Goal: Task Accomplishment & Management: Manage account settings

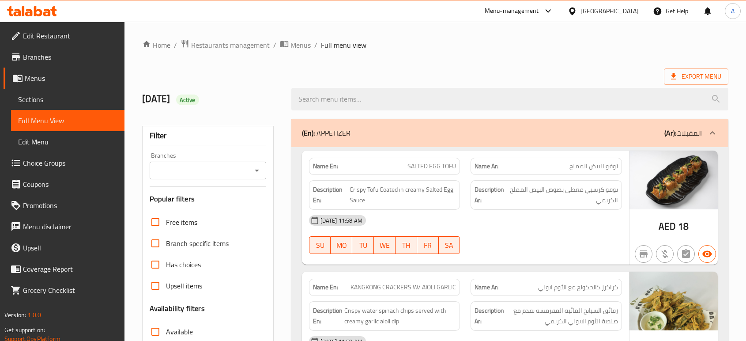
scroll to position [6448, 0]
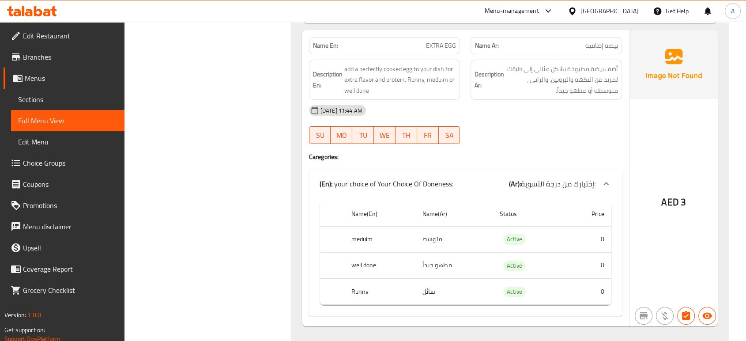
click at [603, 14] on div "[GEOGRAPHIC_DATA]" at bounding box center [609, 11] width 58 height 10
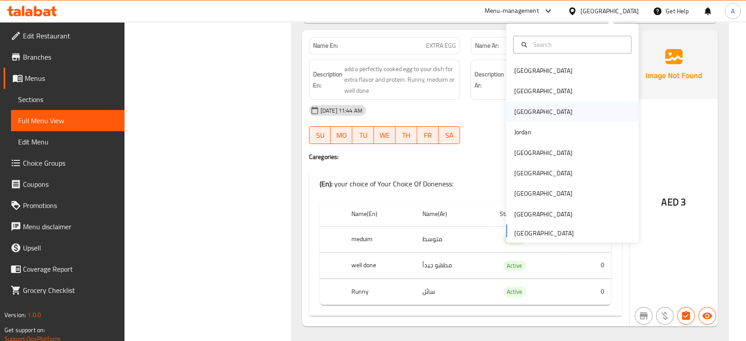
click at [526, 109] on div "[GEOGRAPHIC_DATA]" at bounding box center [572, 111] width 132 height 20
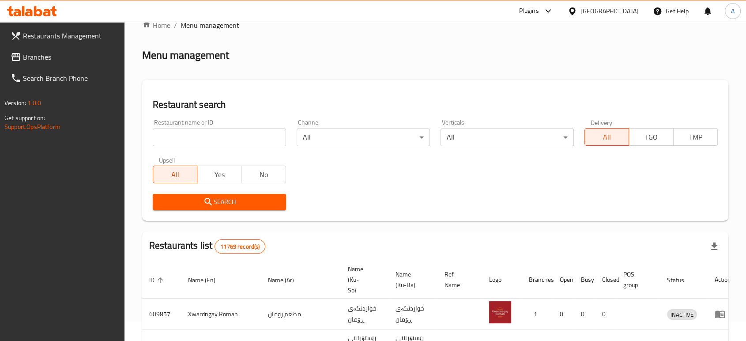
scroll to position [331, 0]
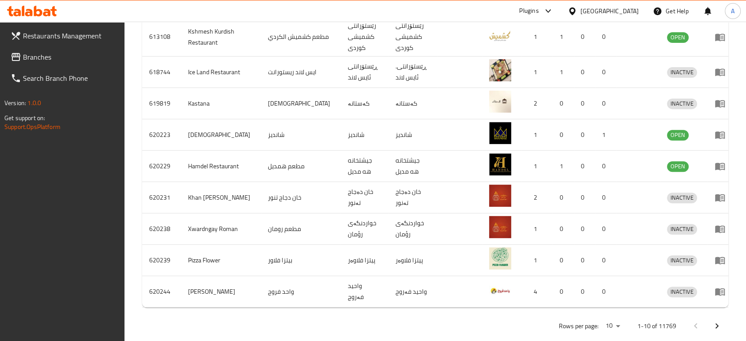
click at [632, 12] on div at bounding box center [373, 170] width 746 height 341
click at [632, 12] on div "[GEOGRAPHIC_DATA]" at bounding box center [609, 11] width 58 height 10
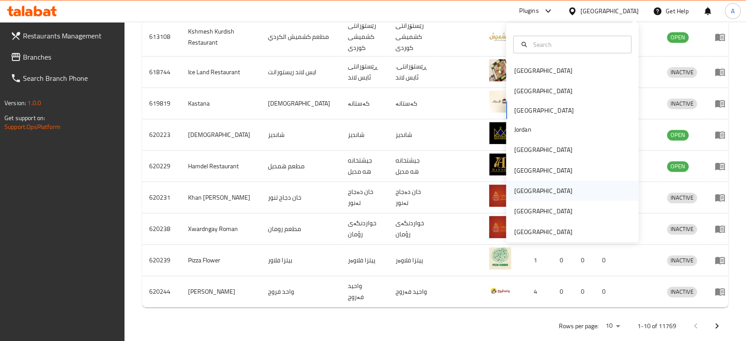
click at [533, 190] on div "[GEOGRAPHIC_DATA]" at bounding box center [572, 190] width 132 height 20
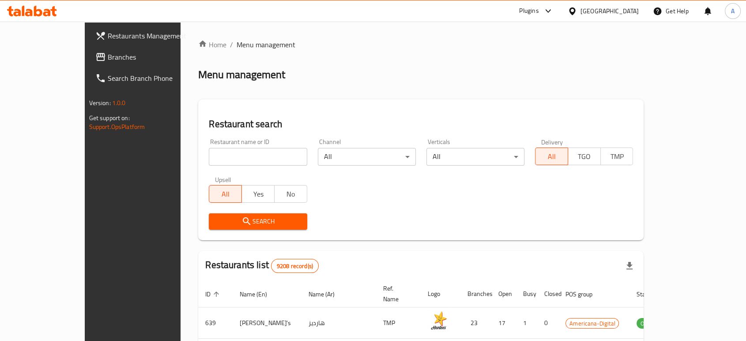
click at [88, 50] on link "Branches" at bounding box center [148, 56] width 121 height 21
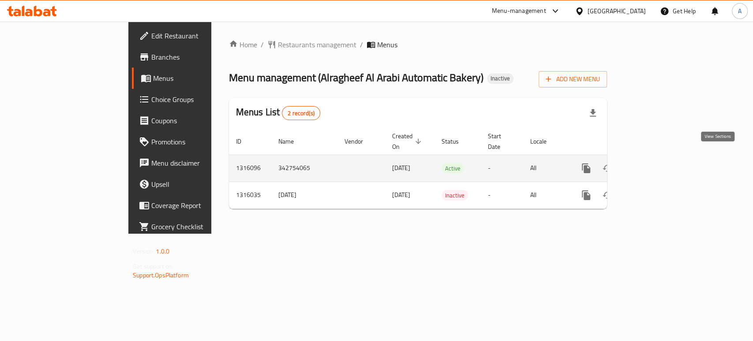
click at [655, 163] on icon "enhanced table" at bounding box center [649, 168] width 11 height 11
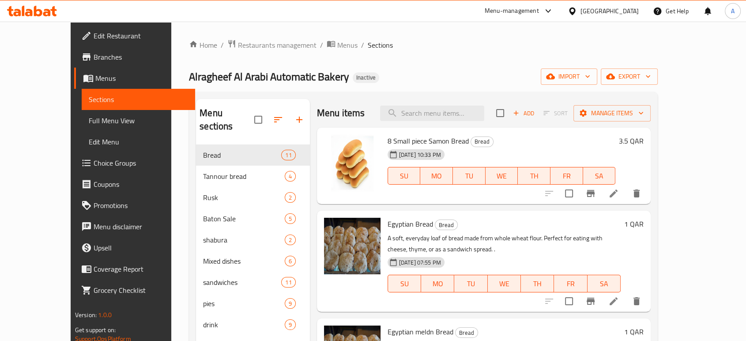
click at [89, 122] on span "Full Menu View" at bounding box center [138, 120] width 99 height 11
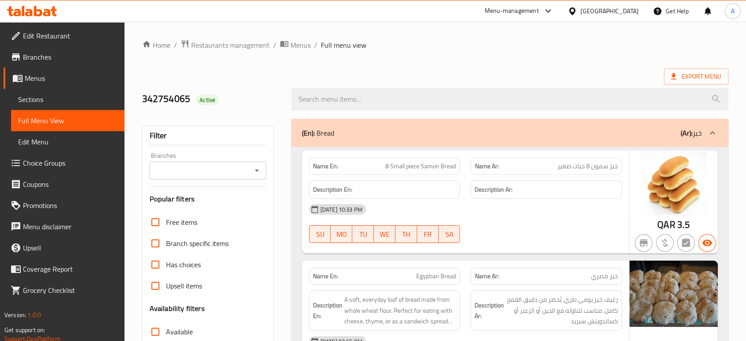
click at [434, 165] on span "8 Small piece Samon Bread" at bounding box center [420, 165] width 71 height 9
copy span "Samon"
click at [444, 168] on span "8 Small piece Samon Bread" at bounding box center [420, 165] width 71 height 9
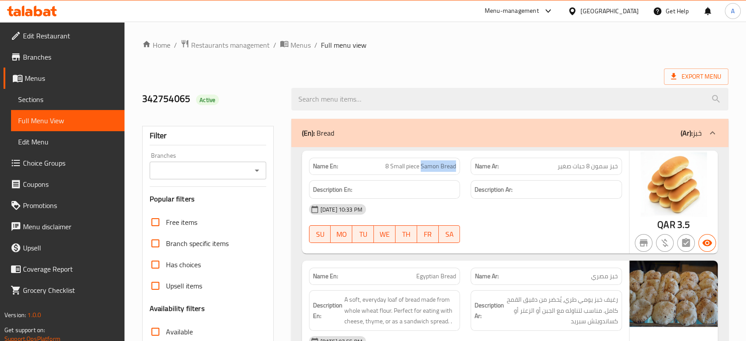
drag, startPoint x: 456, startPoint y: 165, endPoint x: 421, endPoint y: 167, distance: 34.5
click at [421, 167] on div "Name En: 8 Small piece Samon Bread" at bounding box center [384, 165] width 151 height 17
copy span "Samon Bread"
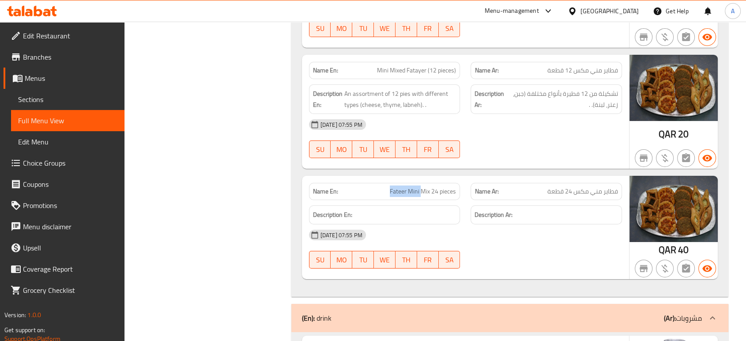
drag, startPoint x: 420, startPoint y: 172, endPoint x: 387, endPoint y: 172, distance: 33.1
click at [387, 187] on p "Name En: Fateer Mini Mix 24 pieces" at bounding box center [384, 191] width 143 height 9
copy span "Fateer Mini"
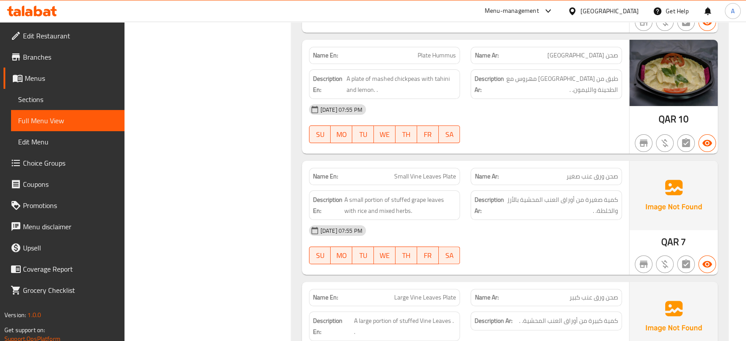
click at [434, 172] on span "Small Vine Leaves Plate" at bounding box center [425, 176] width 62 height 9
copy span "Small Vine Leaves Plate"
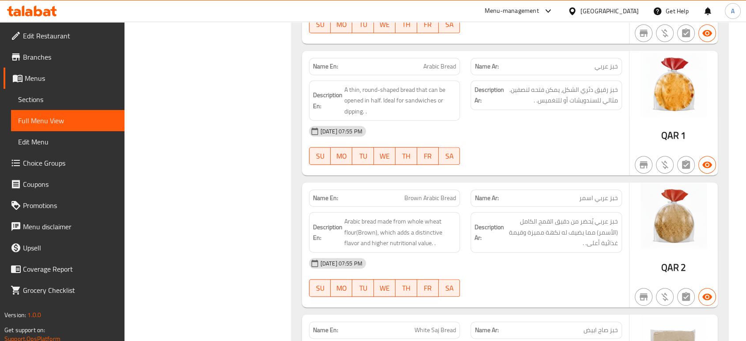
scroll to position [0, 0]
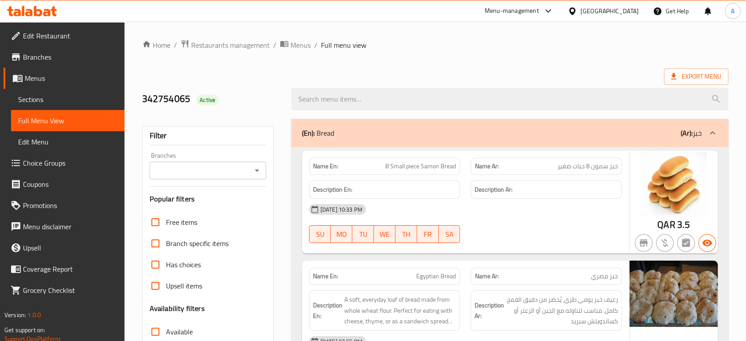
click at [52, 82] on span "Menus" at bounding box center [71, 78] width 93 height 11
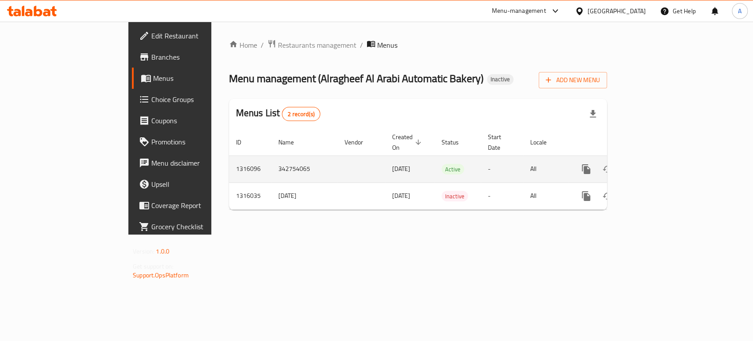
click at [655, 164] on icon "enhanced table" at bounding box center [649, 169] width 11 height 11
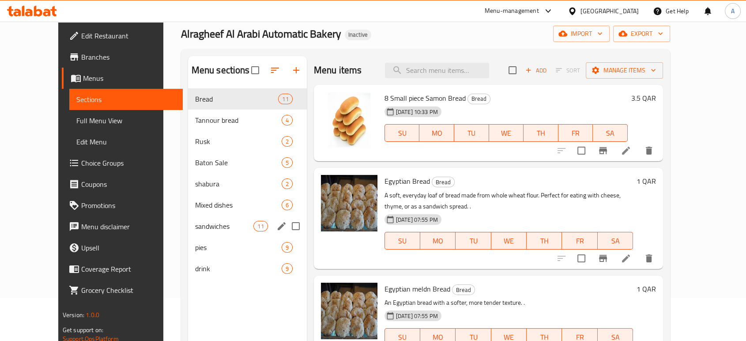
scroll to position [49, 0]
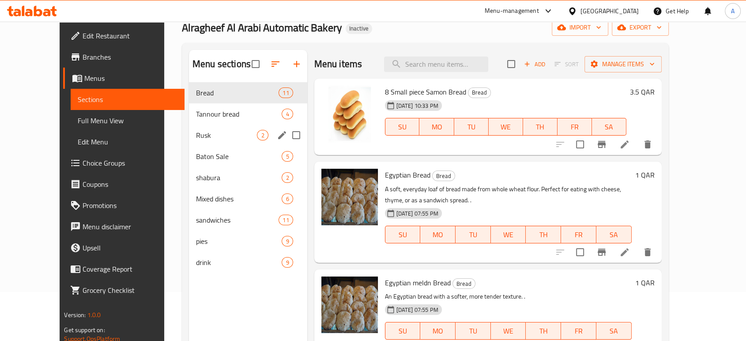
click at [287, 136] on input "Menu sections" at bounding box center [296, 135] width 19 height 19
checkbox input "true"
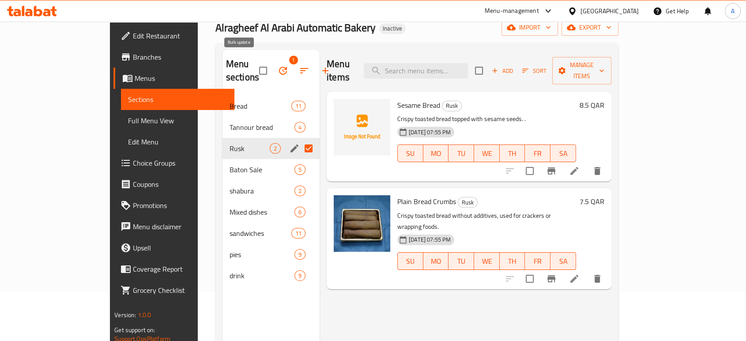
click at [277, 65] on icon "button" at bounding box center [282, 70] width 11 height 11
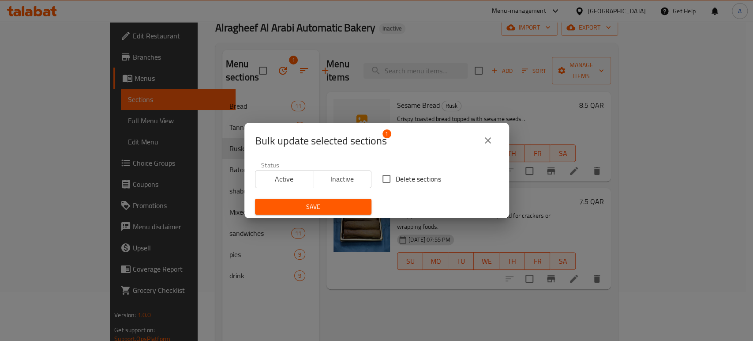
click at [396, 175] on span "Delete sections" at bounding box center [418, 178] width 45 height 11
click at [395, 175] on input "Delete sections" at bounding box center [386, 178] width 19 height 19
checkbox input "true"
click at [343, 202] on span "Save" at bounding box center [313, 206] width 102 height 11
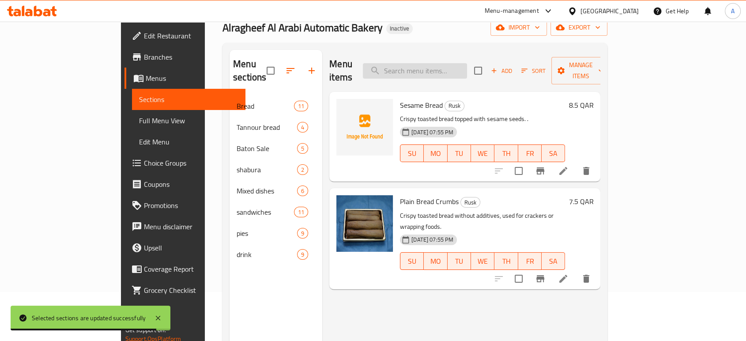
click at [467, 63] on input "search" at bounding box center [415, 70] width 104 height 15
paste input "Small Vine Leaves Plate"
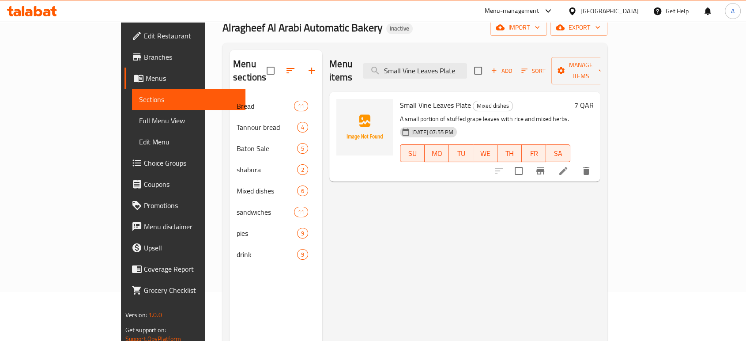
type input "Small Vine Leaves Plate"
click at [568, 165] on icon at bounding box center [563, 170] width 11 height 11
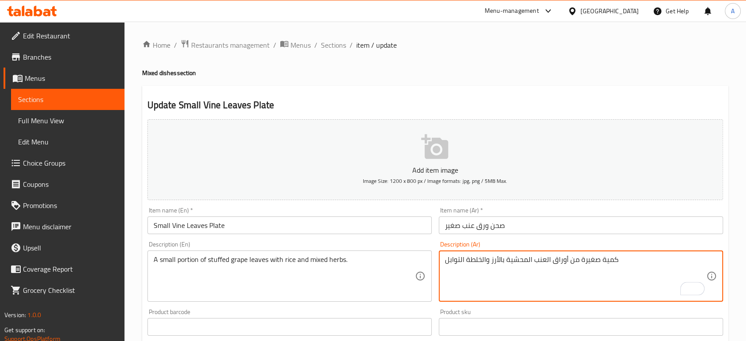
type textarea "كمية صغيرة من أوراق العنب المحشية بالأرز والخلطة التوابل"
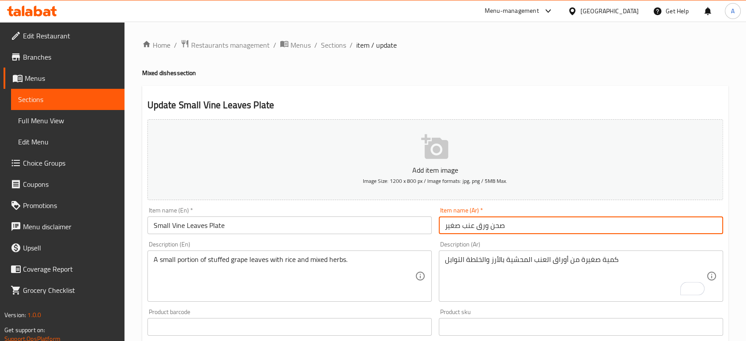
click at [562, 226] on input "صحن ورق عنب صغير" at bounding box center [580, 225] width 284 height 18
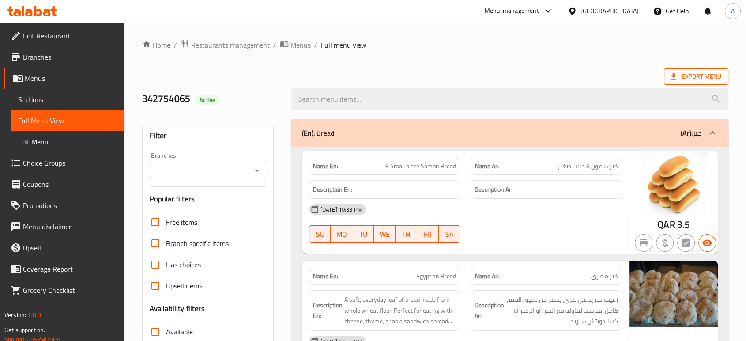
click at [682, 71] on span "Export Menu" at bounding box center [696, 76] width 50 height 11
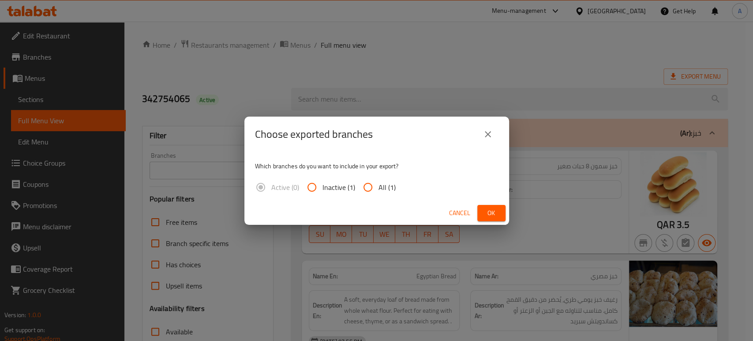
click at [392, 182] on span "All (1)" at bounding box center [386, 187] width 17 height 11
click at [378, 180] on input "All (1)" at bounding box center [367, 186] width 21 height 21
radio input "true"
click at [498, 216] on span "Ok" at bounding box center [491, 212] width 14 height 11
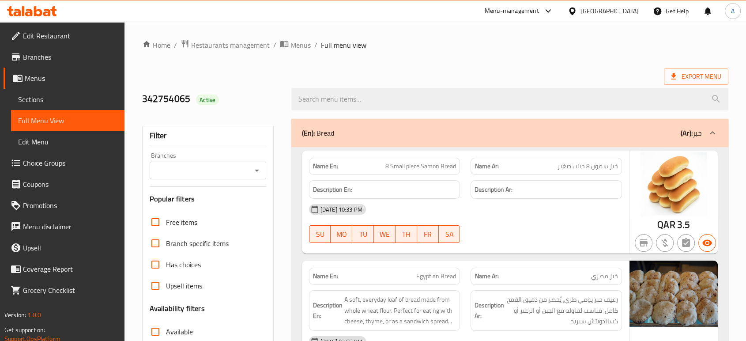
click at [637, 16] on div "Qatar" at bounding box center [602, 10] width 85 height 21
click at [632, 14] on div "Qatar" at bounding box center [609, 11] width 58 height 10
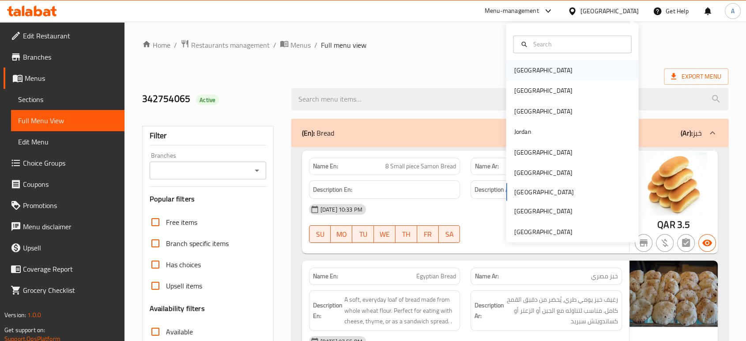
click at [526, 76] on div "Bahrain" at bounding box center [542, 70] width 72 height 20
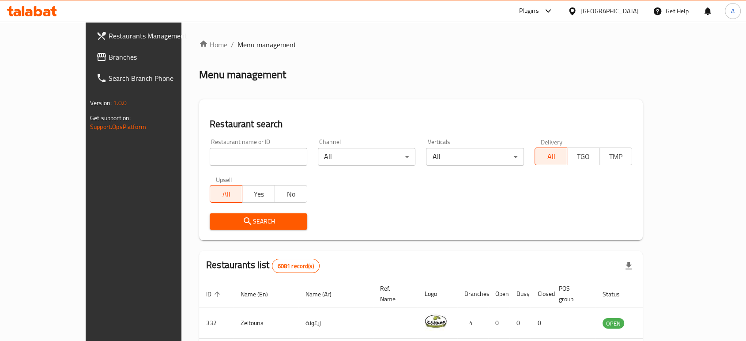
click at [89, 62] on link "Branches" at bounding box center [149, 56] width 121 height 21
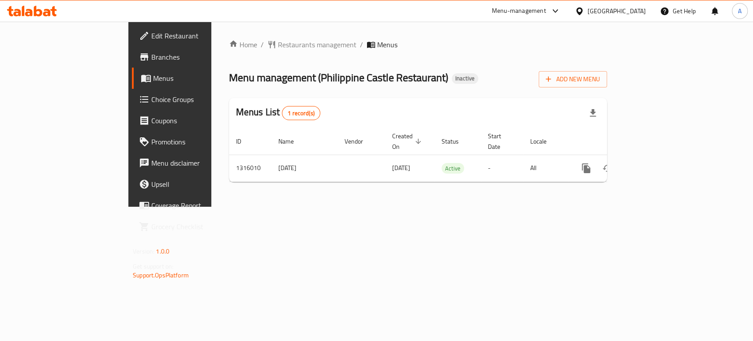
click at [151, 33] on span "Edit Restaurant" at bounding box center [199, 35] width 96 height 11
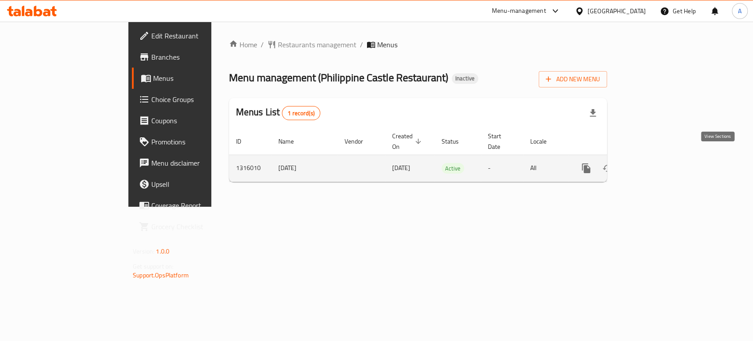
click at [660, 167] on link "enhanced table" at bounding box center [649, 167] width 21 height 21
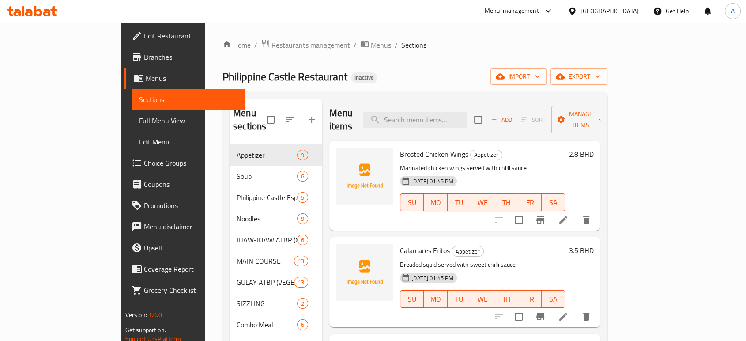
click at [139, 123] on span "Full Menu View" at bounding box center [188, 120] width 99 height 11
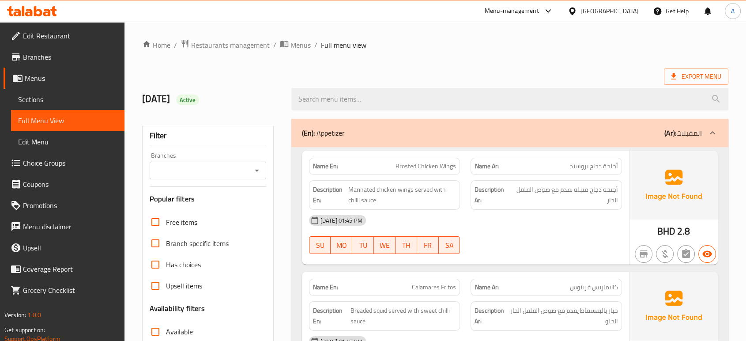
click at [378, 73] on div "Export Menu" at bounding box center [435, 76] width 586 height 16
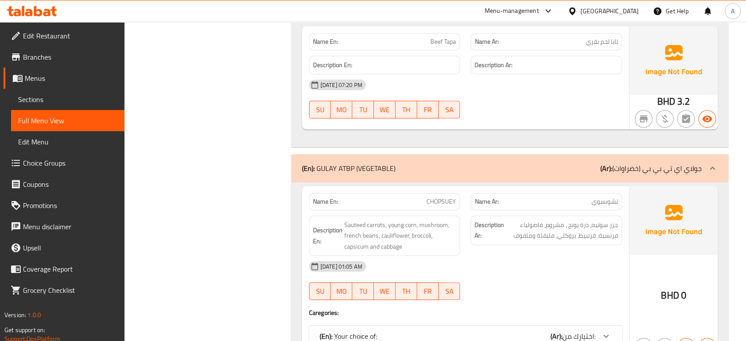
click at [405, 325] on div "(En): Your choice of: (Ar): اختيارك من:" at bounding box center [465, 335] width 313 height 21
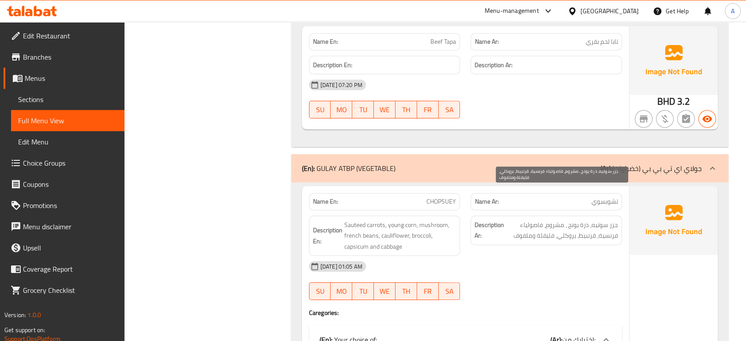
scroll to position [7290, 0]
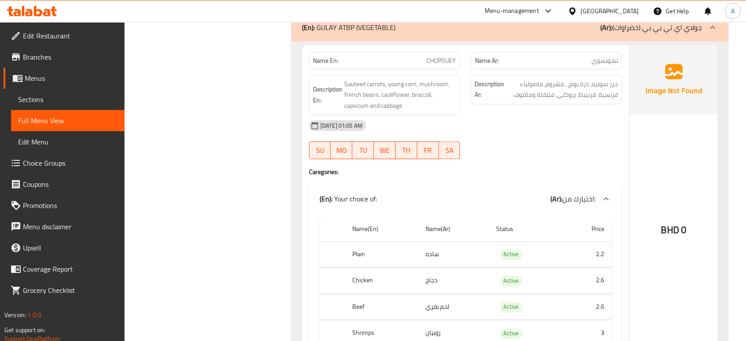
click at [447, 56] on span "CHOPSUEY" at bounding box center [441, 60] width 30 height 9
copy span "CHOPSUEY"
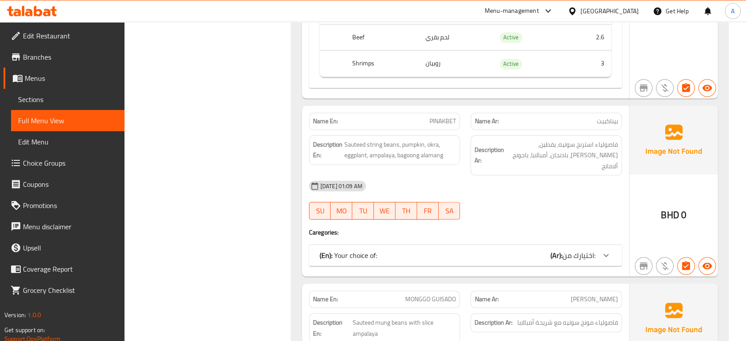
scroll to position [7559, 0]
click at [474, 244] on div "(En): Your choice of: (Ar): اختيارك من:" at bounding box center [465, 254] width 313 height 21
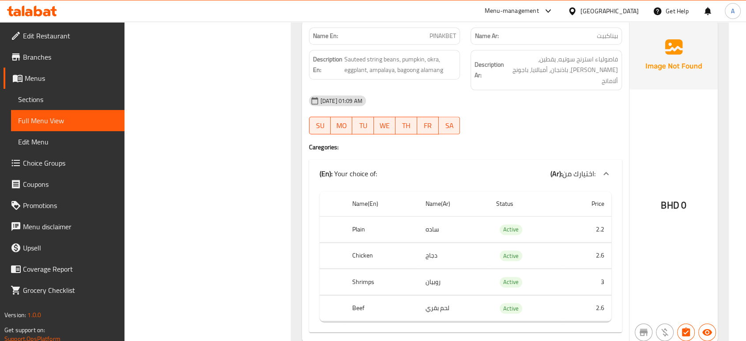
scroll to position [7649, 0]
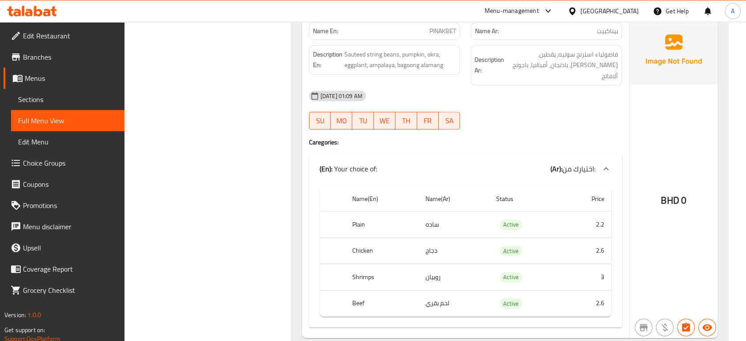
click at [580, 9] on div at bounding box center [573, 11] width 13 height 10
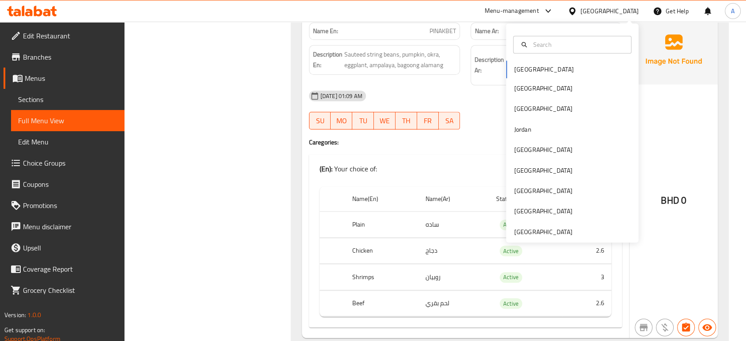
scroll to position [7965, 0]
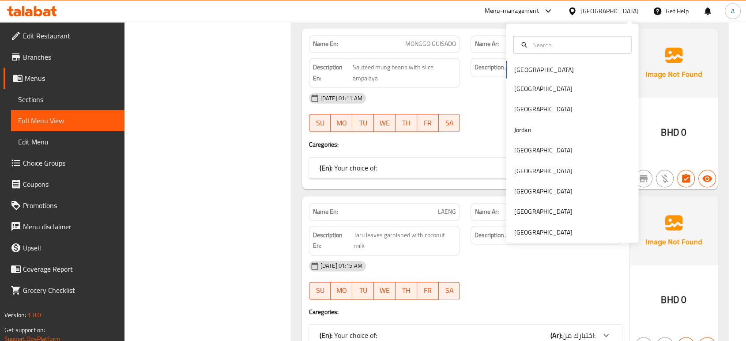
click at [472, 294] on div at bounding box center [546, 299] width 162 height 11
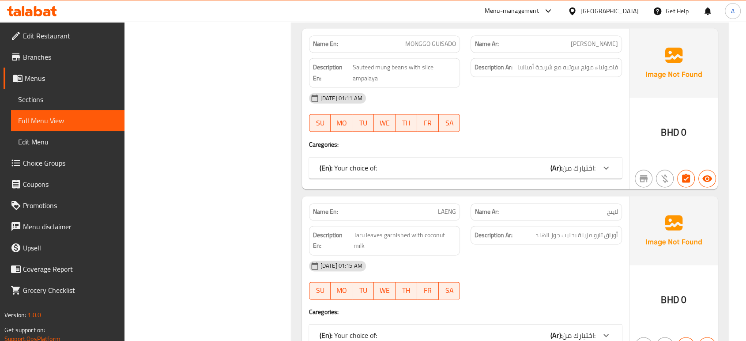
click at [476, 330] on div "(En): Your choice of: (Ar): اختيارك من:" at bounding box center [457, 335] width 276 height 11
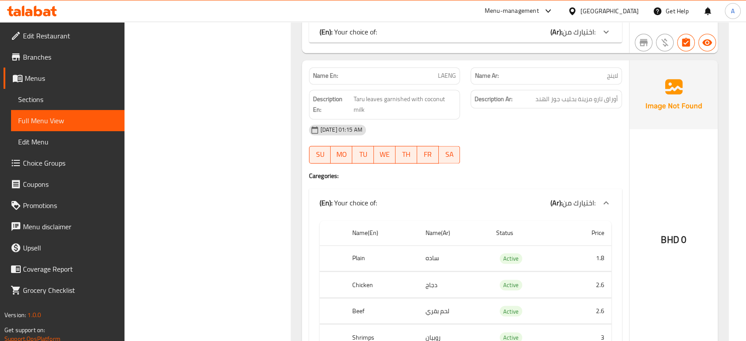
scroll to position [8014, 0]
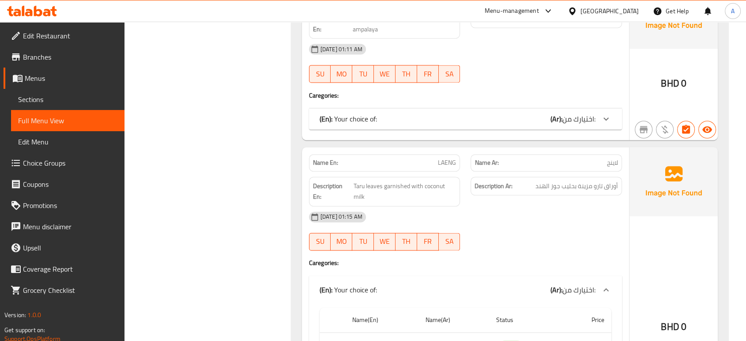
click at [441, 206] on div "07-10-2025 01:15 AM" at bounding box center [464, 216] width 323 height 21
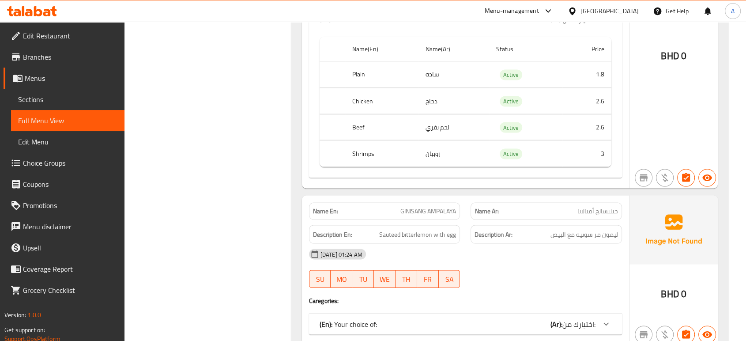
click at [387, 318] on div "(En): Your choice of: (Ar): اختيارك من:" at bounding box center [457, 323] width 276 height 11
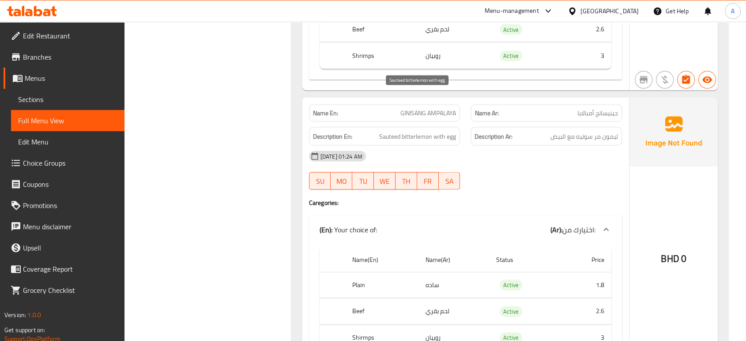
click at [416, 131] on span "Sauteed bitterlemon with egg" at bounding box center [417, 136] width 77 height 11
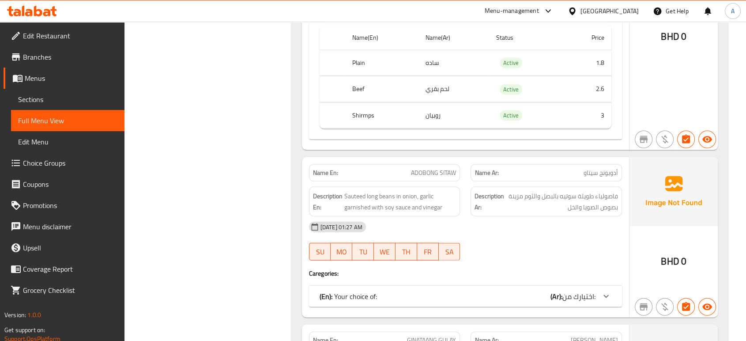
scroll to position [8677, 0]
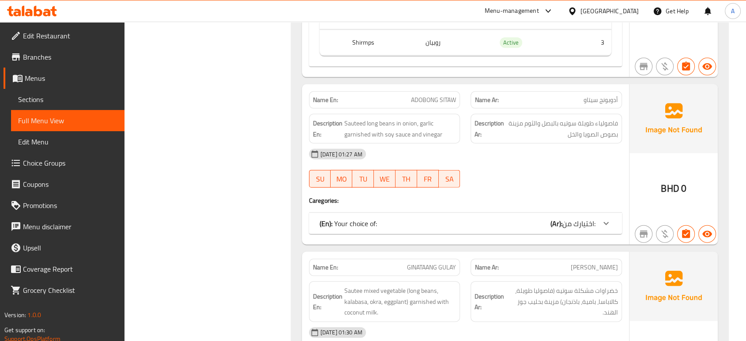
click at [460, 218] on div "(En): Your choice of: (Ar): اختيارك من:" at bounding box center [457, 223] width 276 height 11
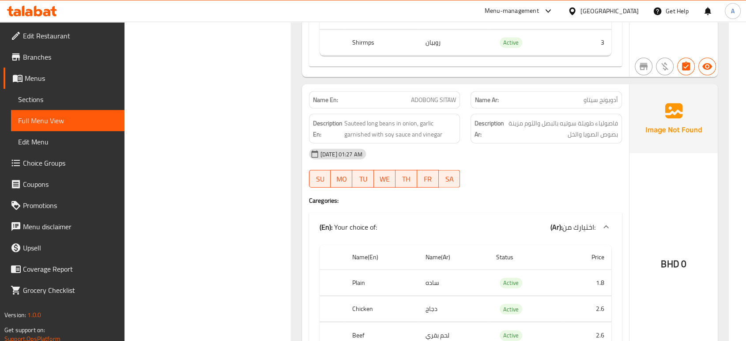
click at [469, 143] on div "07-10-2025 01:27 AM SU MO TU WE TH FR SA" at bounding box center [464, 167] width 323 height 49
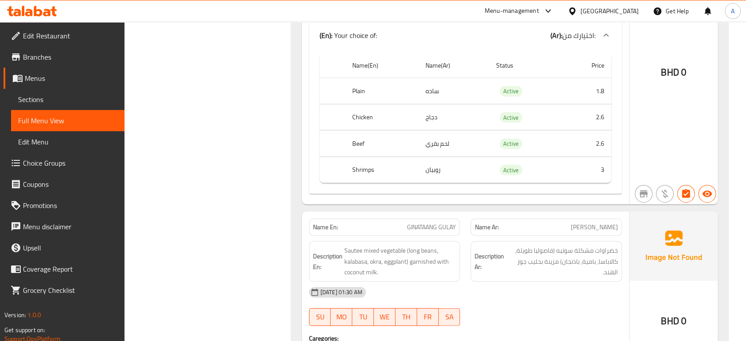
scroll to position [8873, 0]
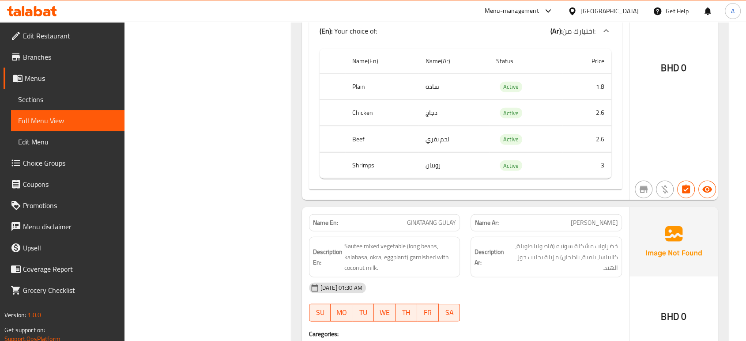
drag, startPoint x: 486, startPoint y: 318, endPoint x: 489, endPoint y: 277, distance: 41.1
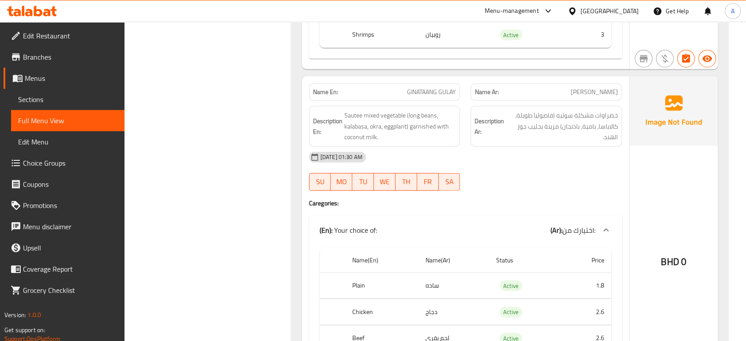
scroll to position [9020, 0]
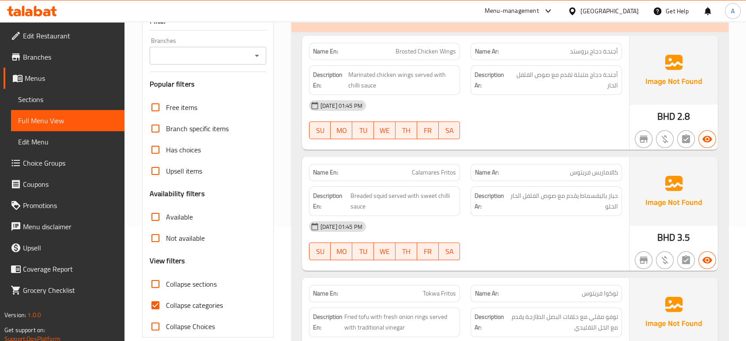
scroll to position [147, 0]
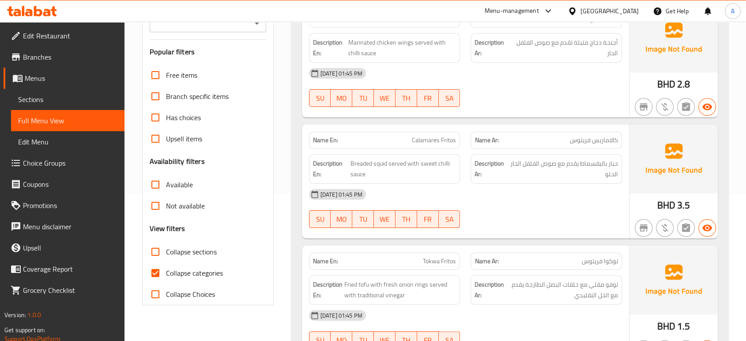
click at [191, 270] on span "Collapse categories" at bounding box center [194, 272] width 57 height 11
click at [157, 267] on input "Collapse categories" at bounding box center [155, 272] width 21 height 21
checkbox input "false"
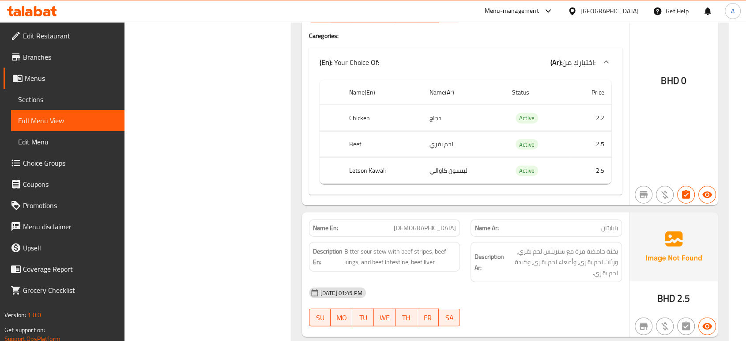
click at [68, 165] on span "Choice Groups" at bounding box center [70, 162] width 94 height 11
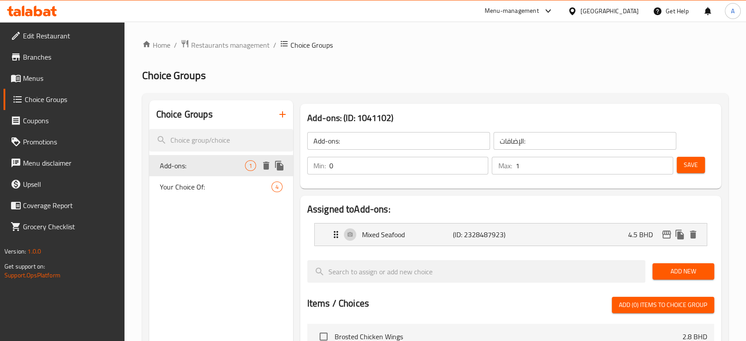
click at [223, 191] on span "Your Choice Of:" at bounding box center [216, 186] width 112 height 11
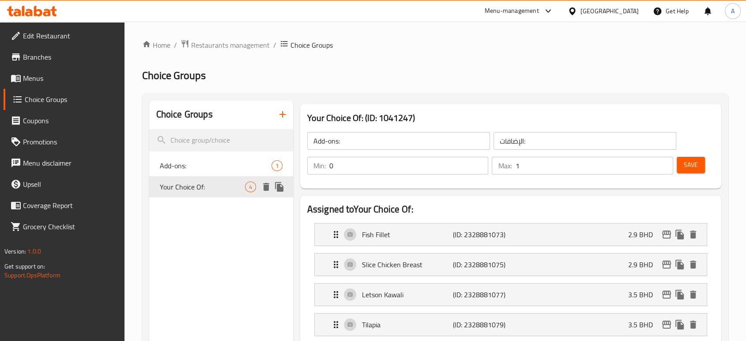
type input "Your Choice Of:"
type input "إختيارك من:"
type input "1"
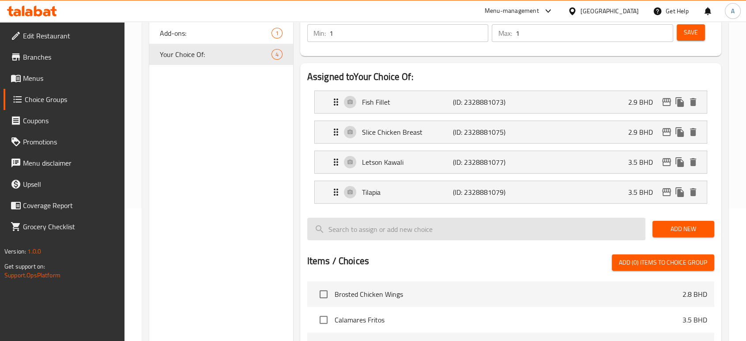
scroll to position [147, 0]
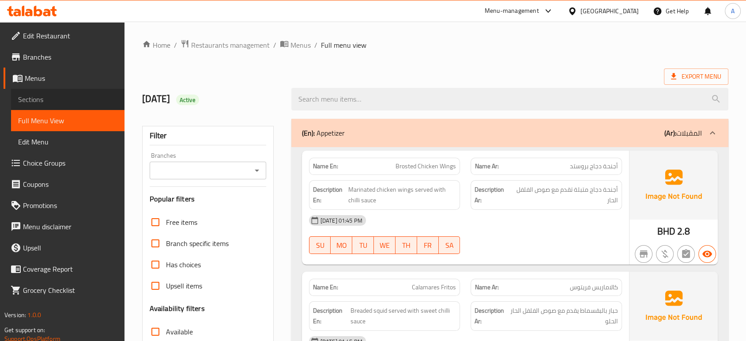
click at [41, 103] on span "Sections" at bounding box center [67, 99] width 99 height 11
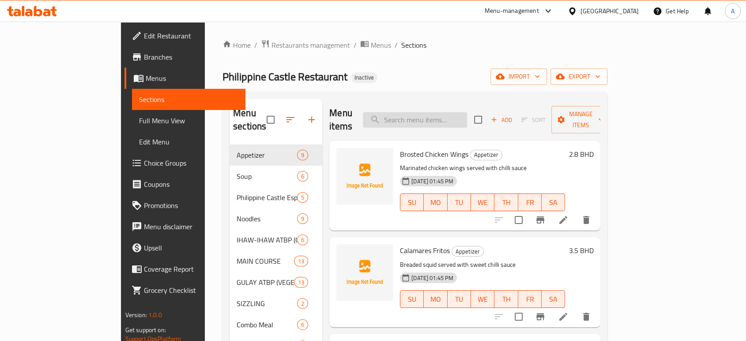
click at [441, 112] on input "search" at bounding box center [415, 119] width 104 height 15
paste input "CHOPSUEY"
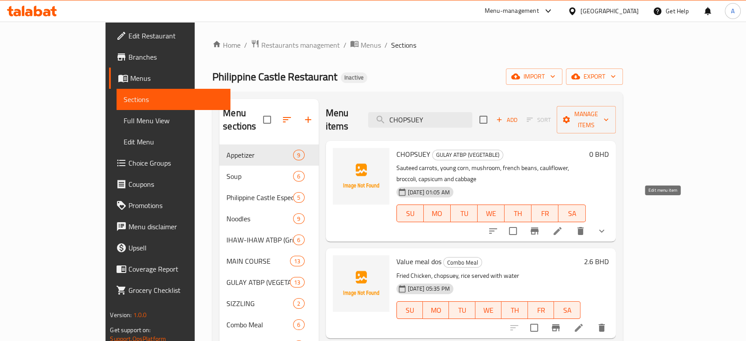
type input "CHOPSUEY"
click at [562, 225] on icon at bounding box center [557, 230] width 11 height 11
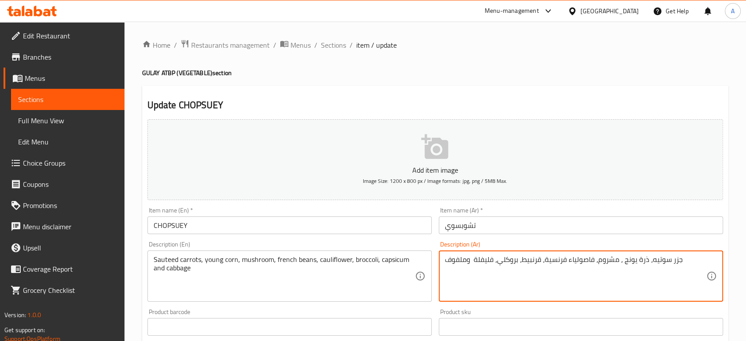
click at [628, 264] on textarea "جزر سوتيه، ذرة يونج ، مشروم، فاصولياء فرنسية، قرنبيط، بروكلي، فليفلة وملفوف" at bounding box center [575, 276] width 261 height 42
type textarea "جزر سوتيه، ذرة صغيره، مشروم، فاصولياء فرنسية، قرنبيط، بروكلي، فليفلة وملفوف"
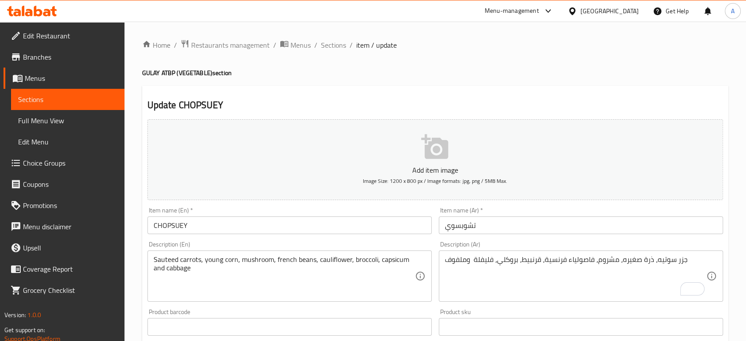
click at [490, 236] on div "Item name (Ar)   * تشوبسوي Item name (Ar) *" at bounding box center [580, 220] width 291 height 34
click at [488, 233] on input "تشوبسوي" at bounding box center [580, 225] width 284 height 18
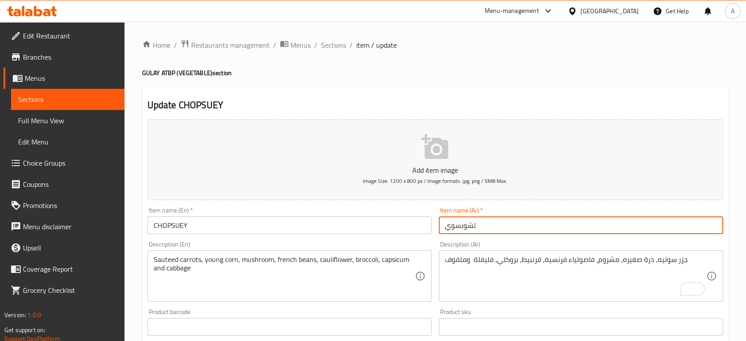
click at [323, 45] on span "Sections" at bounding box center [333, 45] width 25 height 11
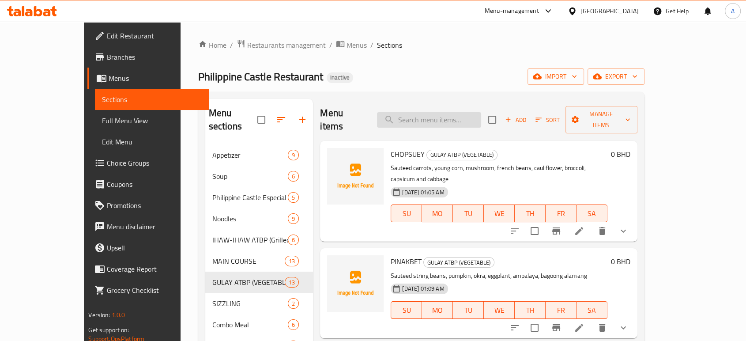
click at [460, 112] on input "search" at bounding box center [429, 119] width 104 height 15
paste input "(Letson Kawali"
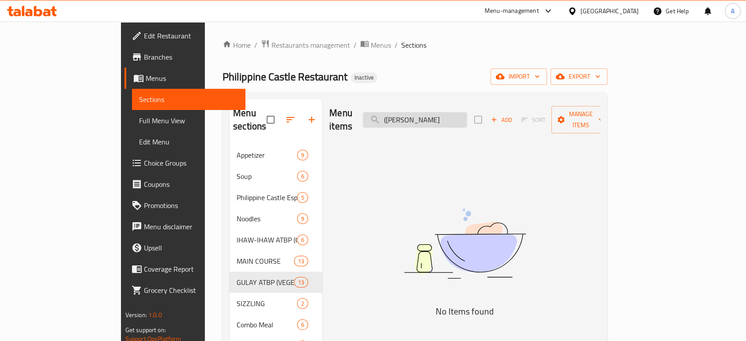
drag, startPoint x: 428, startPoint y: 111, endPoint x: 422, endPoint y: 112, distance: 6.6
click at [422, 112] on input "(Letson Kawali" at bounding box center [415, 119] width 104 height 15
click at [466, 112] on input "Letson Kawali" at bounding box center [415, 119] width 104 height 15
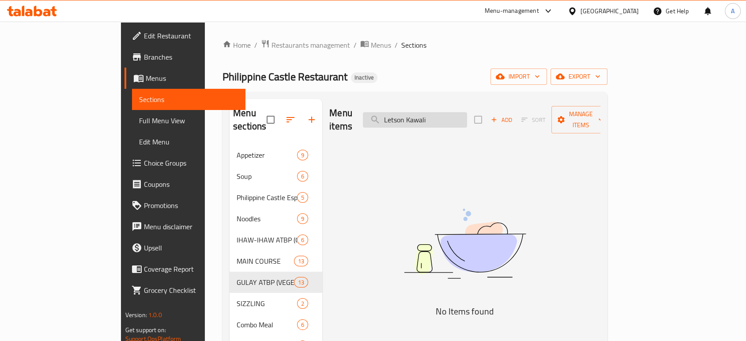
paste input "Mam"
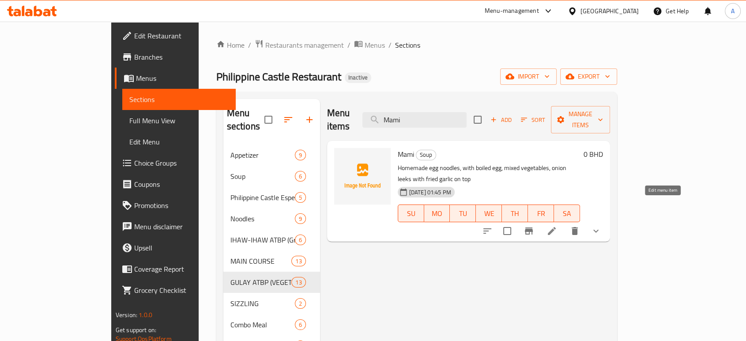
type input "Mami"
click at [557, 225] on icon at bounding box center [551, 230] width 11 height 11
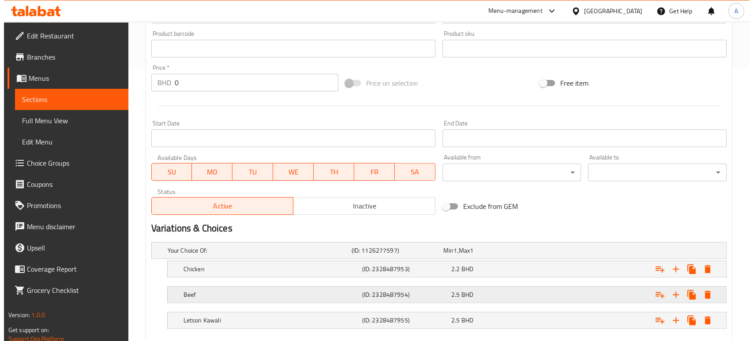
scroll to position [321, 0]
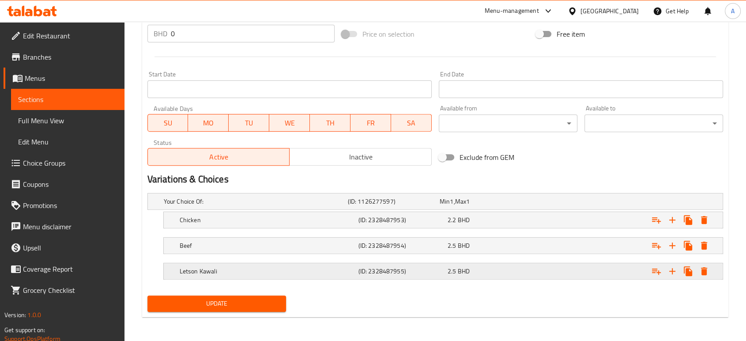
click at [712, 267] on div "Expand" at bounding box center [624, 270] width 179 height 19
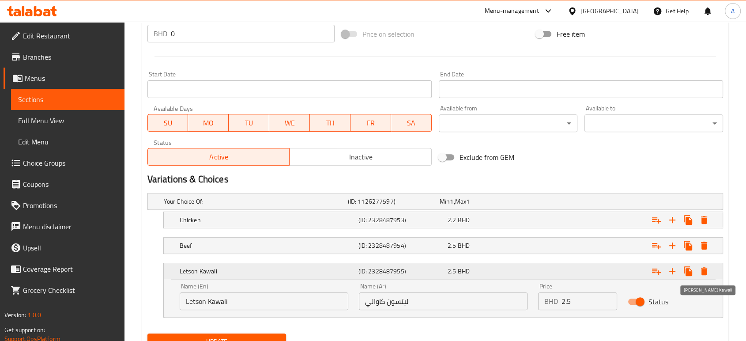
click at [708, 268] on icon "Expand" at bounding box center [703, 271] width 11 height 11
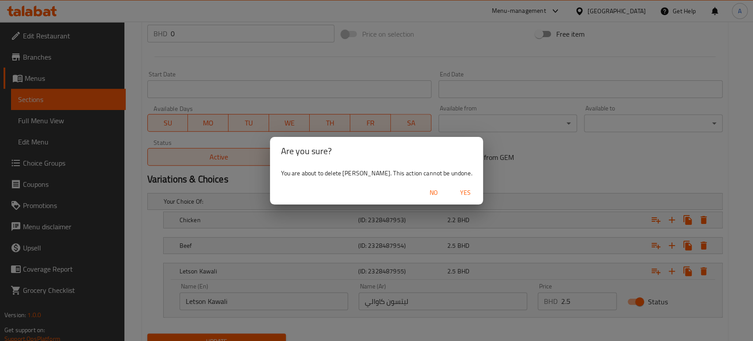
click at [460, 193] on span "Yes" at bounding box center [465, 192] width 21 height 11
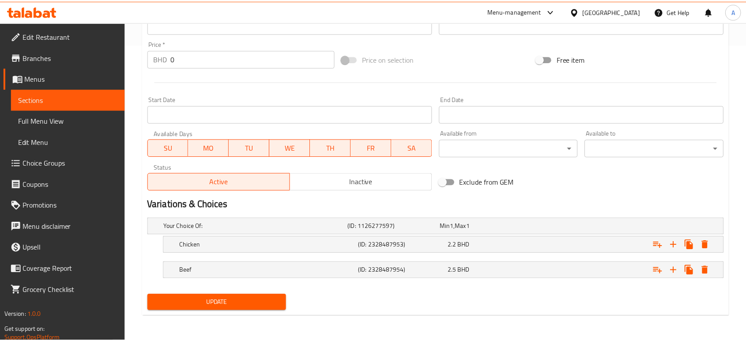
scroll to position [296, 0]
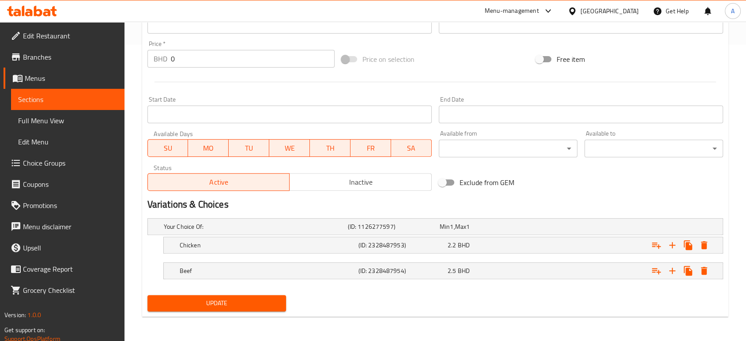
click at [266, 296] on button "Update" at bounding box center [216, 303] width 139 height 16
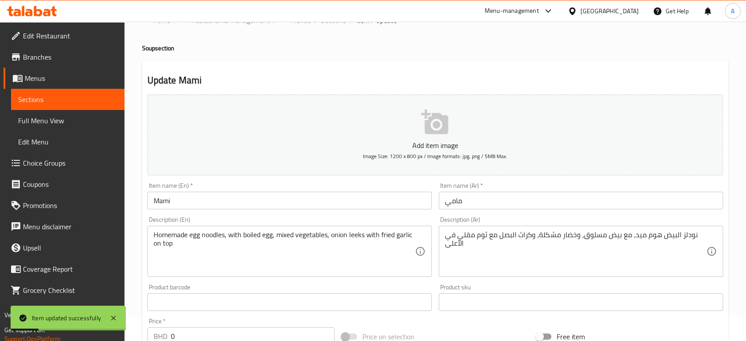
scroll to position [0, 0]
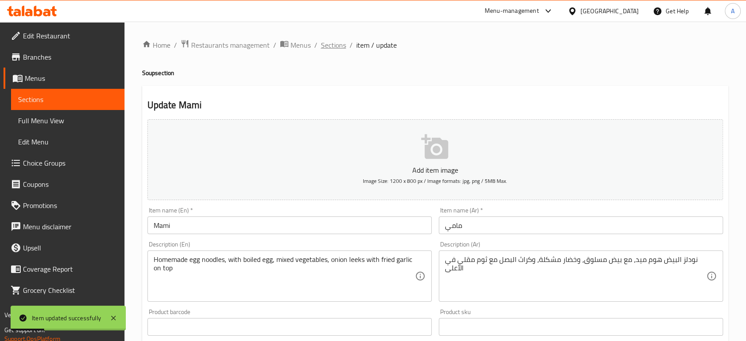
click at [334, 44] on span "Sections" at bounding box center [333, 45] width 25 height 11
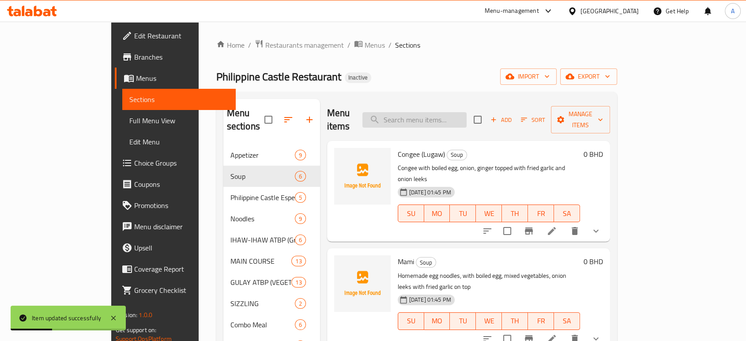
click at [440, 112] on input "search" at bounding box center [414, 119] width 104 height 15
paste input "SWEET AND SOUR"
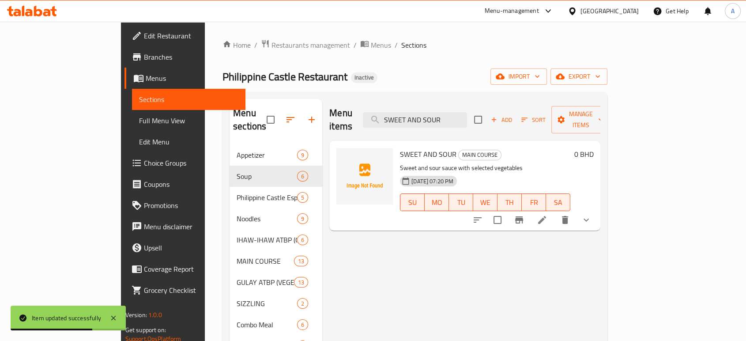
type input "SWEET AND SOUR"
click at [554, 212] on li at bounding box center [541, 220] width 25 height 16
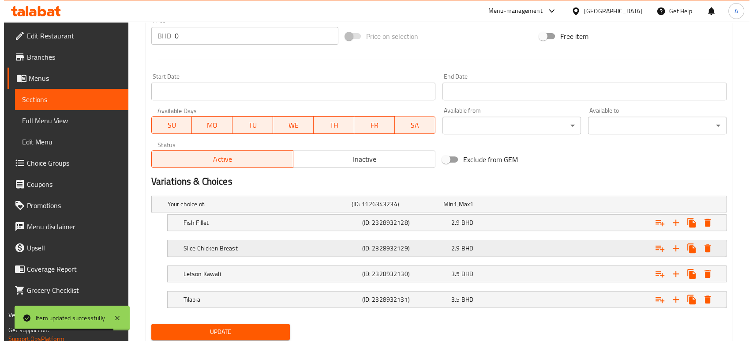
scroll to position [353, 0]
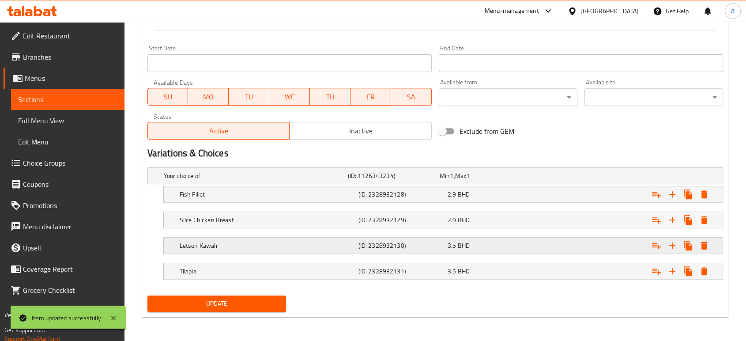
click at [708, 245] on icon "Expand" at bounding box center [703, 245] width 11 height 11
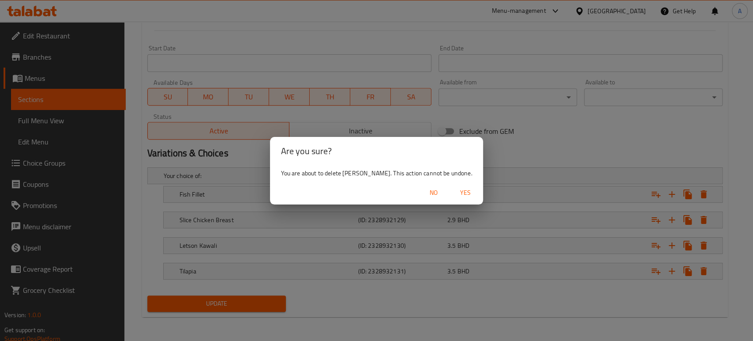
click at [465, 194] on span "Yes" at bounding box center [465, 192] width 21 height 11
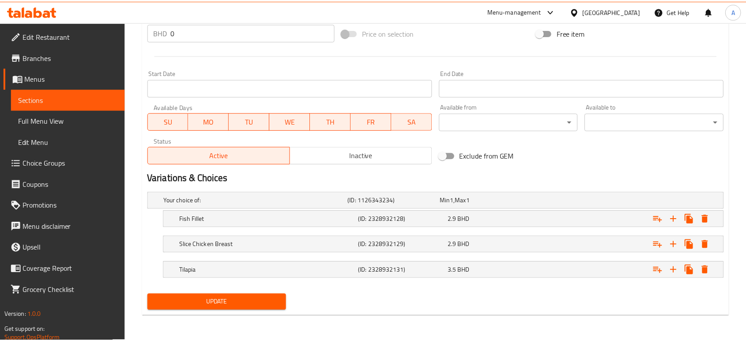
scroll to position [328, 0]
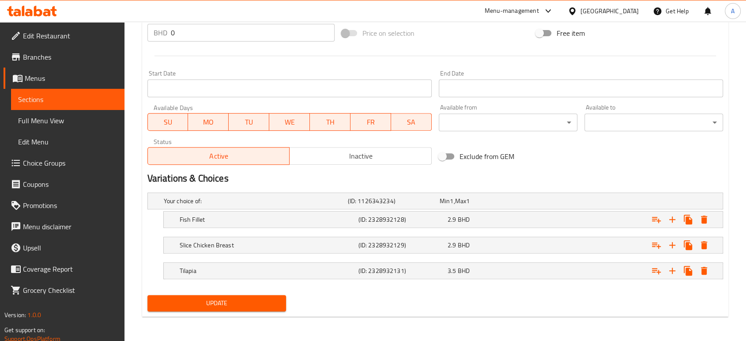
click at [262, 305] on span "Update" at bounding box center [216, 302] width 124 height 11
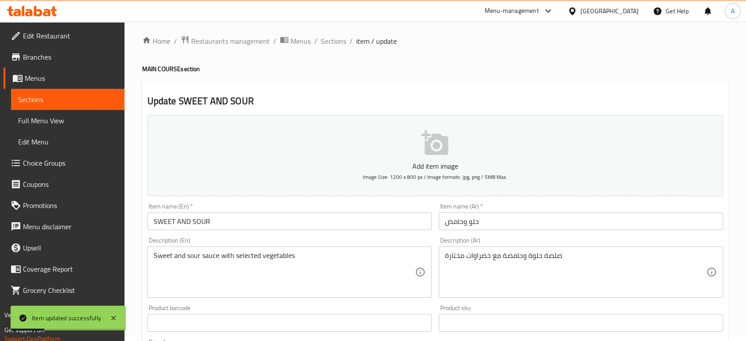
scroll to position [0, 0]
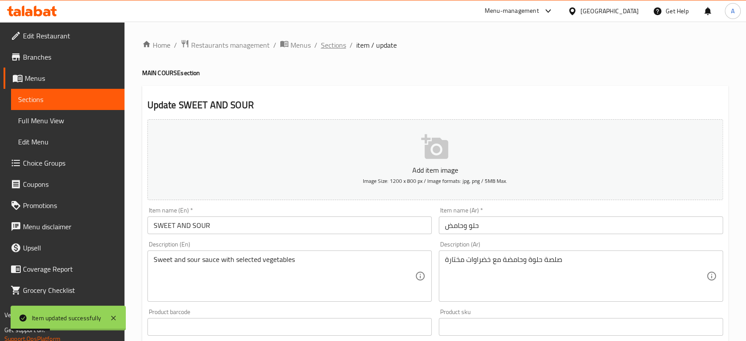
click at [331, 41] on span "Sections" at bounding box center [333, 45] width 25 height 11
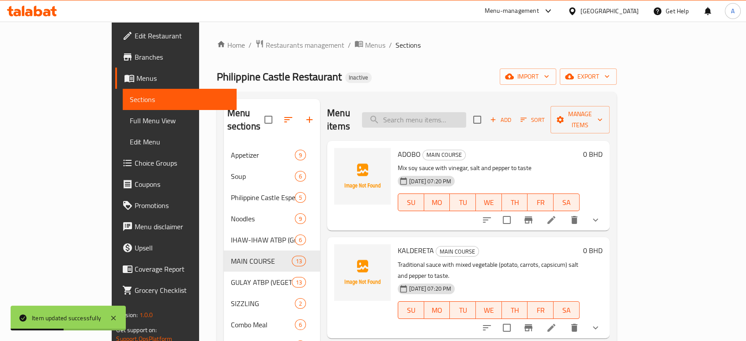
click at [466, 112] on input "search" at bounding box center [414, 119] width 104 height 15
paste input "[PERSON_NAME]"
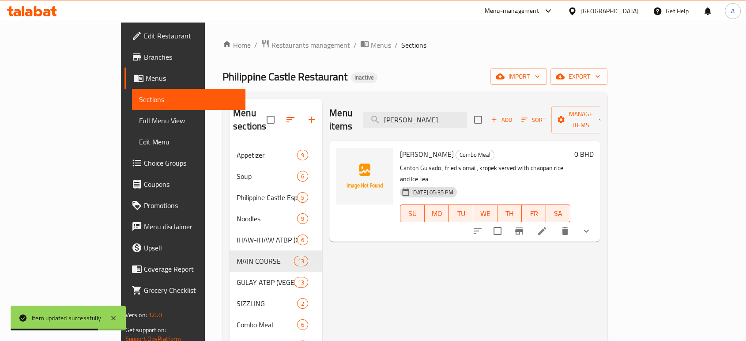
type input "[PERSON_NAME]"
click at [554, 223] on li at bounding box center [541, 231] width 25 height 16
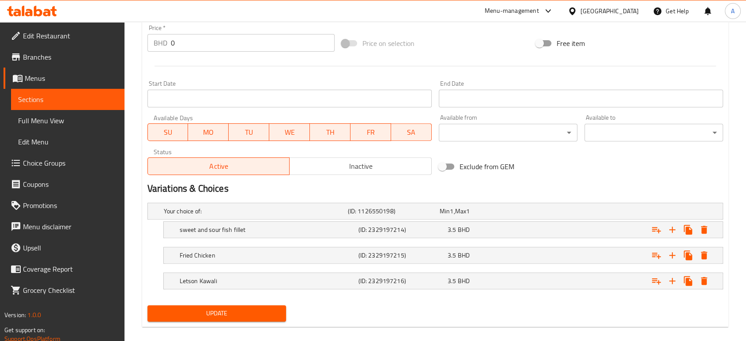
scroll to position [279, 0]
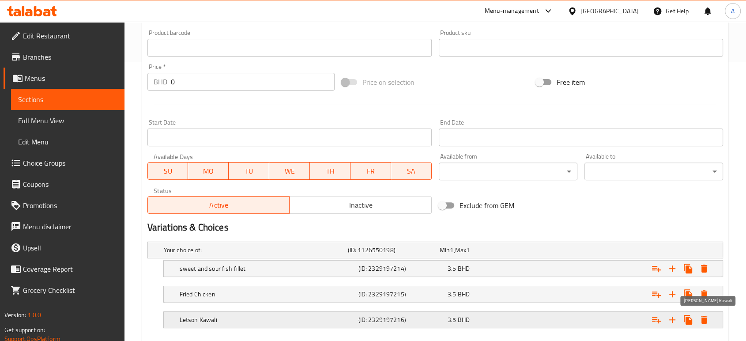
click at [703, 317] on icon "Expand" at bounding box center [704, 319] width 6 height 8
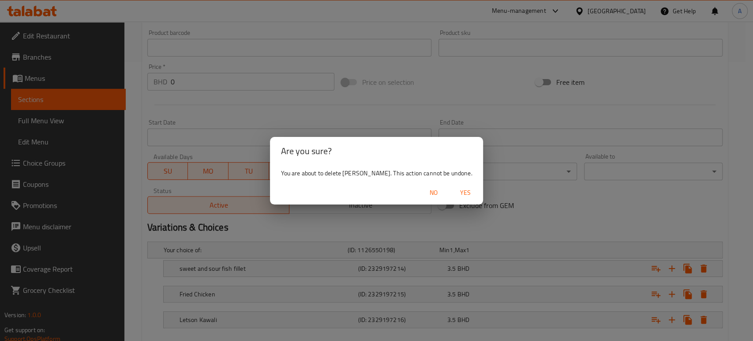
click at [461, 195] on span "Yes" at bounding box center [465, 192] width 21 height 11
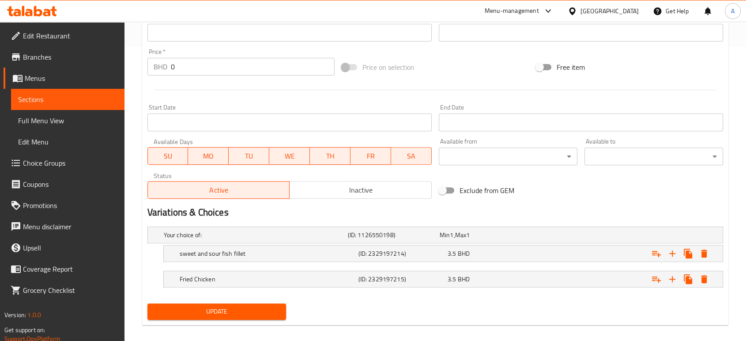
scroll to position [302, 0]
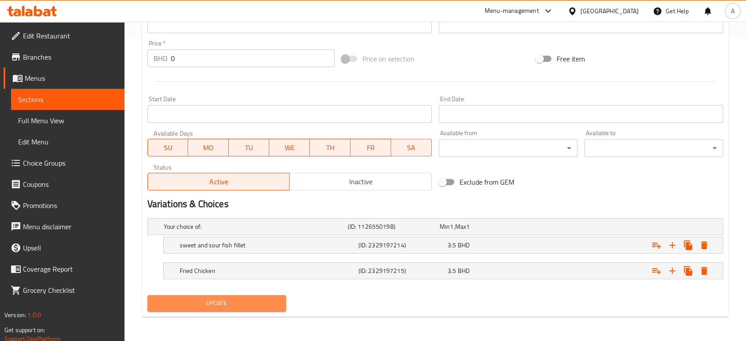
click at [278, 299] on span "Update" at bounding box center [216, 302] width 124 height 11
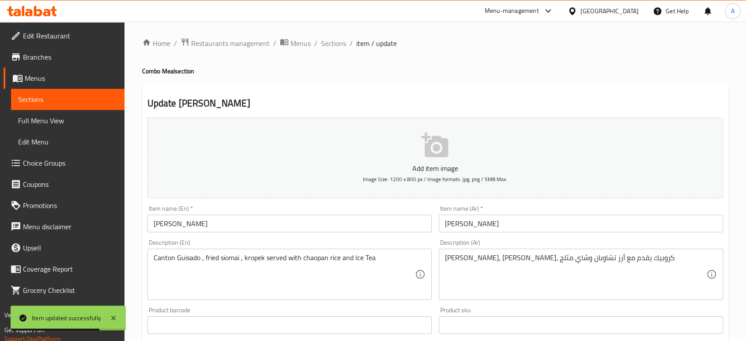
scroll to position [0, 0]
click at [331, 36] on div "Home / Restaurants management / Menus / Sections / item / update Combo Meal sec…" at bounding box center [434, 333] width 621 height 622
click at [330, 44] on span "Sections" at bounding box center [333, 45] width 25 height 11
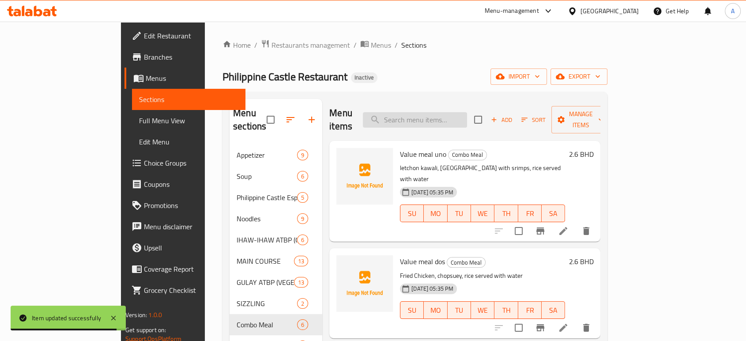
click at [465, 112] on input "search" at bounding box center [415, 119] width 104 height 15
paste input "[PERSON_NAME]"
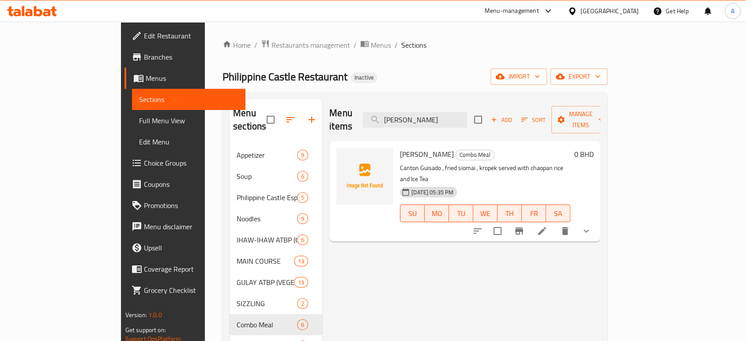
type input "[PERSON_NAME]"
click at [554, 223] on li at bounding box center [541, 231] width 25 height 16
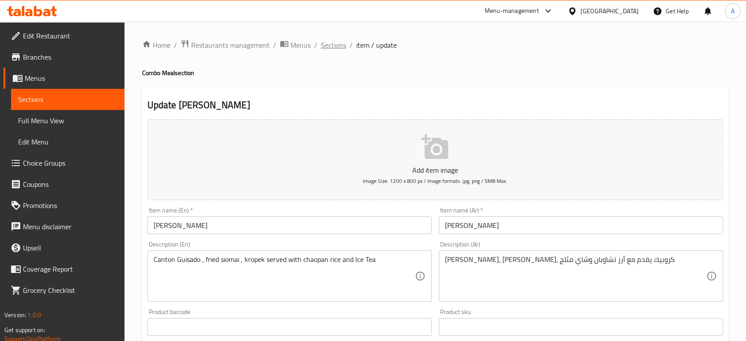
click at [330, 45] on span "Sections" at bounding box center [333, 45] width 25 height 11
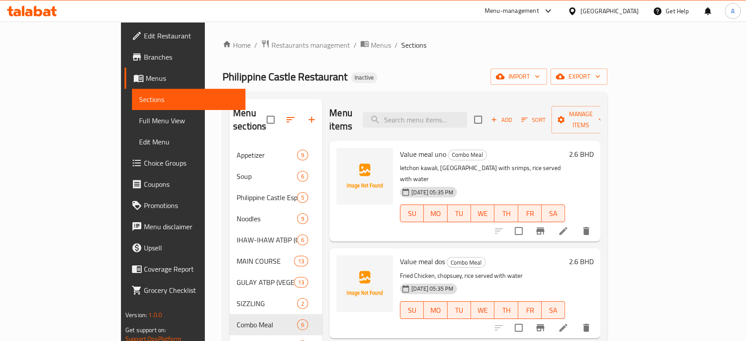
click at [471, 104] on div "Menu items Add Sort Manage items" at bounding box center [464, 120] width 271 height 42
click at [467, 112] on input "search" at bounding box center [415, 119] width 104 height 15
paste input "[PERSON_NAME]"
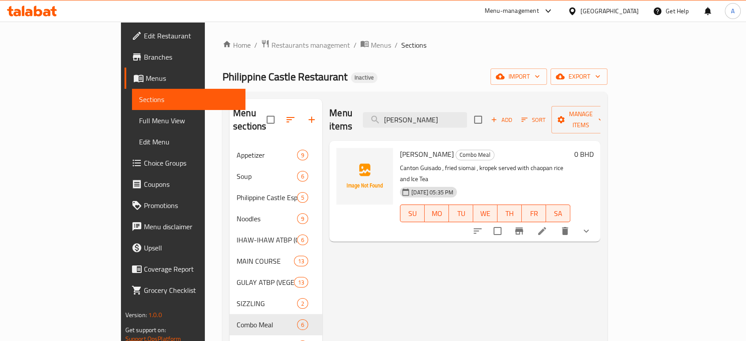
click at [568, 227] on icon "delete" at bounding box center [565, 231] width 6 height 8
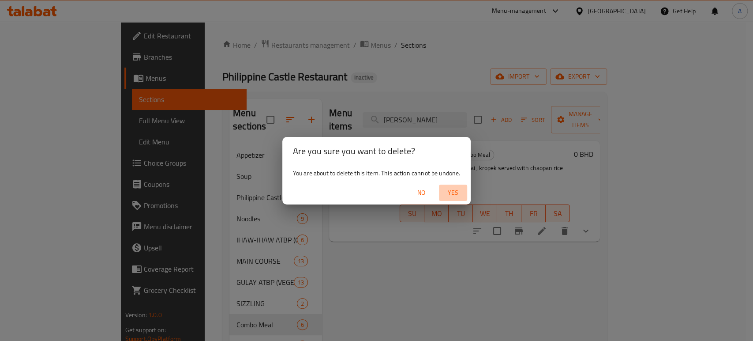
drag, startPoint x: 464, startPoint y: 191, endPoint x: 483, endPoint y: 192, distance: 19.4
click at [463, 191] on span "Yes" at bounding box center [452, 192] width 21 height 11
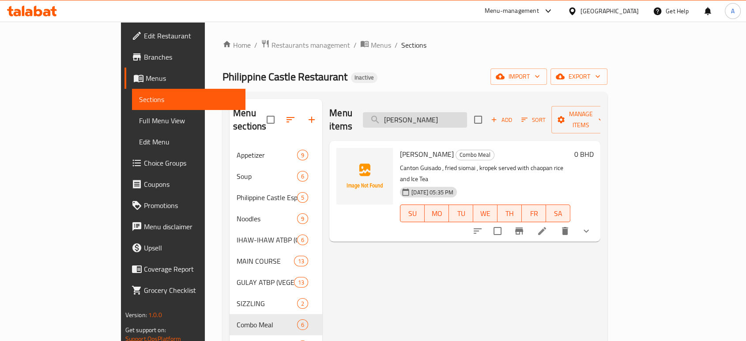
click at [453, 117] on input "[PERSON_NAME]" at bounding box center [415, 119] width 104 height 15
paste input "SILOG"
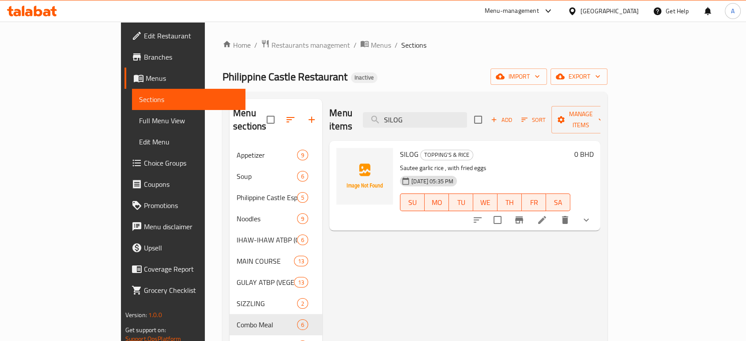
type input "SILOG"
click at [554, 212] on li at bounding box center [541, 220] width 25 height 16
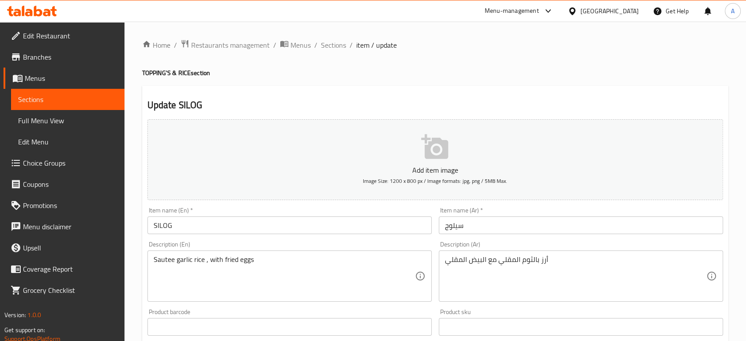
scroll to position [49, 0]
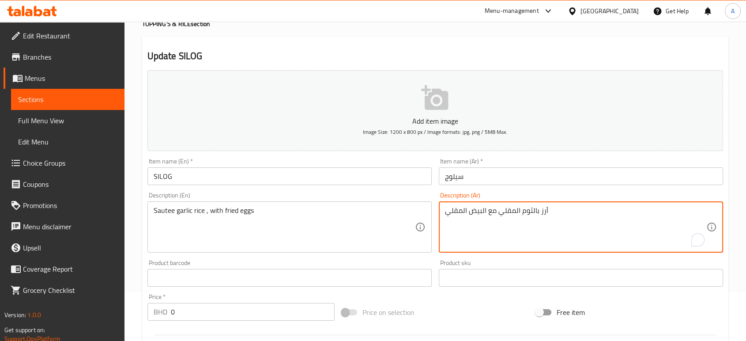
click at [504, 214] on textarea "أرز بالثوم المقلي مع البيض المقلي" at bounding box center [575, 227] width 261 height 42
type textarea "أرز بالثوم سوتيه مع البيض المقلي"
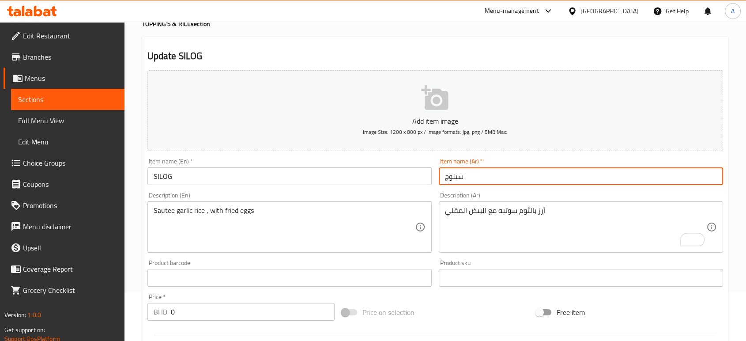
click at [513, 183] on input "سيلوج" at bounding box center [580, 176] width 284 height 18
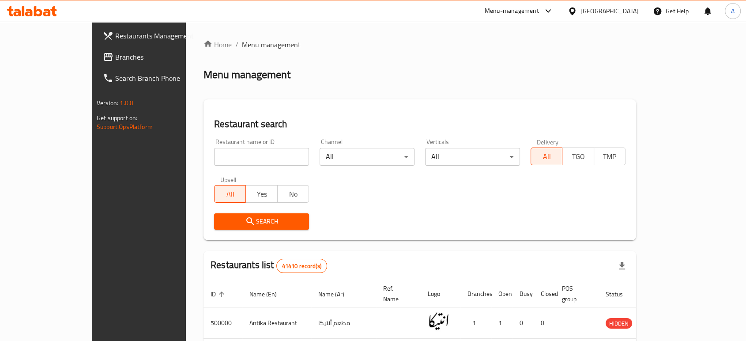
click at [115, 58] on span "Branches" at bounding box center [162, 57] width 94 height 11
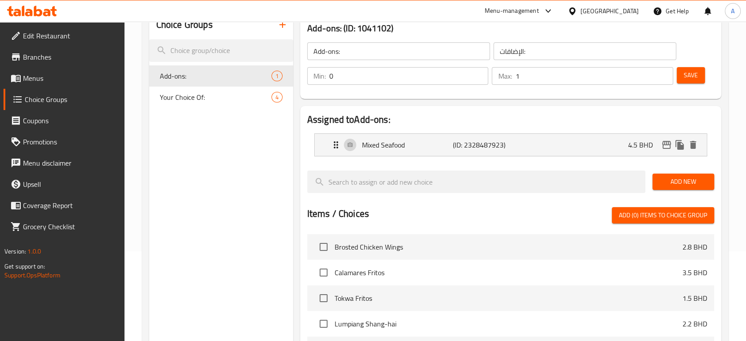
scroll to position [147, 0]
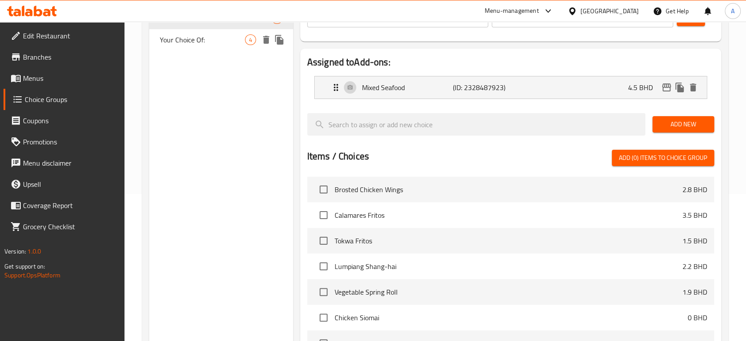
click at [210, 46] on div "Your Choice Of: 4" at bounding box center [221, 39] width 144 height 21
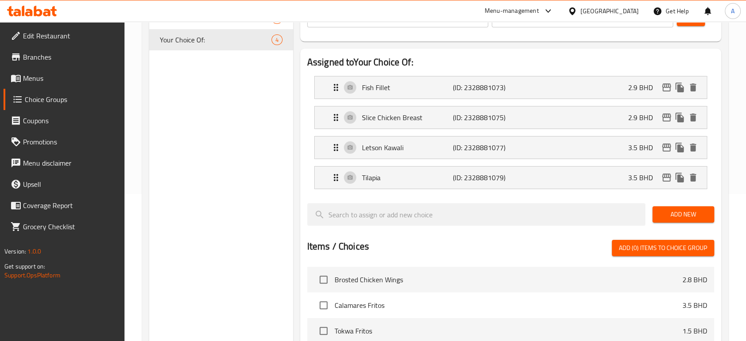
type input "Your Choice Of:"
type input "إختيارك من:"
type input "1"
click at [697, 146] on icon "delete" at bounding box center [692, 147] width 11 height 11
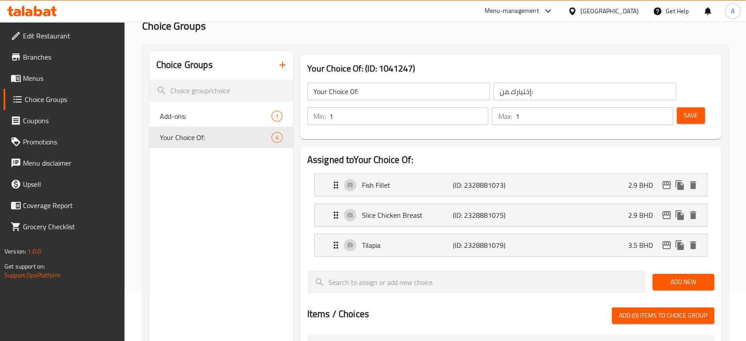
scroll to position [49, 0]
click at [685, 114] on span "Save" at bounding box center [690, 115] width 14 height 11
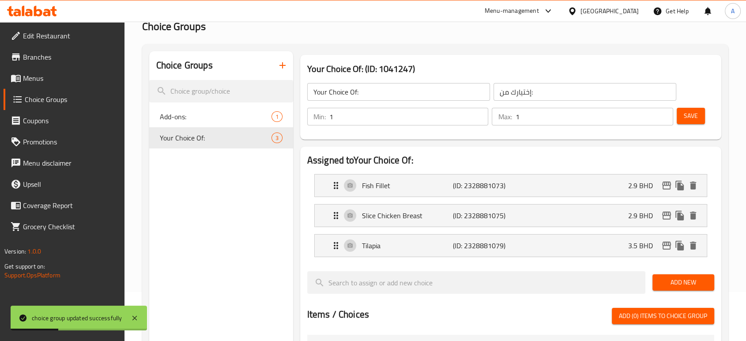
click at [60, 84] on link "Menus" at bounding box center [64, 77] width 121 height 21
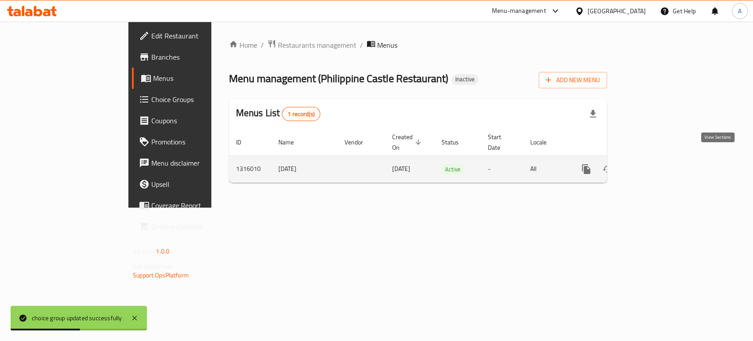
click at [655, 164] on icon "enhanced table" at bounding box center [649, 169] width 11 height 11
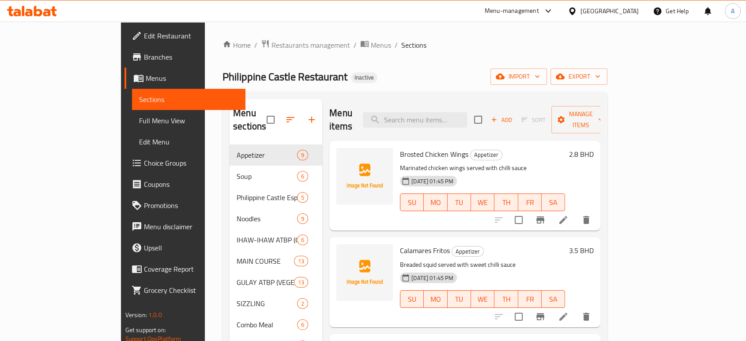
click at [139, 117] on span "Full Menu View" at bounding box center [188, 120] width 99 height 11
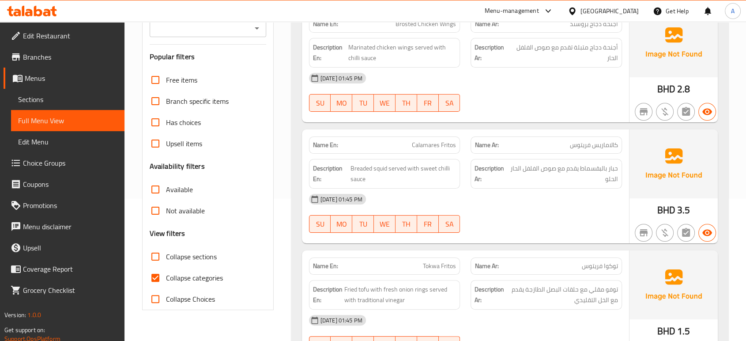
scroll to position [147, 0]
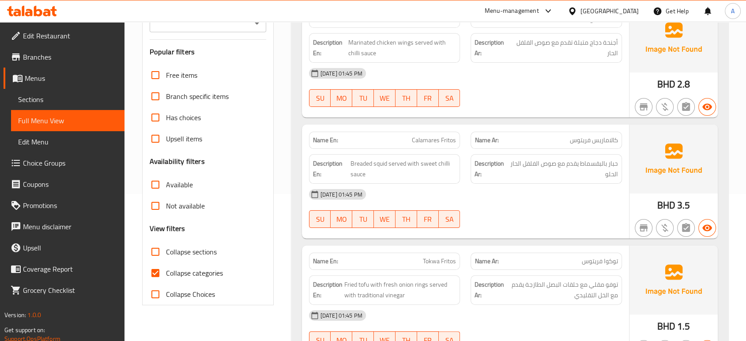
click at [207, 265] on label "Collapse categories" at bounding box center [184, 272] width 78 height 21
click at [166, 265] on input "Collapse categories" at bounding box center [155, 272] width 21 height 21
checkbox input "false"
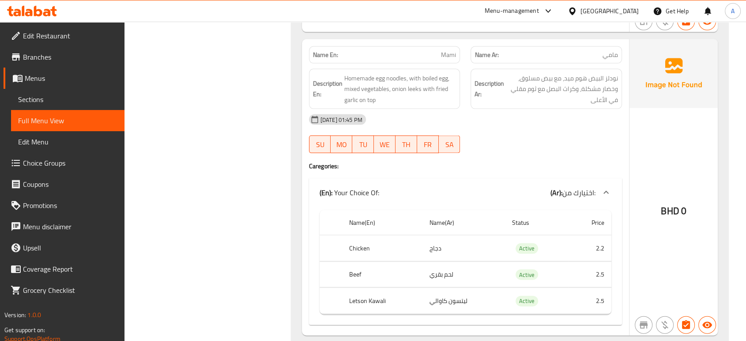
scroll to position [1825, 0]
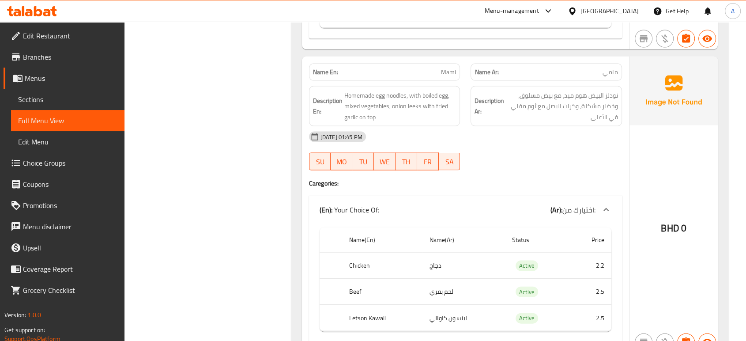
click at [447, 77] on div "Name En: Mami" at bounding box center [384, 72] width 151 height 17
click at [447, 76] on span "Mami" at bounding box center [448, 71] width 15 height 9
copy span "Mami"
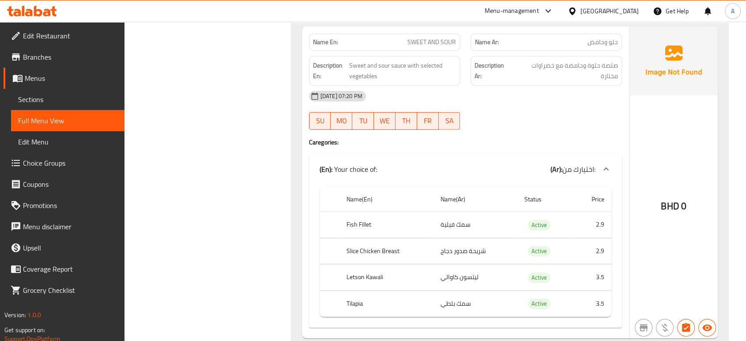
scroll to position [9335, 0]
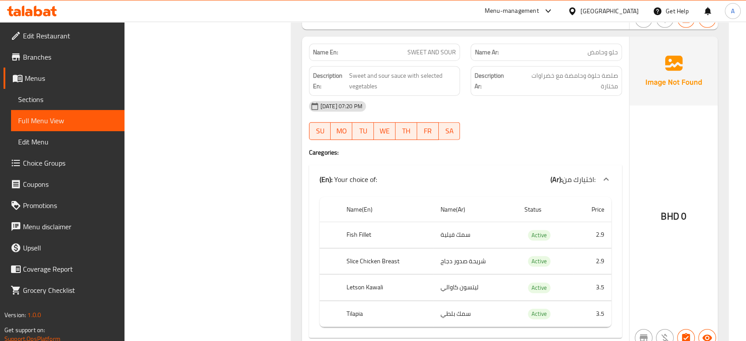
click at [431, 48] on span "SWEET AND SOUR" at bounding box center [431, 52] width 49 height 9
copy span "SWEET AND SOUR"
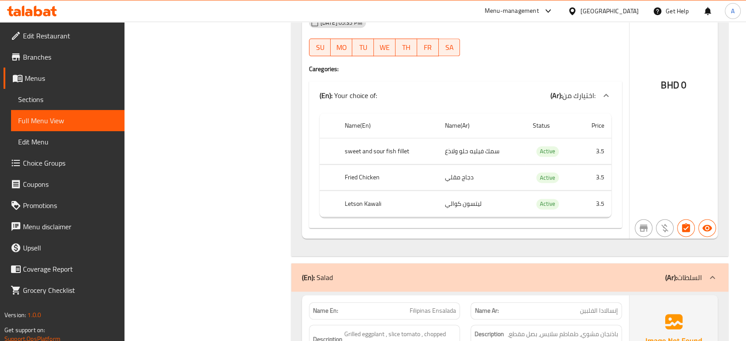
scroll to position [14366, 0]
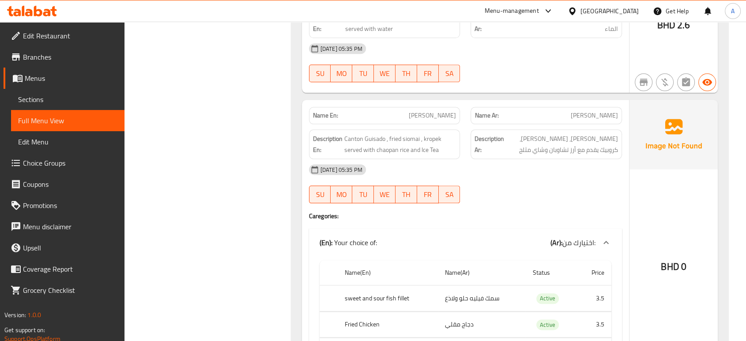
click at [450, 111] on span "Lau-chow" at bounding box center [431, 115] width 47 height 9
copy span "Lau-chow"
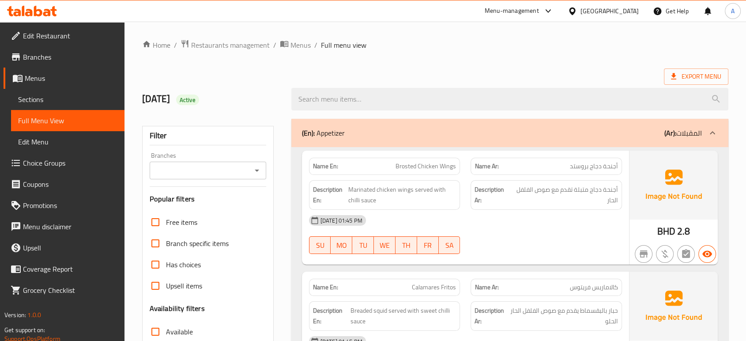
scroll to position [196, 0]
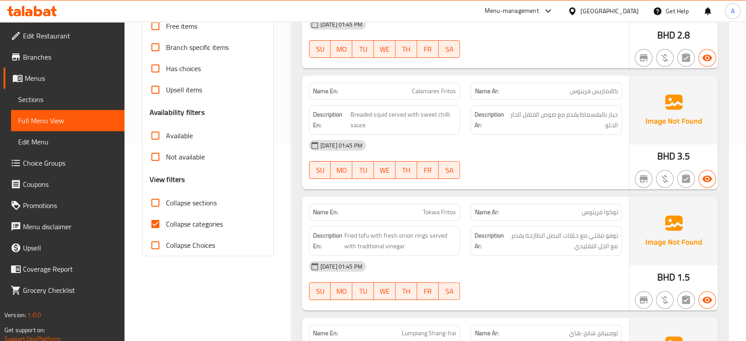
click at [191, 218] on span "Collapse categories" at bounding box center [194, 223] width 57 height 11
click at [166, 217] on input "Collapse categories" at bounding box center [155, 223] width 21 height 21
checkbox input "false"
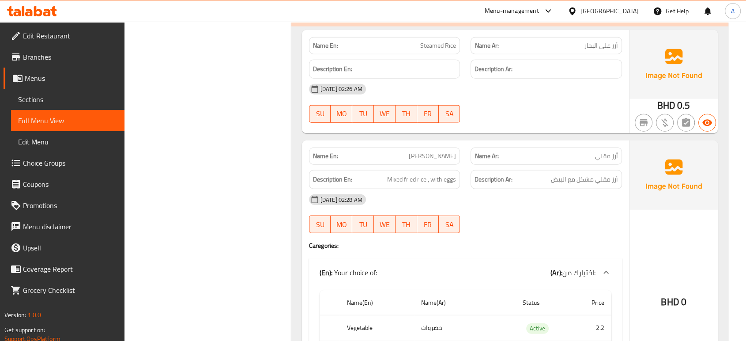
scroll to position [15705, 0]
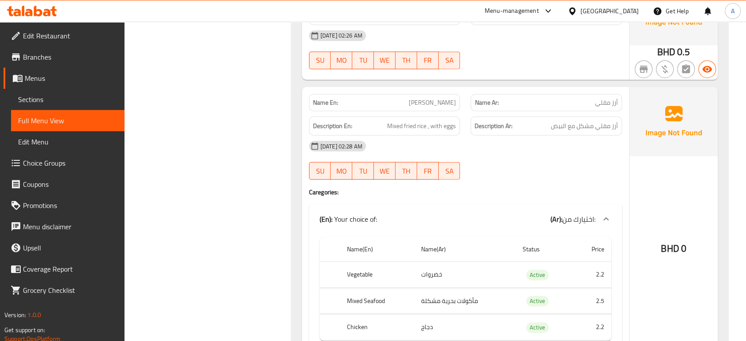
click at [547, 187] on h4 "Caregories:" at bounding box center [465, 191] width 313 height 9
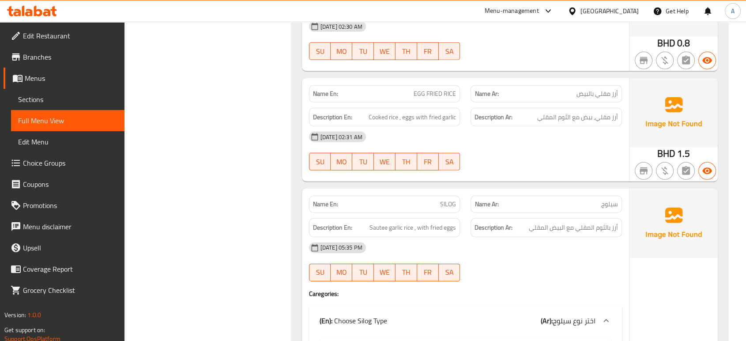
click at [443, 199] on span "SILOG" at bounding box center [448, 203] width 16 height 9
copy span "SILOG"
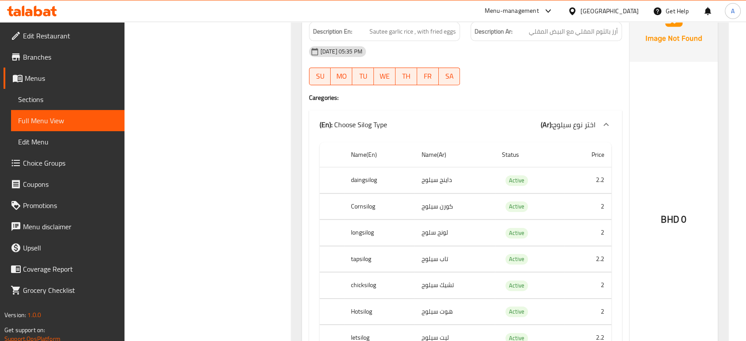
scroll to position [16350, 0]
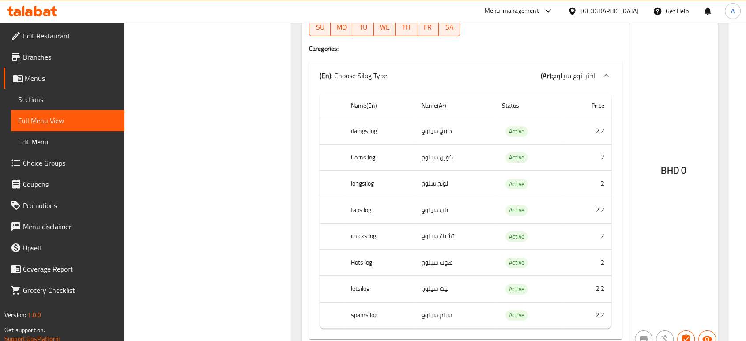
click at [367, 276] on th "letsilog" at bounding box center [379, 289] width 71 height 26
drag, startPoint x: 438, startPoint y: 28, endPoint x: 446, endPoint y: 18, distance: 12.6
click at [438, 61] on div "(En): Choose Silog Type (Ar): اختر نوع سيلوج" at bounding box center [465, 75] width 313 height 28
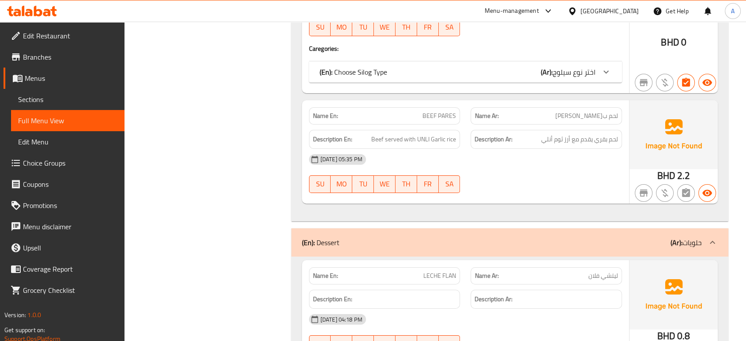
click at [396, 67] on div "(En): Choose Silog Type (Ar): اختر نوع سيلوج" at bounding box center [457, 72] width 276 height 11
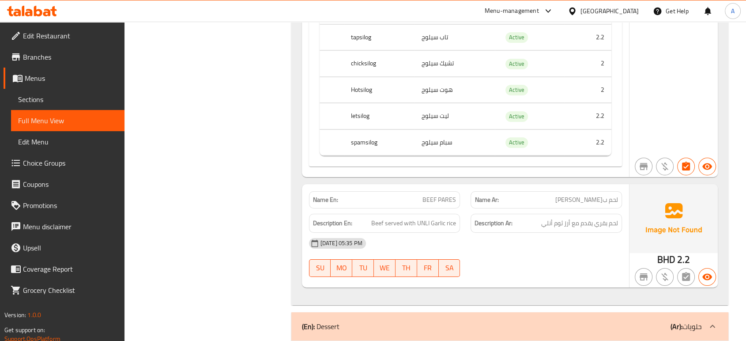
scroll to position [16547, 0]
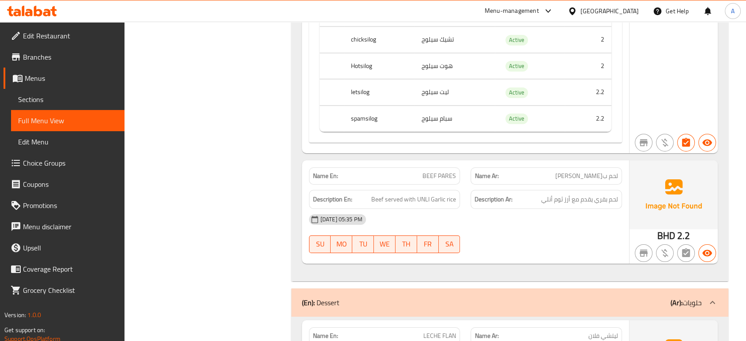
click at [484, 209] on div "[DATE] 05:35 PM" at bounding box center [464, 219] width 323 height 21
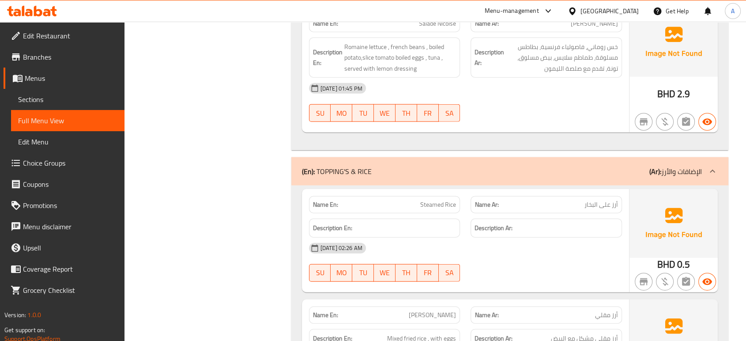
click at [538, 218] on div "Description Ar:" at bounding box center [545, 227] width 151 height 19
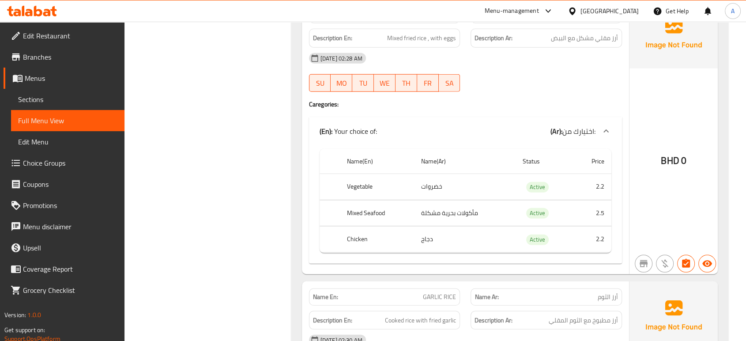
scroll to position [15721, 0]
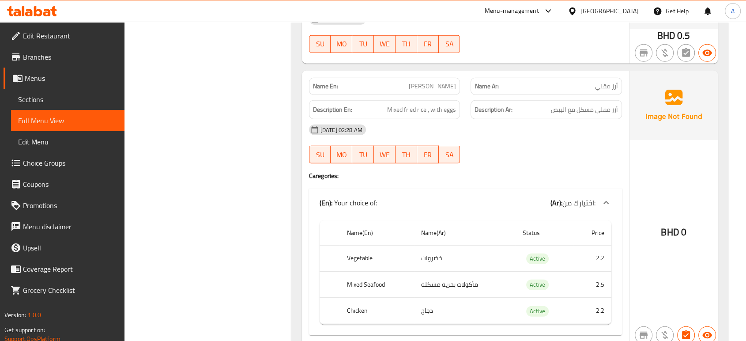
click at [563, 120] on div "07-10-2025 02:28 AM SU MO TU WE TH FR SA" at bounding box center [464, 143] width 323 height 49
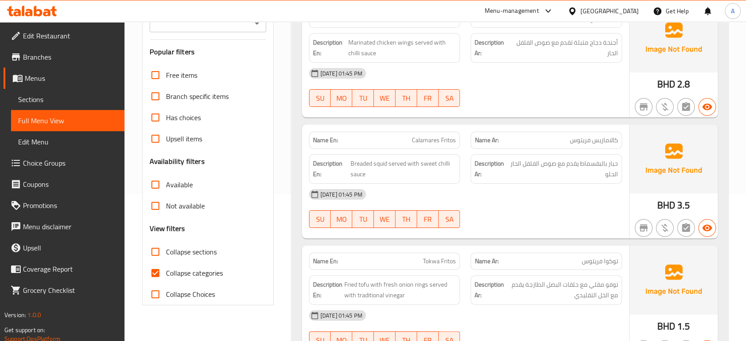
click at [178, 269] on span "Collapse categories" at bounding box center [194, 272] width 57 height 11
click at [166, 269] on input "Collapse categories" at bounding box center [155, 272] width 21 height 21
checkbox input "false"
click at [189, 246] on span "Collapse sections" at bounding box center [191, 251] width 51 height 11
click at [166, 246] on input "Collapse sections" at bounding box center [155, 251] width 21 height 21
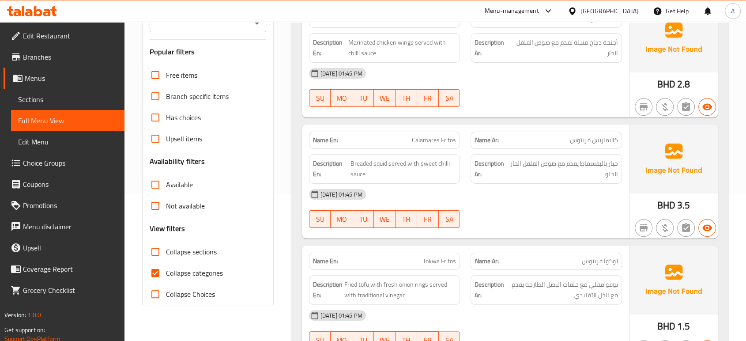
checkbox input "true"
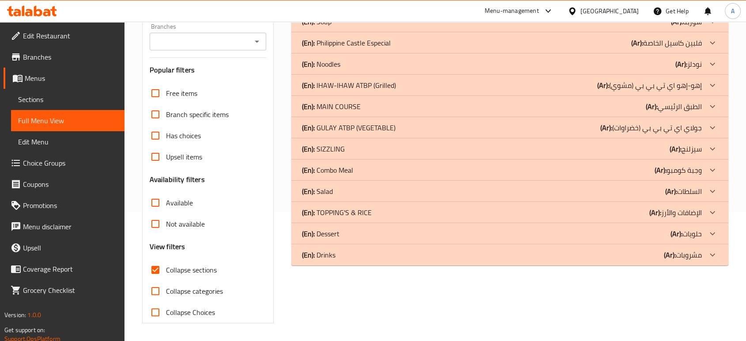
scroll to position [128, 0]
click at [395, 255] on div "(En): Drinks (Ar): مشروبات" at bounding box center [502, 255] width 400 height 11
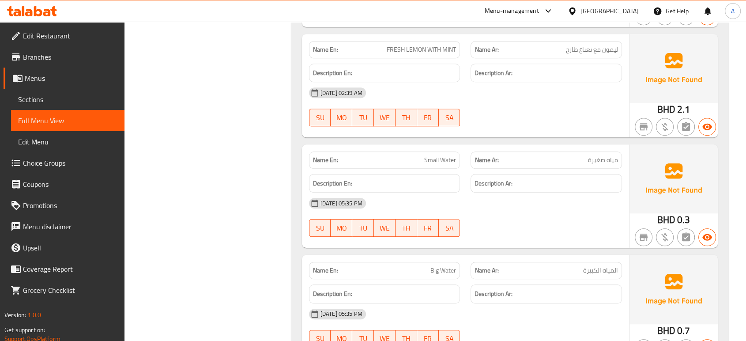
scroll to position [667, 0]
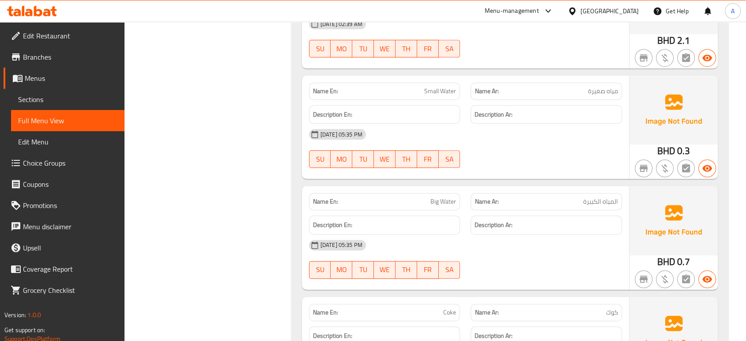
drag, startPoint x: 560, startPoint y: 268, endPoint x: 576, endPoint y: 265, distance: 15.7
click at [560, 268] on div "06-10-2025 05:35 PM SU MO TU WE TH FR SA" at bounding box center [464, 258] width 323 height 49
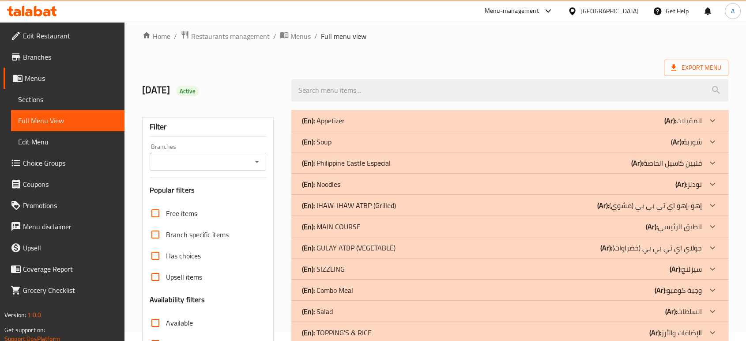
scroll to position [0, 0]
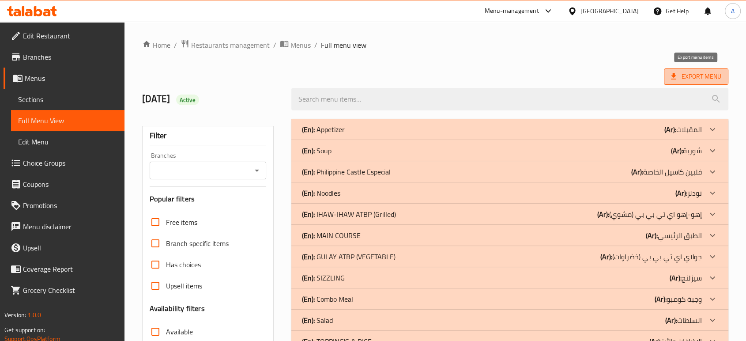
click at [716, 71] on span "Export Menu" at bounding box center [696, 76] width 50 height 11
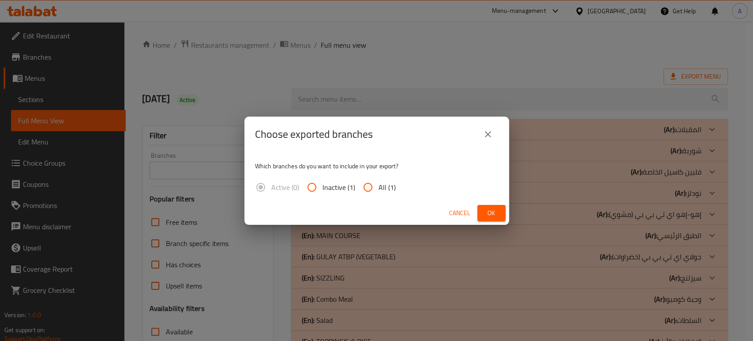
click at [387, 189] on span "All (1)" at bounding box center [386, 187] width 17 height 11
click at [378, 189] on input "All (1)" at bounding box center [367, 186] width 21 height 21
radio input "true"
click at [495, 214] on span "Ok" at bounding box center [491, 212] width 14 height 11
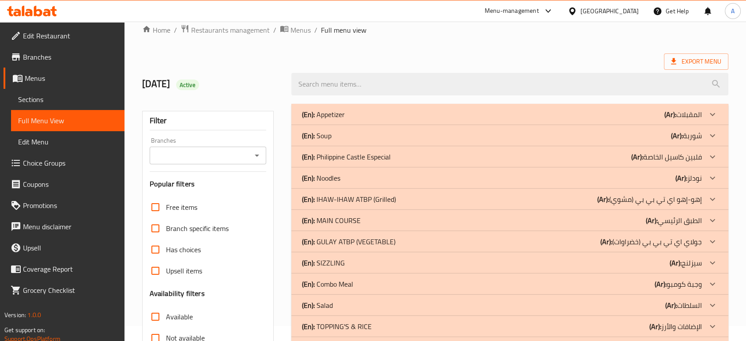
scroll to position [147, 0]
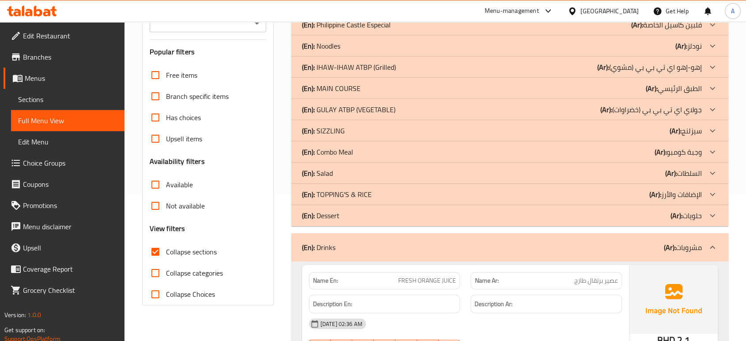
drag, startPoint x: 187, startPoint y: 249, endPoint x: 248, endPoint y: 243, distance: 61.2
click at [187, 248] on span "Collapse sections" at bounding box center [191, 251] width 51 height 11
click at [166, 248] on input "Collapse sections" at bounding box center [155, 251] width 21 height 21
checkbox input "false"
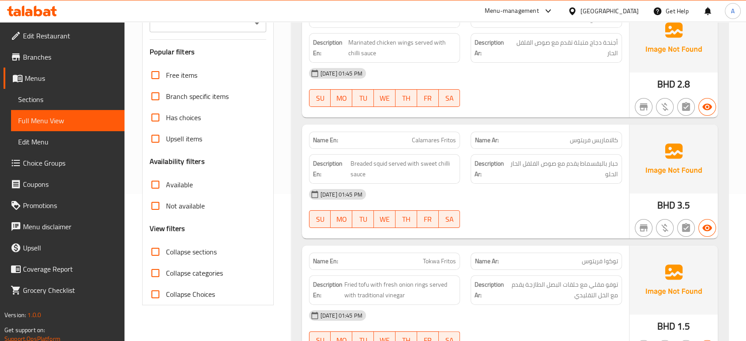
click at [629, 12] on div "Bahrain" at bounding box center [609, 11] width 58 height 10
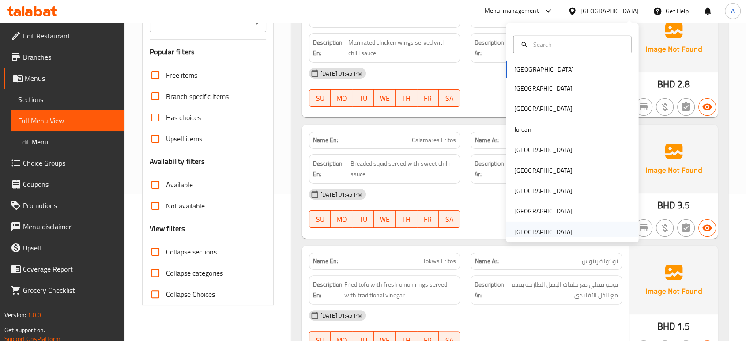
click at [524, 235] on div "[GEOGRAPHIC_DATA]" at bounding box center [542, 232] width 58 height 10
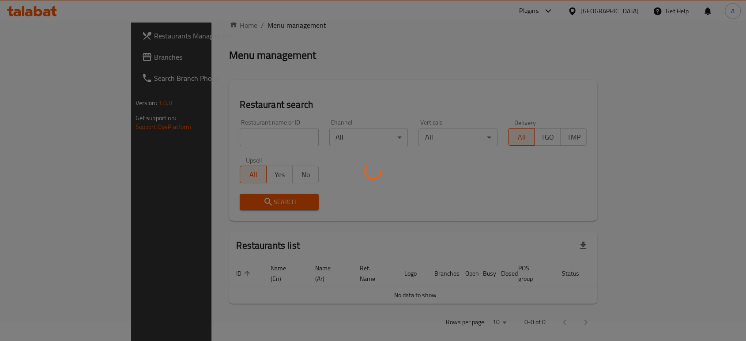
scroll to position [147, 0]
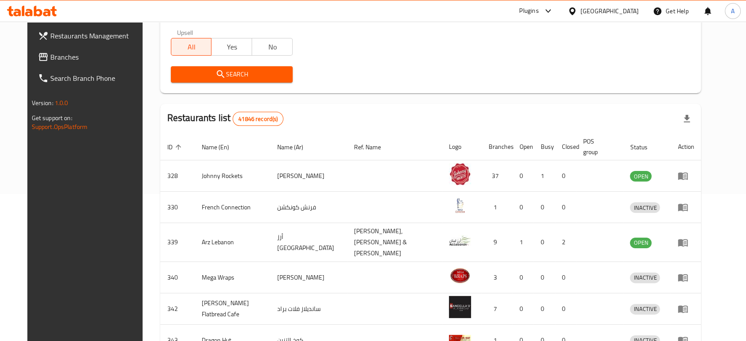
click at [98, 160] on div "Restaurants Management Branches Search Branch Phone Version: 1.0.0 Get support …" at bounding box center [89, 192] width 124 height 341
click at [56, 57] on span "Branches" at bounding box center [97, 57] width 94 height 11
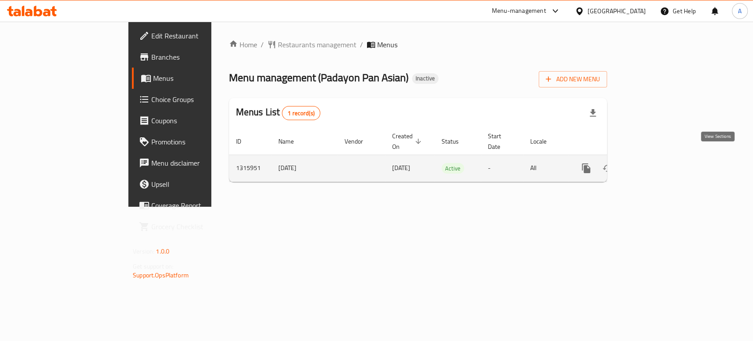
click at [654, 164] on icon "enhanced table" at bounding box center [650, 168] width 8 height 8
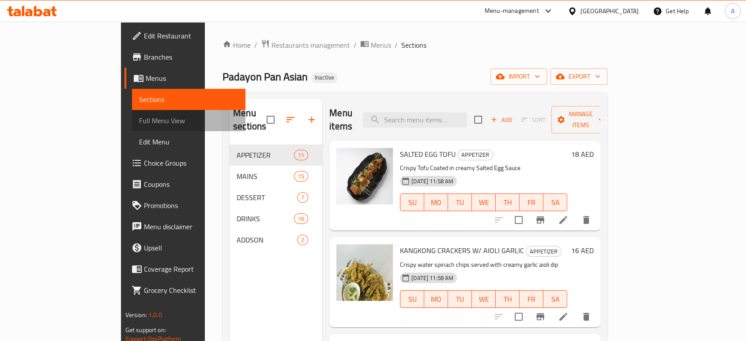
click at [139, 124] on span "Full Menu View" at bounding box center [188, 120] width 99 height 11
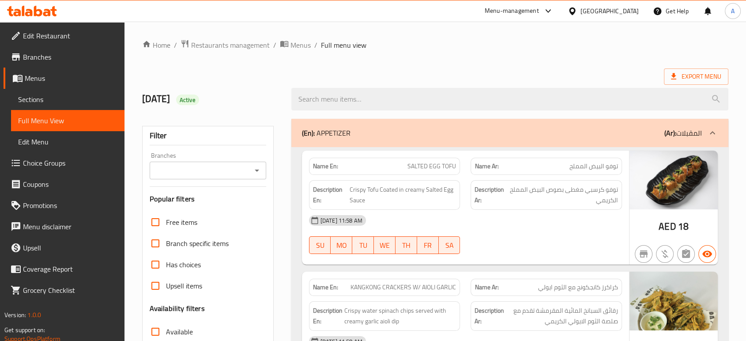
click at [409, 191] on span "Crispy Tofu Coated in creamy Salted Egg Sauce" at bounding box center [402, 195] width 107 height 22
click at [482, 214] on div "[DATE] 11:58 AM" at bounding box center [464, 220] width 323 height 21
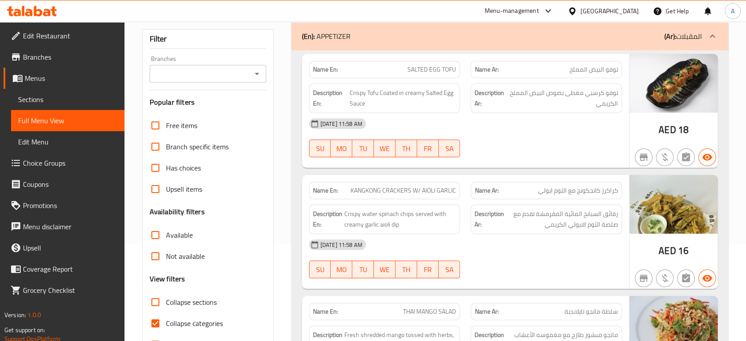
scroll to position [98, 0]
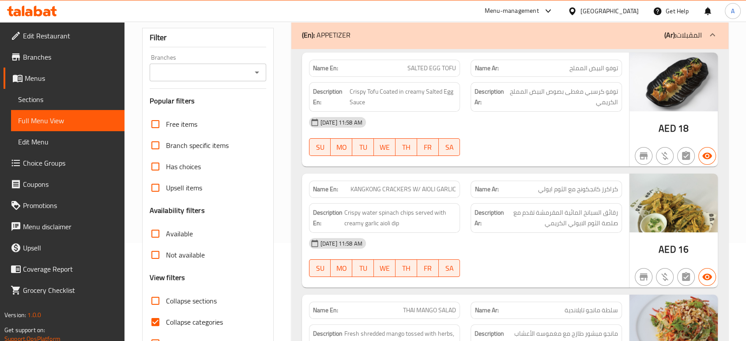
click at [509, 154] on div at bounding box center [546, 155] width 162 height 11
click at [198, 318] on span "Collapse categories" at bounding box center [194, 321] width 57 height 11
click at [166, 318] on input "Collapse categories" at bounding box center [155, 321] width 21 height 21
checkbox input "false"
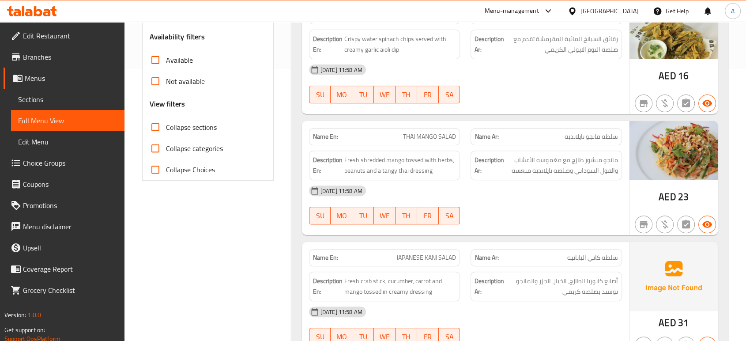
scroll to position [294, 0]
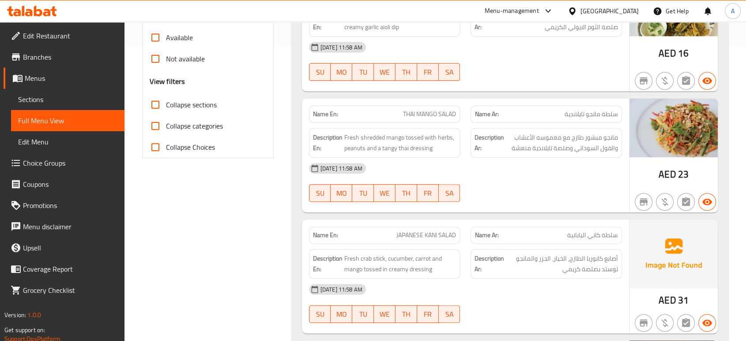
click at [452, 173] on div "06-10-2025 11:58 AM" at bounding box center [464, 167] width 323 height 21
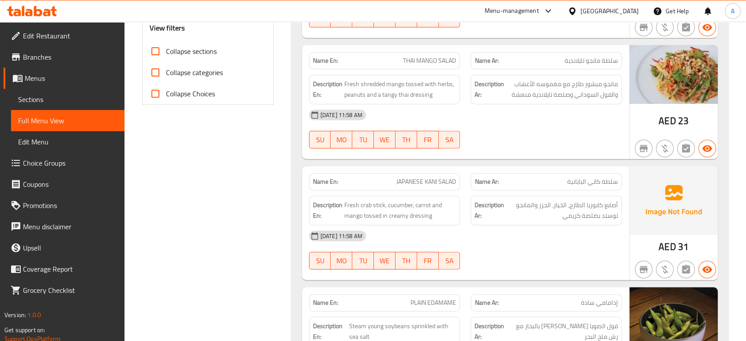
scroll to position [392, 0]
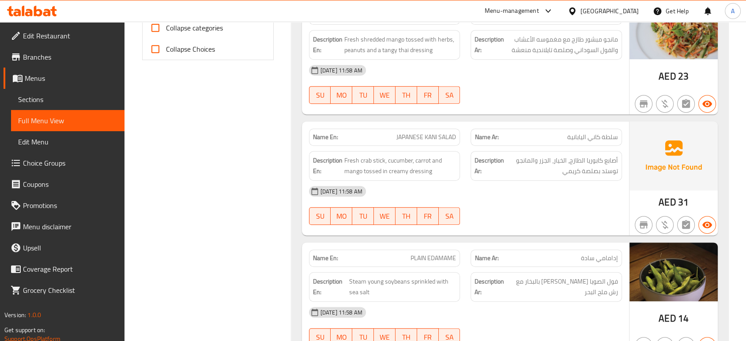
click at [497, 191] on div "[DATE] 11:58 AM" at bounding box center [464, 190] width 323 height 21
click at [514, 187] on div "[DATE] 11:58 AM" at bounding box center [464, 190] width 323 height 21
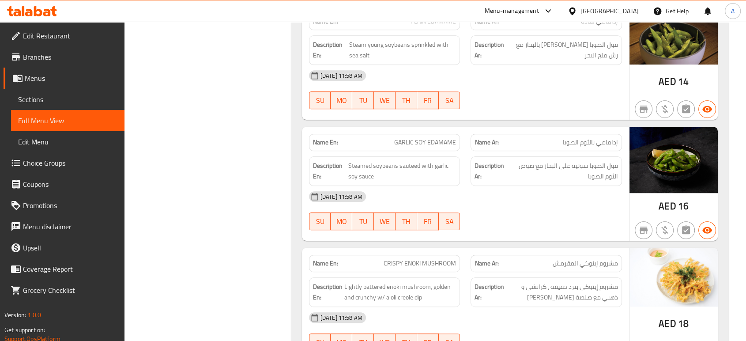
scroll to position [686, 0]
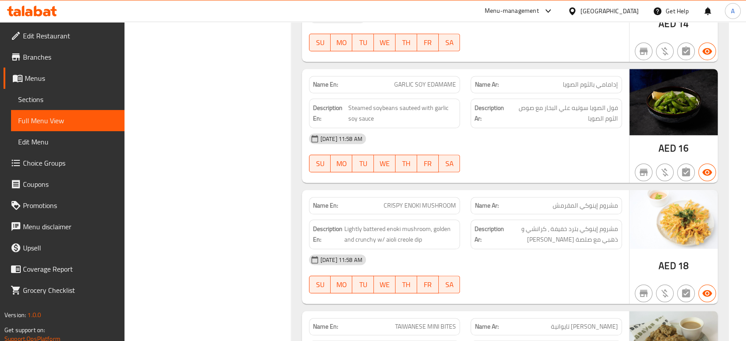
click at [406, 143] on div "[DATE] 11:58 AM" at bounding box center [464, 138] width 323 height 21
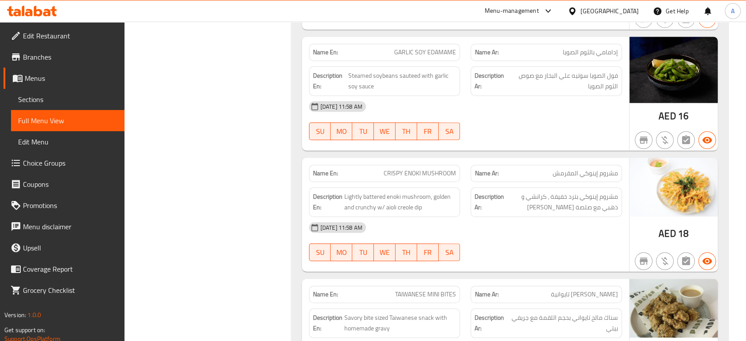
scroll to position [735, 0]
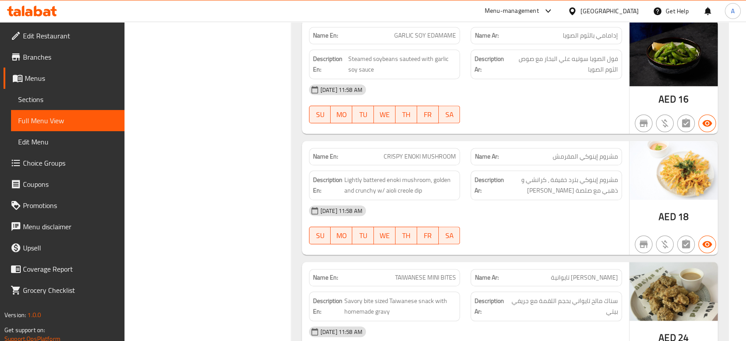
click at [466, 128] on div "Name En: GARLIC SOY EDAMAME Name Ar: إدامامي بالثوم الصويا Description En: Stea…" at bounding box center [465, 77] width 327 height 114
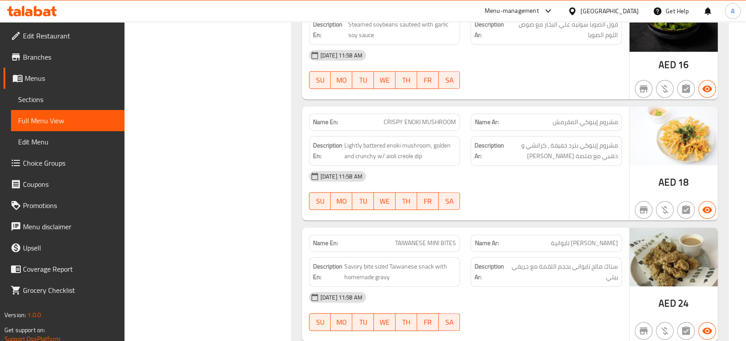
scroll to position [833, 0]
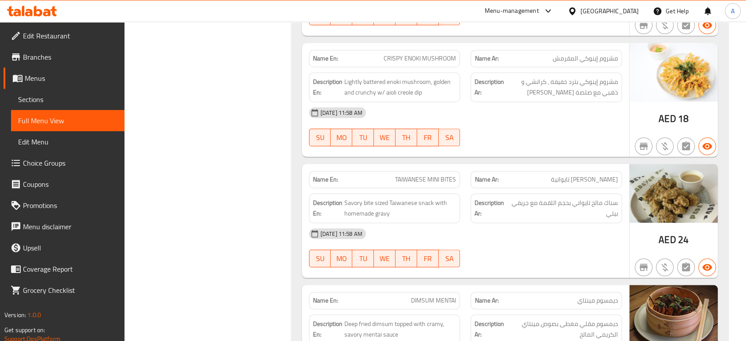
click at [500, 127] on div "06-10-2025 11:58 AM SU MO TU WE TH FR SA" at bounding box center [464, 126] width 323 height 49
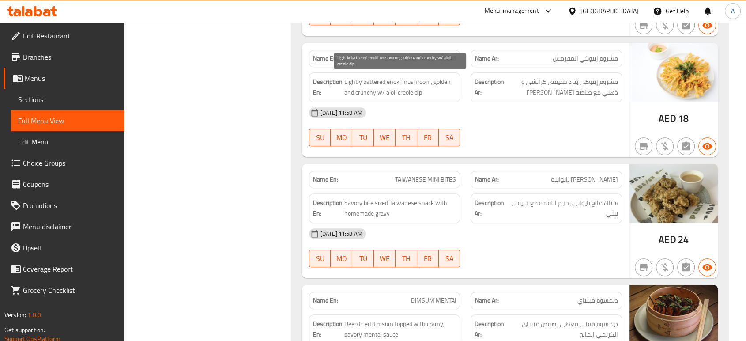
click at [390, 76] on span "Lightly battered enoki mushroom, golden and crunchy w/ aioli creole dip" at bounding box center [400, 87] width 112 height 22
copy span "enoki"
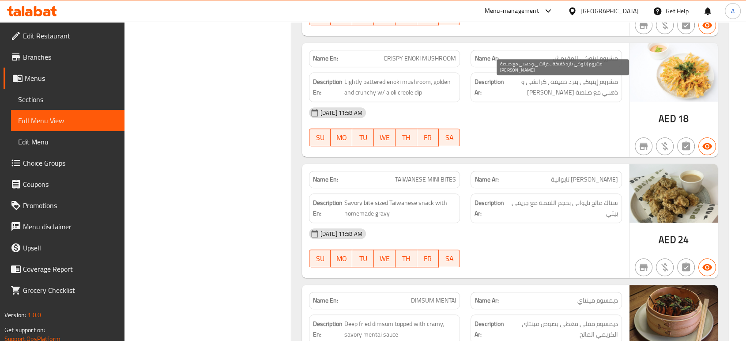
click at [553, 92] on span "مشروم إينوكي بترد خفيفة ، كرانشي و ذهبي مع صلصة أيولي كريول" at bounding box center [562, 87] width 112 height 22
click at [495, 127] on div "06-10-2025 11:58 AM SU MO TU WE TH FR SA" at bounding box center [464, 126] width 323 height 49
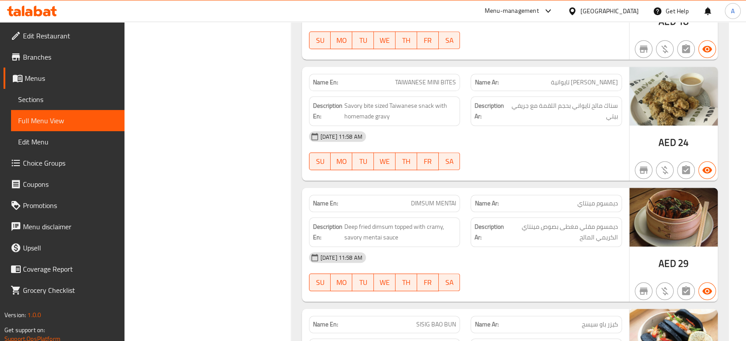
scroll to position [931, 0]
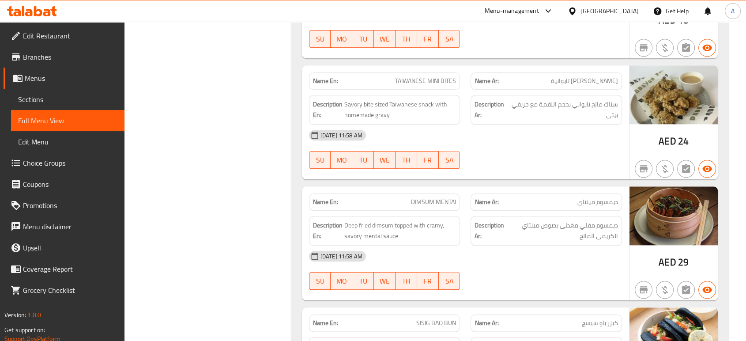
click at [472, 142] on div "[DATE] 11:58 AM" at bounding box center [464, 134] width 323 height 21
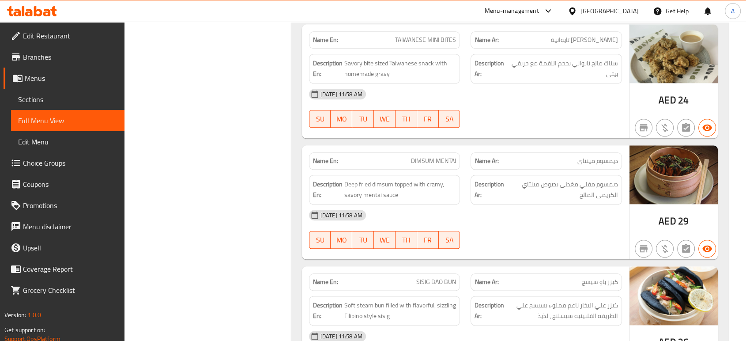
scroll to position [1029, 0]
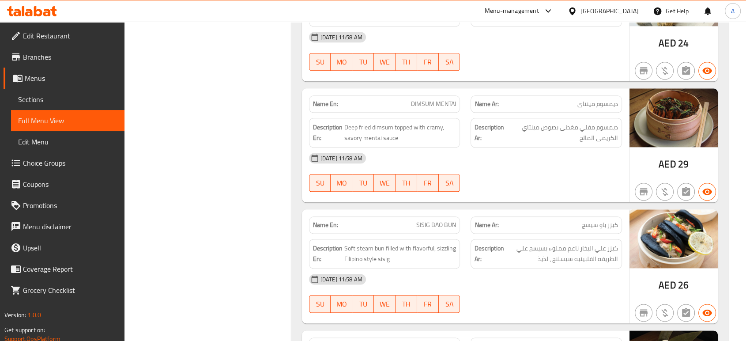
click at [576, 174] on div "06-10-2025 11:58 AM SU MO TU WE TH FR SA" at bounding box center [464, 171] width 323 height 49
click at [479, 160] on div "[DATE] 11:58 AM" at bounding box center [464, 157] width 323 height 21
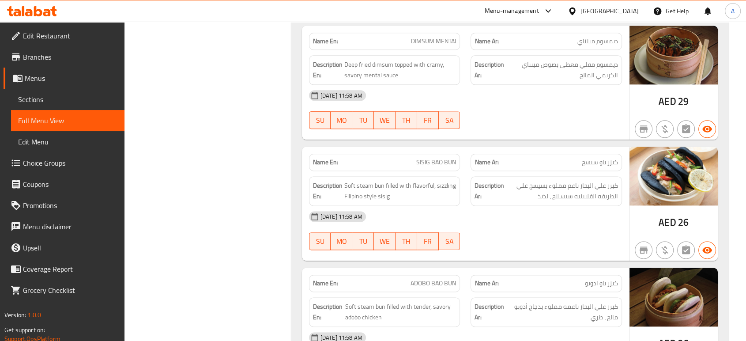
scroll to position [1176, 0]
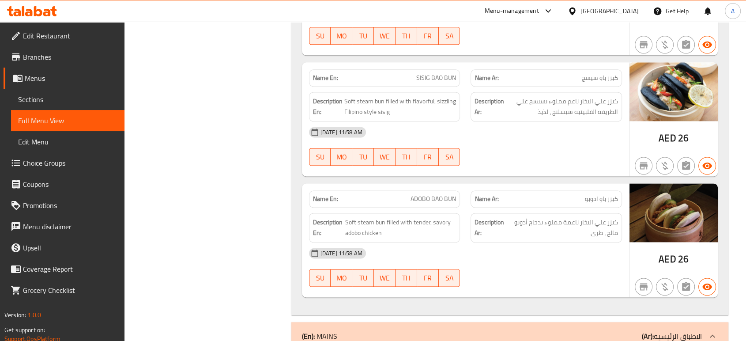
click at [508, 151] on div "06-10-2025 11:58 AM SU MO TU WE TH FR SA" at bounding box center [464, 145] width 323 height 49
click at [446, 98] on span "Soft steam bun filled with flavorful, sizzling Filipino style sisig" at bounding box center [400, 107] width 112 height 22
copy span "sizzling"
click at [488, 161] on div at bounding box center [546, 165] width 162 height 11
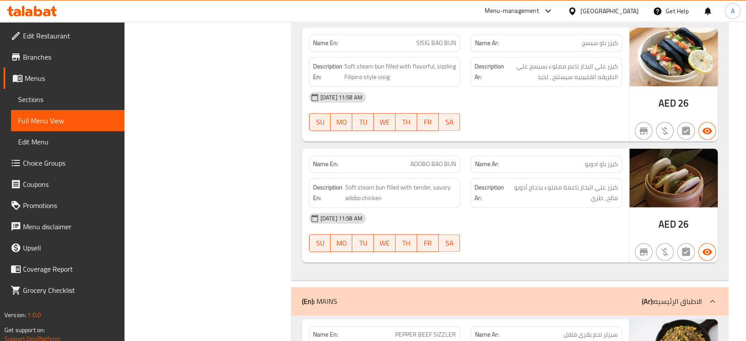
scroll to position [1225, 0]
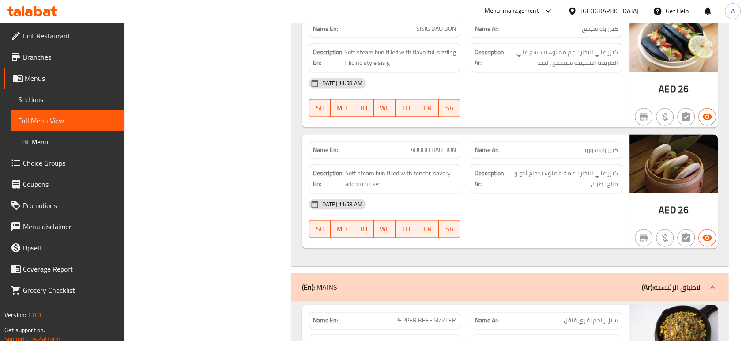
click at [526, 206] on div "[DATE] 11:58 AM" at bounding box center [464, 203] width 323 height 21
click at [445, 134] on div "Name En: ADOBO BAO BUN Name Ar: كيزر باو ادوبو Description En: Soft steam bun f…" at bounding box center [465, 191] width 327 height 114
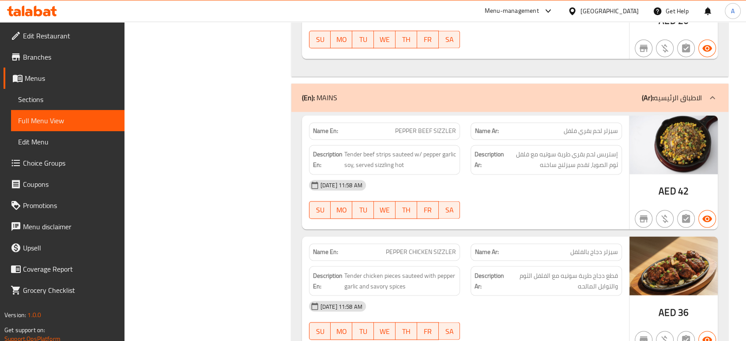
scroll to position [1470, 0]
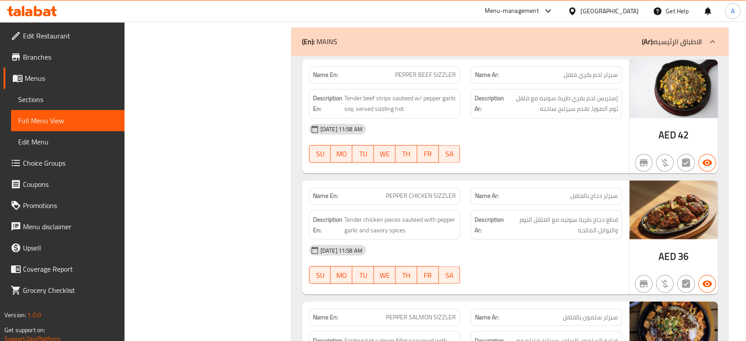
click at [465, 131] on div "06-10-2025 11:58 AM" at bounding box center [464, 128] width 323 height 21
click at [434, 145] on button "FR" at bounding box center [428, 154] width 22 height 18
type button "5"
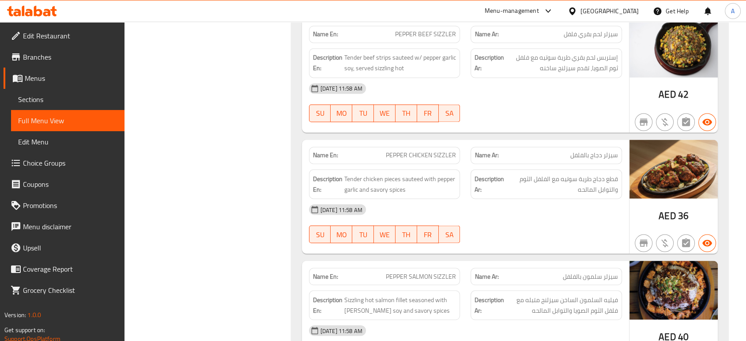
scroll to position [1568, 0]
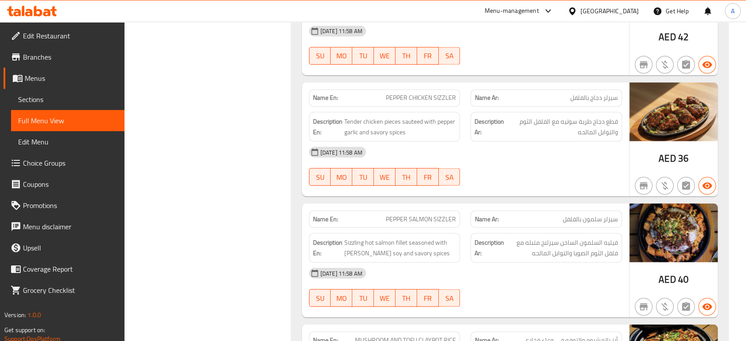
click at [457, 141] on div "06-10-2025 11:58 AM" at bounding box center [464, 151] width 323 height 21
click at [533, 158] on div "06-10-2025 11:58 AM" at bounding box center [464, 151] width 323 height 21
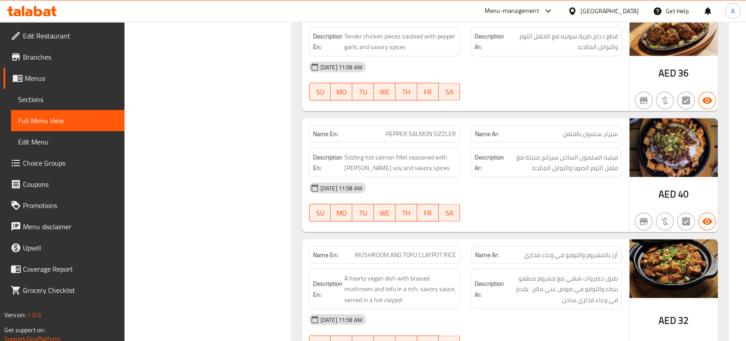
scroll to position [1715, 0]
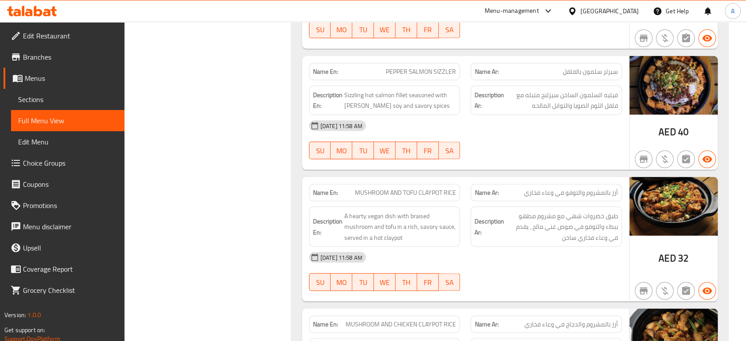
click at [436, 142] on button "FR" at bounding box center [428, 151] width 22 height 18
type button "5"
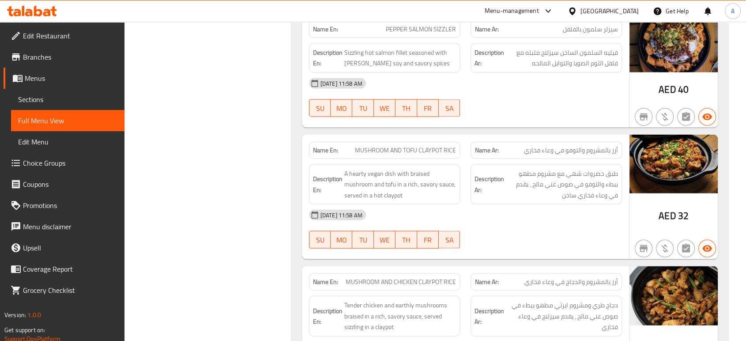
scroll to position [1813, 0]
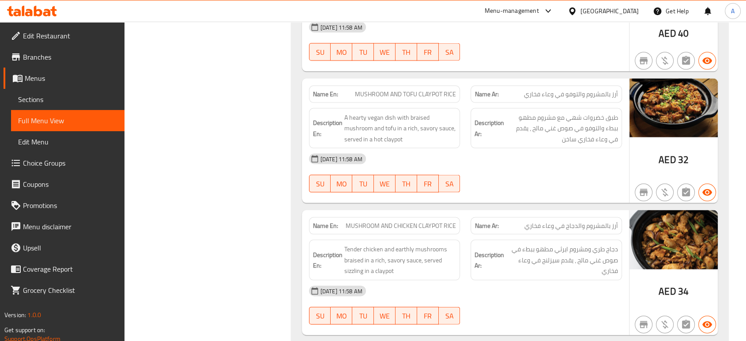
click at [530, 131] on span "طبق خضروات شهي مع مشروم مطهو ببطء والتوفو في صوص غني مالح ، يقدم في وعاء فخاري …" at bounding box center [562, 128] width 112 height 33
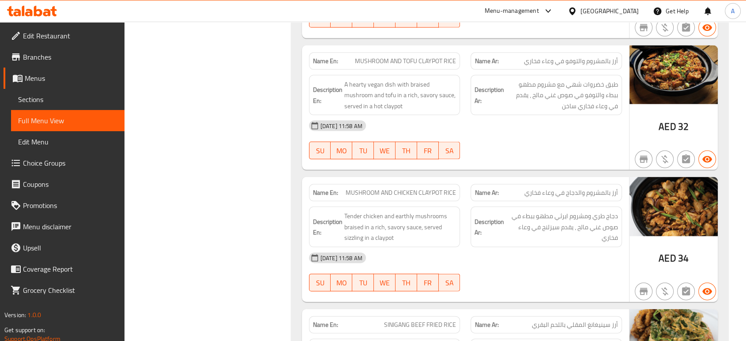
scroll to position [1862, 0]
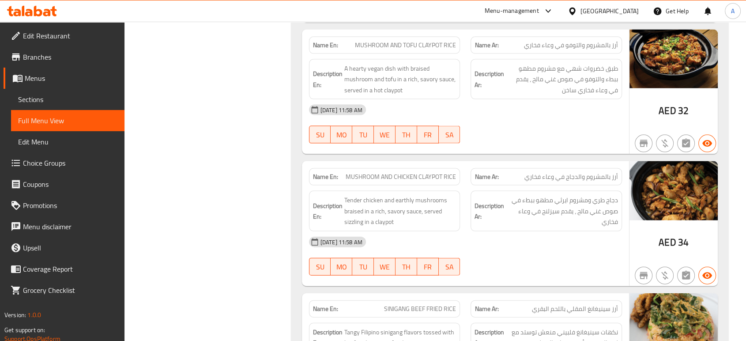
click at [481, 142] on div at bounding box center [546, 143] width 162 height 11
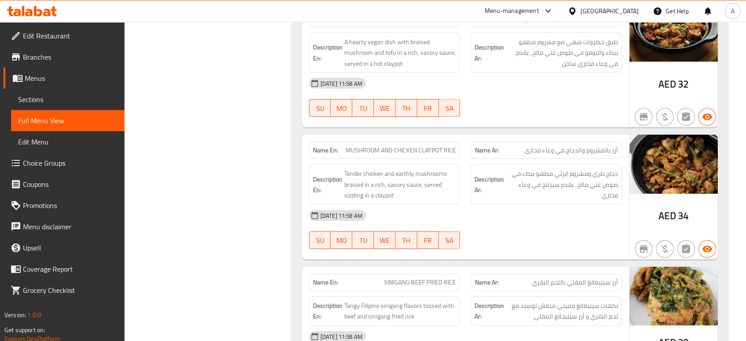
scroll to position [1960, 0]
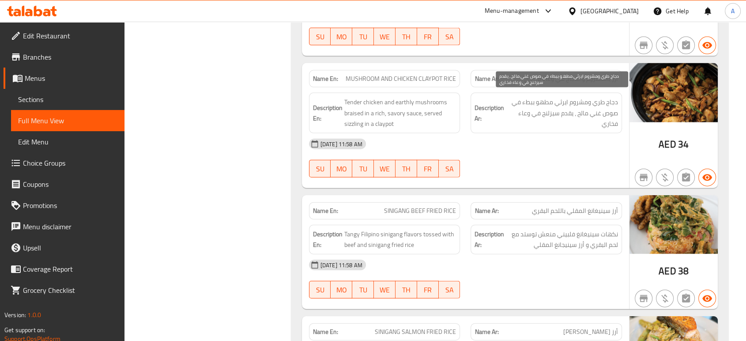
click at [558, 116] on span "دجاج طري ومشروم ايرثي مطهو ببطء في صوص غني مالح ، يقدم سيزلنج في وعاء فخاري" at bounding box center [562, 113] width 112 height 33
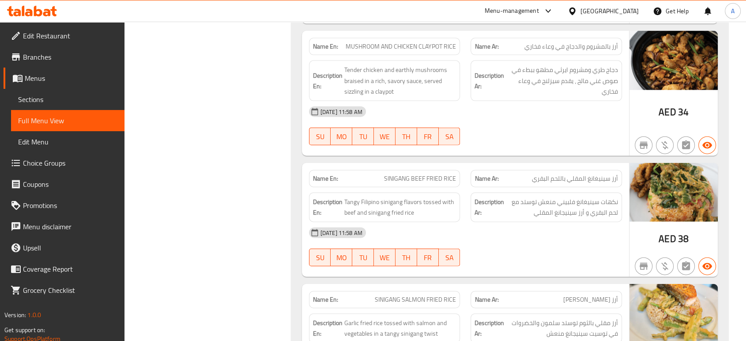
scroll to position [2009, 0]
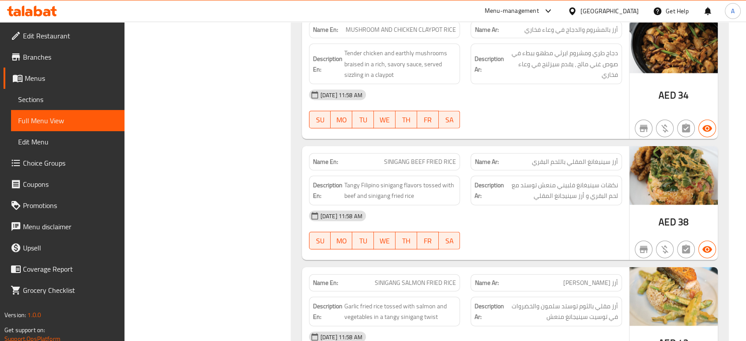
click at [427, 170] on div "Description En: Tangy Filipino sinigang flavors tossed with beef and sinigang f…" at bounding box center [384, 190] width 162 height 40
click at [466, 182] on div "Description Ar: نكهات سينيغانغ فلبيني منعش توستد مع لحم البقري و أرز سينيجانغ ا…" at bounding box center [546, 190] width 162 height 40
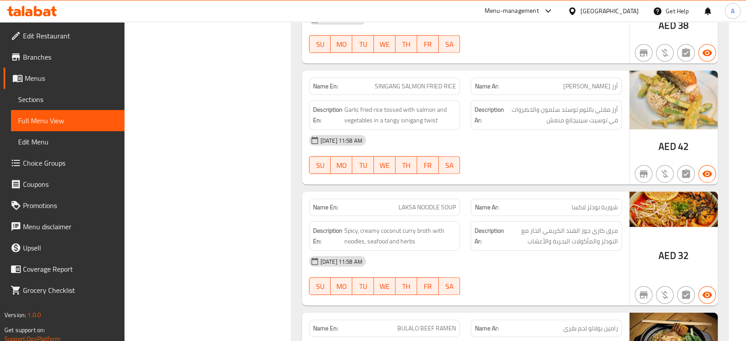
scroll to position [2255, 0]
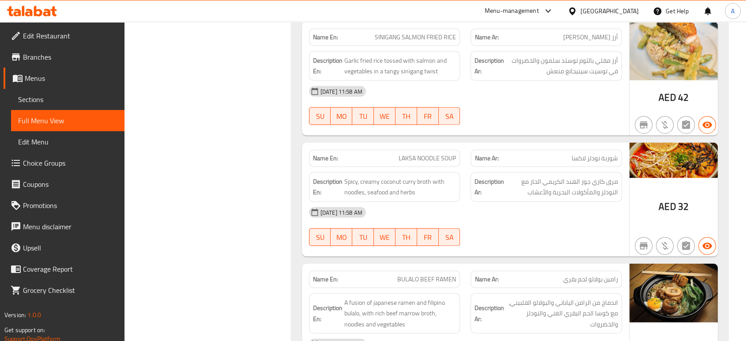
click at [500, 97] on div "06-10-2025 11:58 AM" at bounding box center [464, 91] width 323 height 21
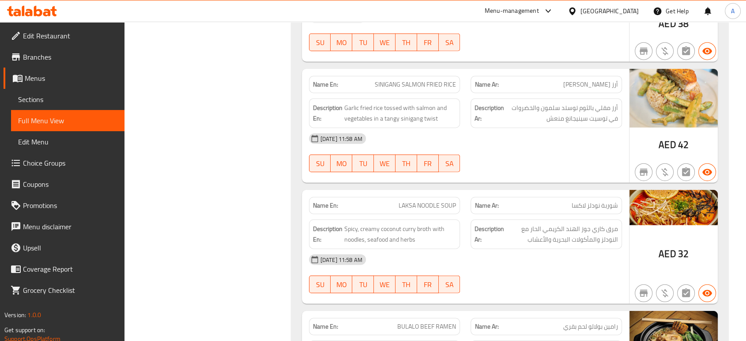
scroll to position [2206, 0]
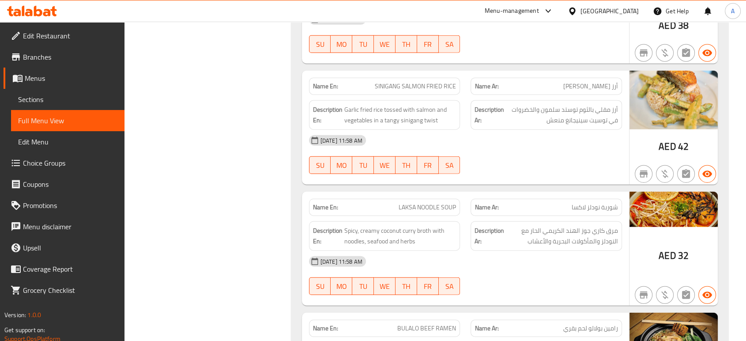
click at [477, 134] on div "06-10-2025 11:58 AM" at bounding box center [464, 140] width 323 height 21
click at [435, 151] on div "SU MO TU WE TH FR SA" at bounding box center [384, 165] width 162 height 28
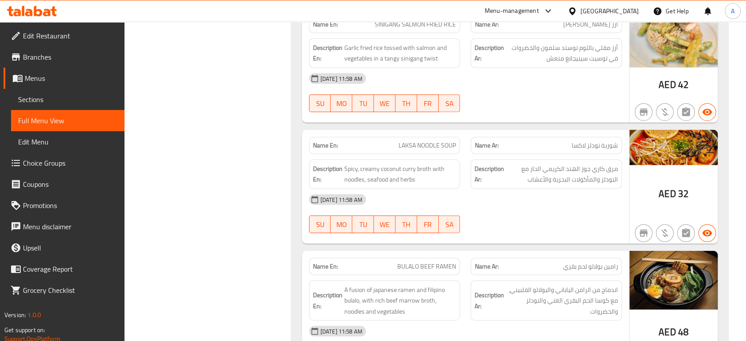
scroll to position [2304, 0]
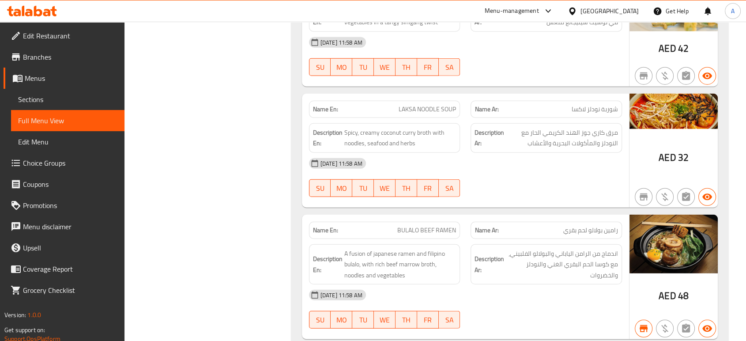
click at [606, 179] on div "06-10-2025 11:58 AM SU MO TU WE TH FR SA" at bounding box center [464, 177] width 323 height 49
click at [458, 153] on div "06-10-2025 11:58 AM" at bounding box center [464, 163] width 323 height 21
click at [614, 144] on span "مرق كاري جوز الهند الكريمي الحار مع النودلز والمأكولات البحرية والأعشاب" at bounding box center [562, 138] width 112 height 22
click at [450, 168] on div "06-10-2025 11:58 AM" at bounding box center [464, 163] width 323 height 21
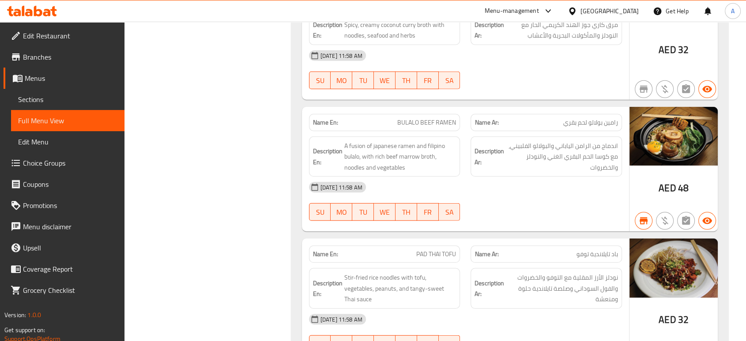
scroll to position [2450, 0]
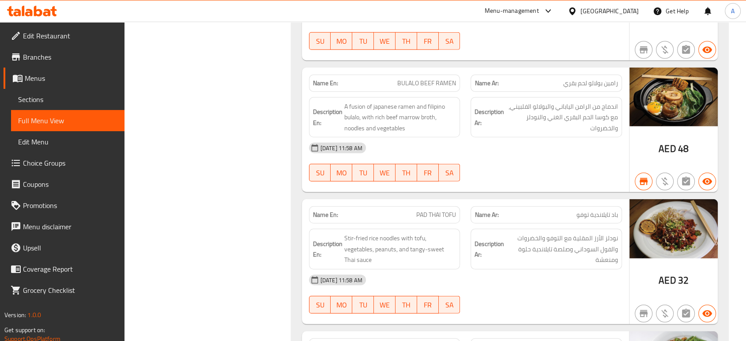
click at [443, 80] on span "BULALO BEEF RAMEN" at bounding box center [426, 83] width 59 height 9
click at [474, 145] on div "06-10-2025 11:58 AM" at bounding box center [464, 147] width 323 height 21
click at [405, 103] on span "A fusion of japanese ramen and filipino bulalo, with rich beef marrow broth, no…" at bounding box center [400, 117] width 112 height 33
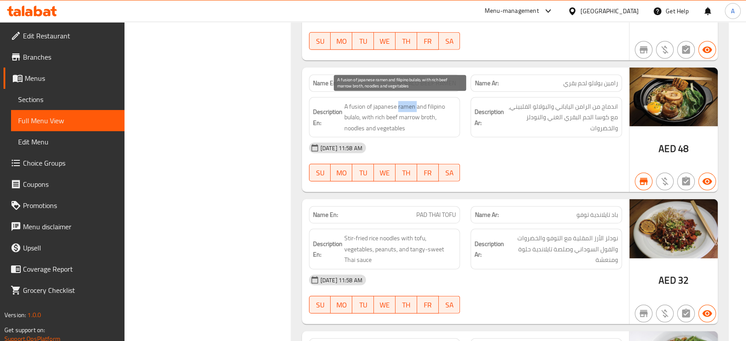
click at [405, 103] on span "A fusion of japanese ramen and filipino bulalo, with rich beef marrow broth, no…" at bounding box center [400, 117] width 112 height 33
copy span "ramen"
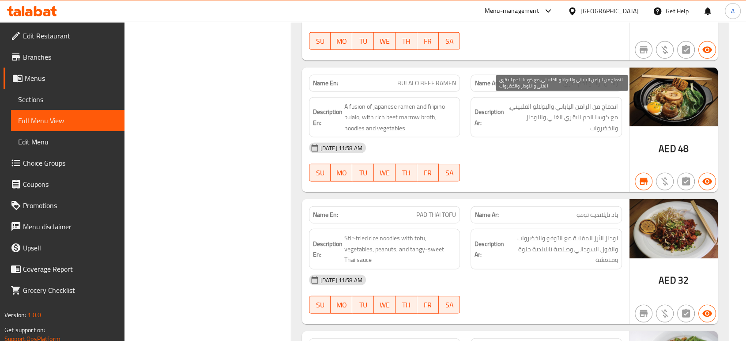
click at [585, 116] on span "اندماج من الرامن الياباني والبولالو الفلبيني، مع كوسا الحم البقري الغني والنودل…" at bounding box center [562, 117] width 112 height 33
copy span "الحم"
click at [589, 115] on span "اندماج من الرامن الياباني والبولالو الفلبيني، مع كوسا الحم البقري الغني والنودل…" at bounding box center [562, 117] width 112 height 33
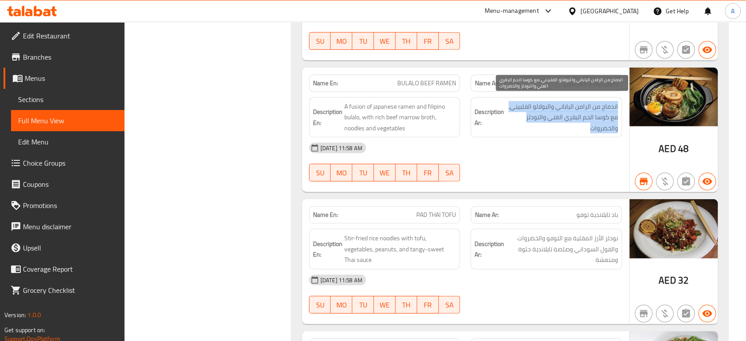
click at [589, 115] on span "اندماج من الرامن الياباني والبولالو الفلبيني، مع كوسا الحم البقري الغني والنودل…" at bounding box center [562, 117] width 112 height 33
click at [588, 114] on span "اندماج من الرامن الياباني والبولالو الفلبيني، مع كوسا الحم البقري الغني والنودل…" at bounding box center [562, 117] width 112 height 33
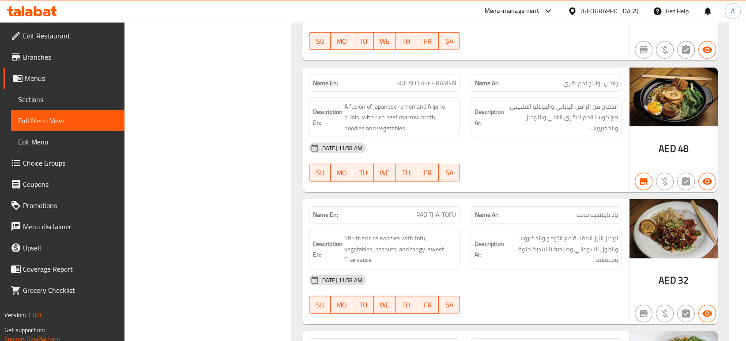
click at [575, 153] on div "06-10-2025 11:58 AM" at bounding box center [464, 147] width 323 height 21
click at [394, 107] on span "A fusion of japanese ramen and filipino bulalo, with rich beef marrow broth, no…" at bounding box center [400, 117] width 112 height 33
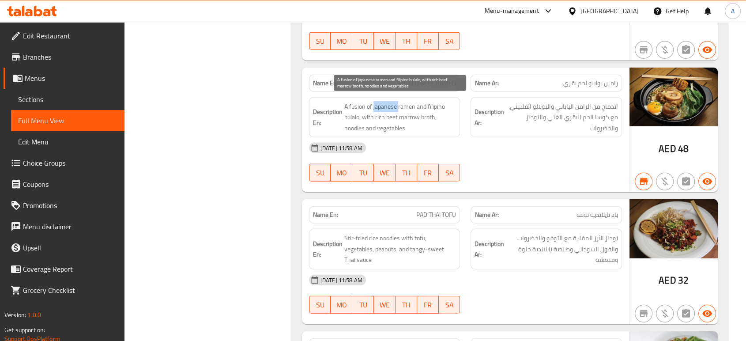
click at [394, 107] on span "A fusion of japanese ramen and filipino bulalo, with rich beef marrow broth, no…" at bounding box center [400, 117] width 112 height 33
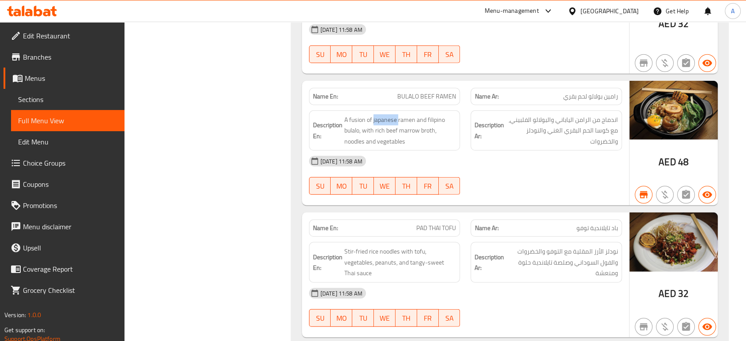
scroll to position [2304, 0]
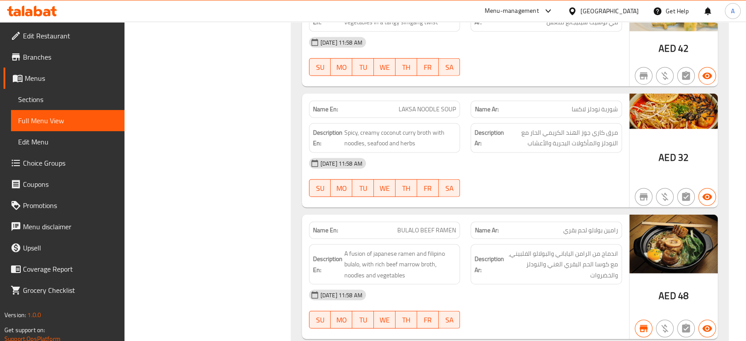
click at [444, 225] on span "BULALO BEEF RAMEN" at bounding box center [426, 229] width 59 height 9
copy span "BULALO BEEF RAMEN"
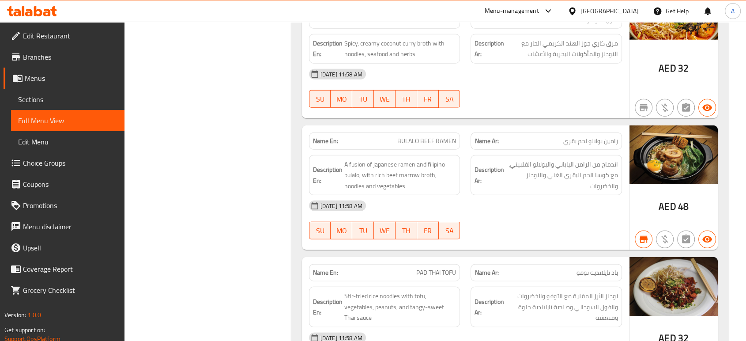
scroll to position [5673, 0]
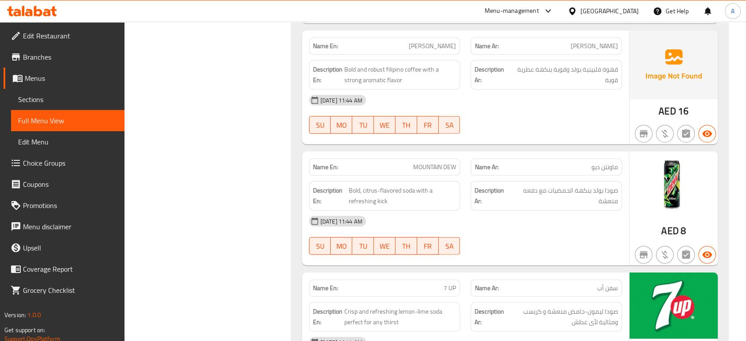
click at [645, 128] on icon "button" at bounding box center [643, 133] width 11 height 11
click at [621, 100] on div "06-10-2025 11:44 AM SU MO TU WE TH FR SA" at bounding box center [464, 114] width 323 height 49
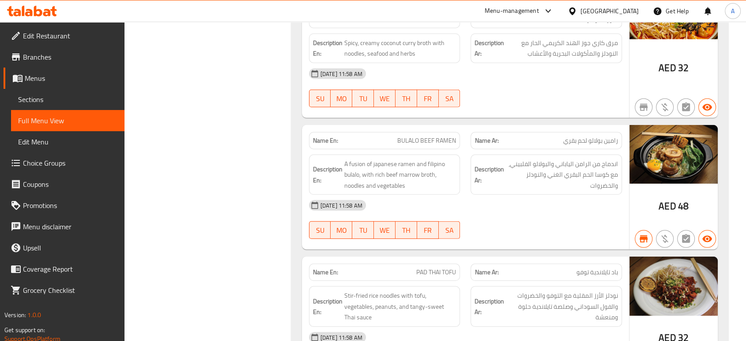
click at [462, 221] on div "SU MO TU WE TH FR SA" at bounding box center [384, 230] width 162 height 28
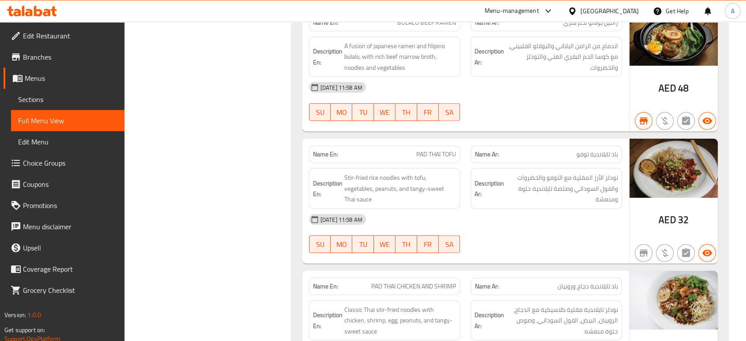
scroll to position [2540, 0]
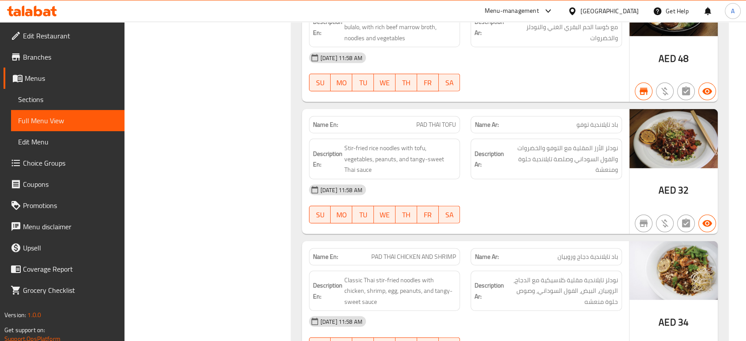
click at [475, 179] on div "06-10-2025 11:58 AM" at bounding box center [464, 189] width 323 height 21
click at [505, 213] on div "06-10-2025 11:58 AM SU MO TU WE TH FR SA" at bounding box center [464, 203] width 323 height 49
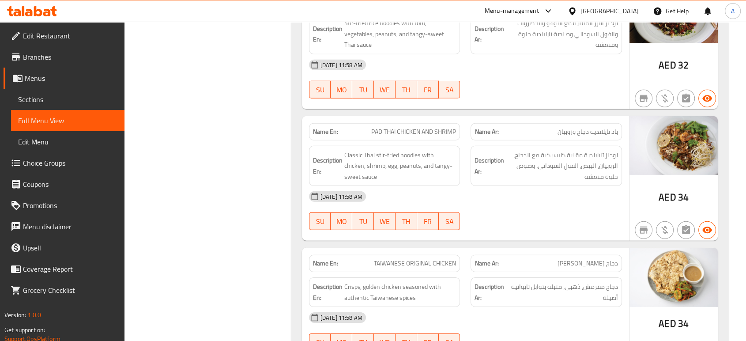
scroll to position [2687, 0]
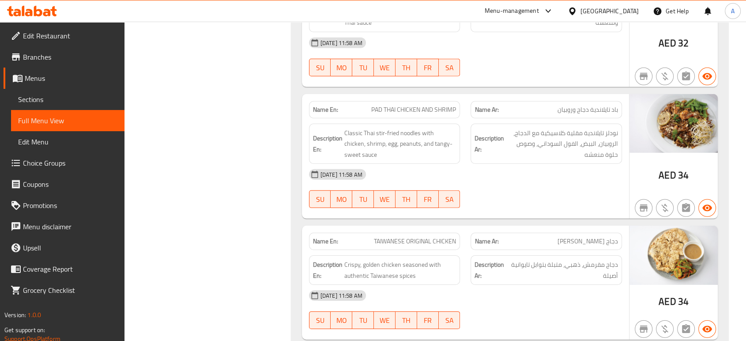
click at [511, 182] on div "06-10-2025 11:58 AM SU MO TU WE TH FR SA" at bounding box center [464, 188] width 323 height 49
click at [510, 164] on div "06-10-2025 11:58 AM" at bounding box center [464, 174] width 323 height 21
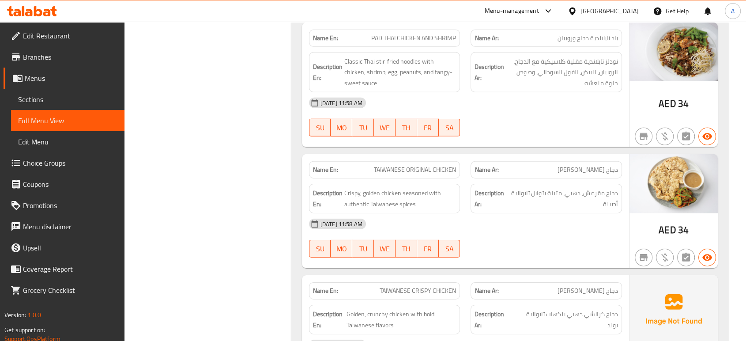
scroll to position [2834, 0]
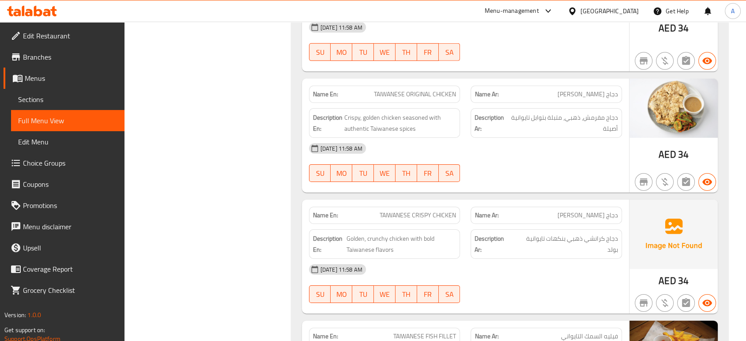
click at [504, 144] on div "06-10-2025 11:58 AM" at bounding box center [464, 148] width 323 height 21
click at [408, 151] on div "06-10-2025 11:58 AM" at bounding box center [464, 148] width 323 height 21
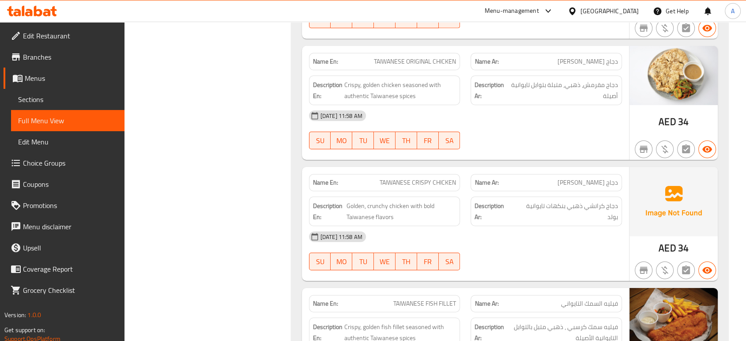
scroll to position [2883, 0]
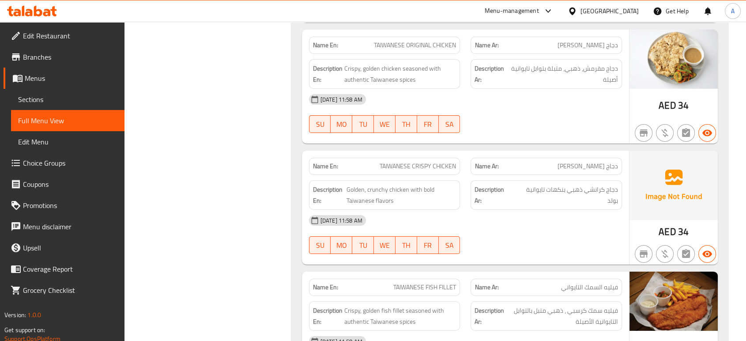
click at [495, 193] on div "Description Ar: دجاج كرانشي ذهبي بنكهات تايوانية بولد" at bounding box center [545, 195] width 151 height 30
click at [392, 161] on span "TAIWANESE CRISPY CHICKEN" at bounding box center [417, 165] width 76 height 9
copy span "TAIWANESE"
click at [473, 210] on div "06-10-2025 11:58 AM" at bounding box center [464, 220] width 323 height 21
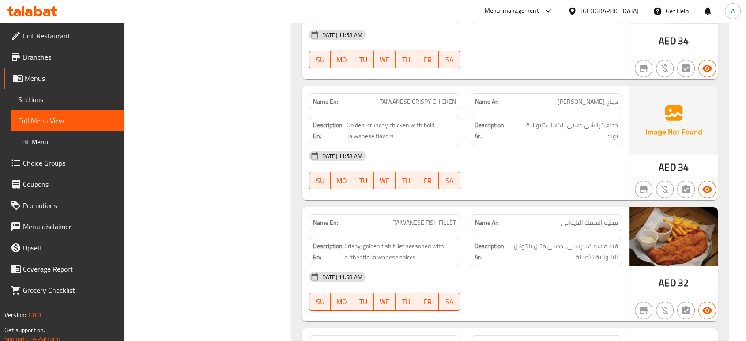
drag, startPoint x: 476, startPoint y: 214, endPoint x: 515, endPoint y: 238, distance: 45.8
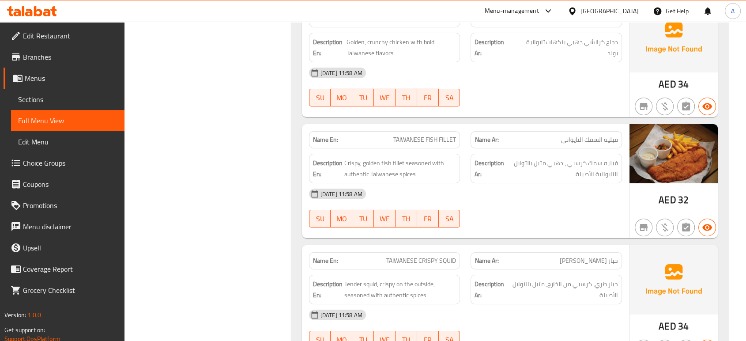
click at [593, 199] on div "06-10-2025 11:58 AM" at bounding box center [464, 193] width 323 height 21
click at [479, 192] on div "06-10-2025 11:58 AM" at bounding box center [464, 193] width 323 height 21
click at [470, 165] on div "Description Ar: فيليه سمك كرسبي ، ذهبي متبل بالتوابل التايوانية الأصيلة" at bounding box center [545, 169] width 151 height 30
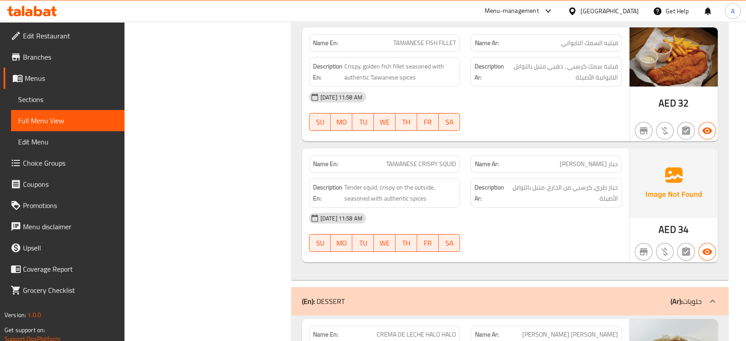
scroll to position [3128, 0]
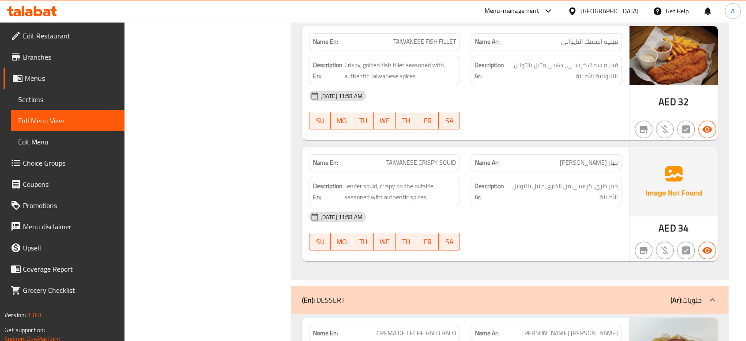
click at [455, 160] on span "TAIWANESE CRISPY SQUID" at bounding box center [421, 162] width 70 height 9
click at [450, 158] on span "TAIWANESE CRISPY SQUID" at bounding box center [421, 162] width 70 height 9
copy span "SQUID"
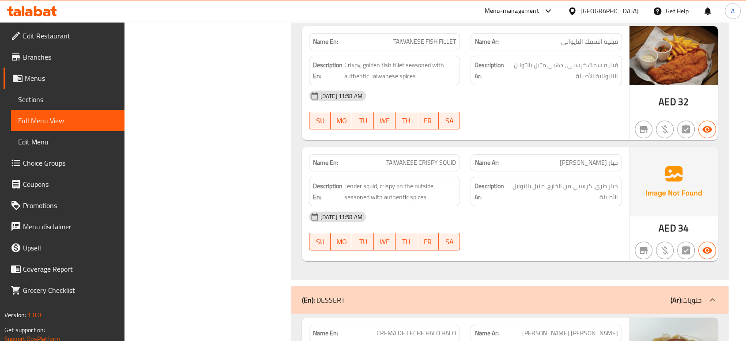
click at [572, 219] on div "06-10-2025 11:58 AM" at bounding box center [464, 216] width 323 height 21
click at [494, 206] on div "06-10-2025 11:58 AM" at bounding box center [464, 216] width 323 height 21
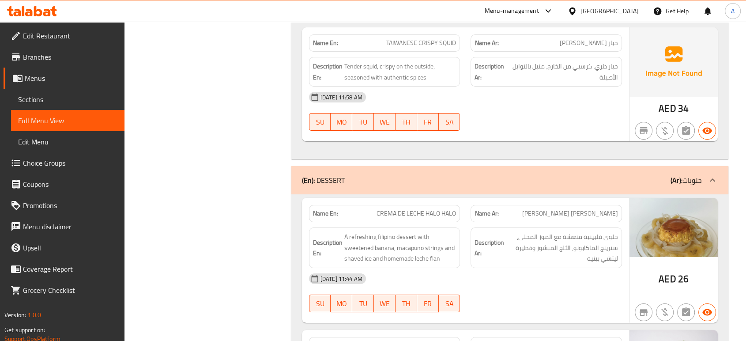
scroll to position [3324, 0]
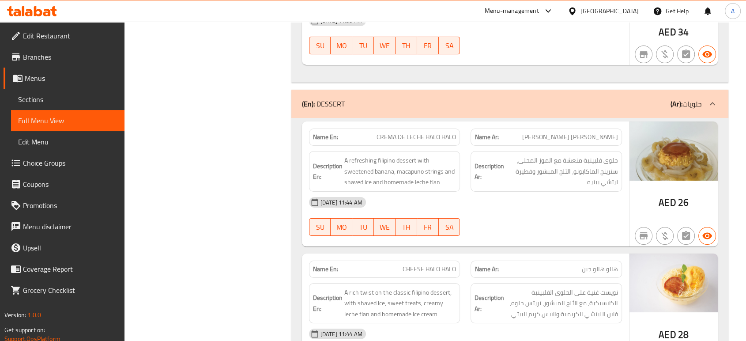
click at [518, 216] on div "06-10-2025 11:44 AM SU MO TU WE TH FR SA" at bounding box center [464, 215] width 323 height 49
click at [420, 163] on span "A refreshing filipino dessert with sweetened banana, macapuno strings and shave…" at bounding box center [400, 171] width 112 height 33
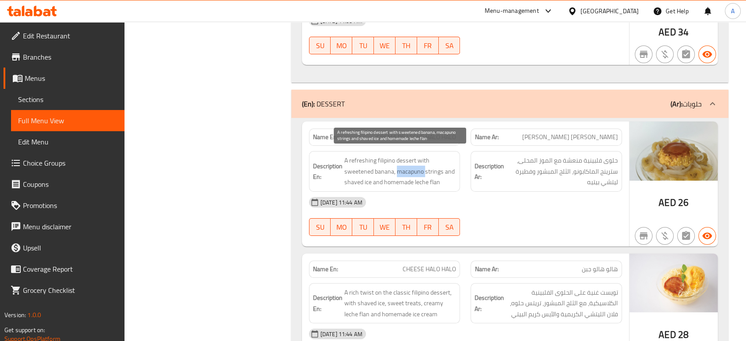
click at [420, 163] on span "A refreshing filipino dessert with sweetened banana, macapuno strings and shave…" at bounding box center [400, 171] width 112 height 33
copy span "macapuno"
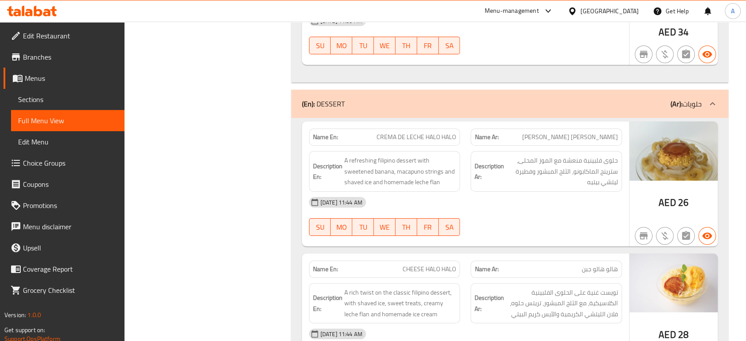
click at [542, 195] on div "06-10-2025 11:44 AM" at bounding box center [464, 201] width 323 height 21
drag, startPoint x: 442, startPoint y: 178, endPoint x: 496, endPoint y: 101, distance: 94.1
click at [392, 183] on div "Description En: A refreshing filipino dessert with sweetened banana, macapuno s…" at bounding box center [384, 171] width 151 height 41
copy span "memade leche flan"
click at [464, 213] on div "SU MO TU WE TH FR SA" at bounding box center [384, 227] width 162 height 28
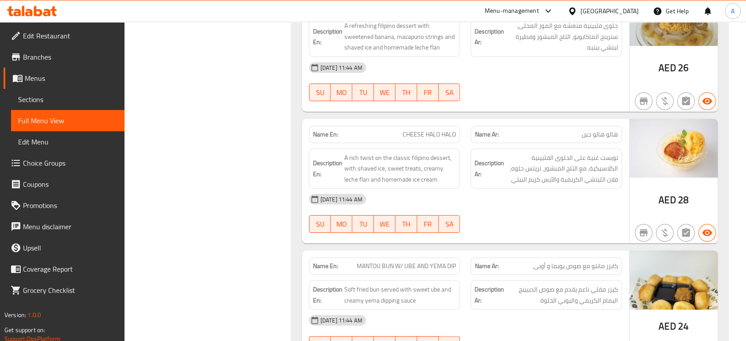
scroll to position [3521, 0]
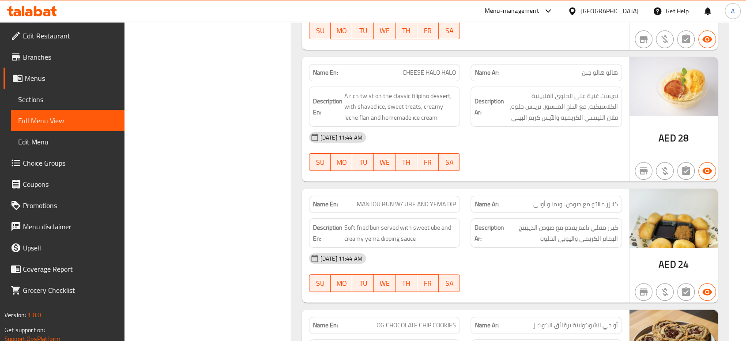
click at [512, 90] on span "تويست غنية على الحلوى الفلبينية الكلاسيكية، مع الثلج المبشور، تريتس حلوه، فلان …" at bounding box center [562, 106] width 112 height 33
click at [483, 149] on div "06-10-2025 11:44 AM SU MO TU WE TH FR SA" at bounding box center [464, 151] width 323 height 49
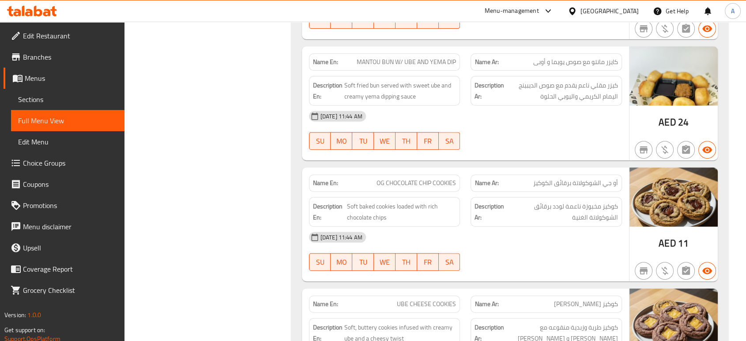
scroll to position [3668, 0]
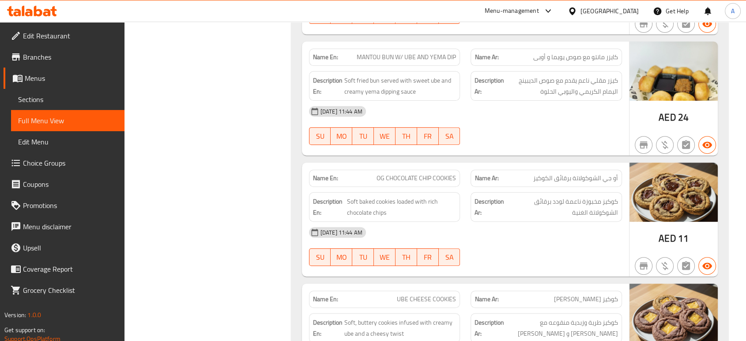
click at [473, 129] on div "06-10-2025 11:44 AM SU MO TU WE TH FR SA" at bounding box center [464, 125] width 323 height 49
click at [459, 169] on div "Name En: OG CHOCOLATE CHIP COOKIES" at bounding box center [384, 177] width 151 height 17
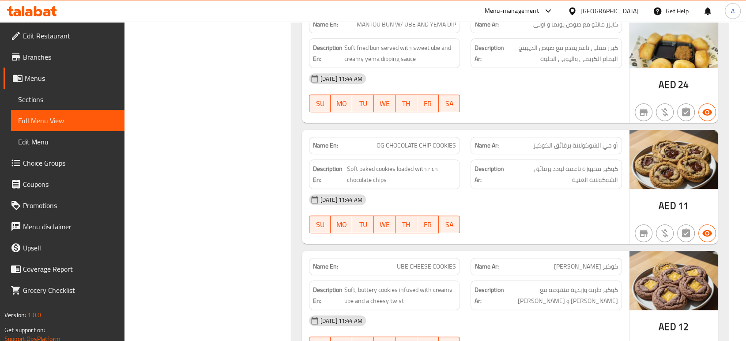
scroll to position [3716, 0]
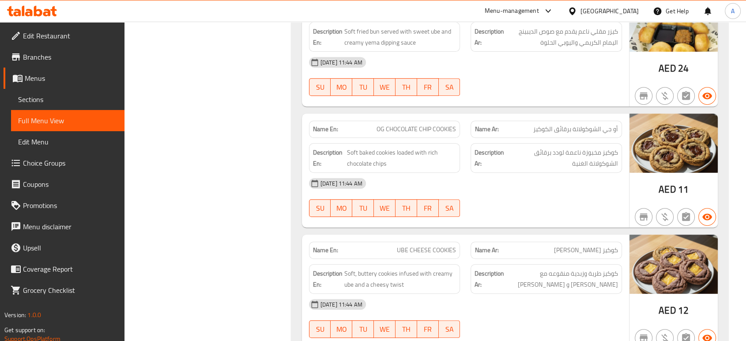
click at [456, 184] on div "06-10-2025 11:44 AM" at bounding box center [464, 182] width 323 height 21
click at [520, 187] on div "06-10-2025 11:44 AM" at bounding box center [464, 182] width 323 height 21
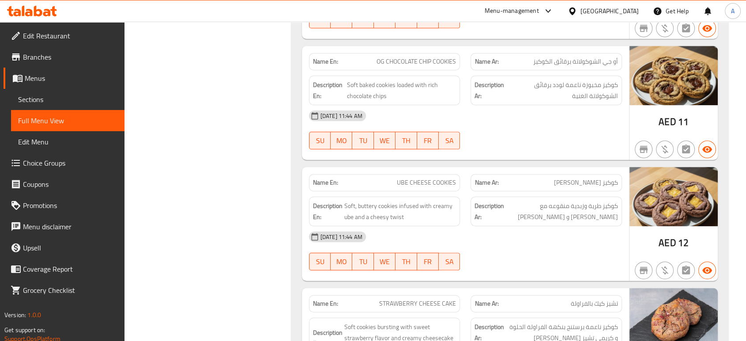
scroll to position [3864, 0]
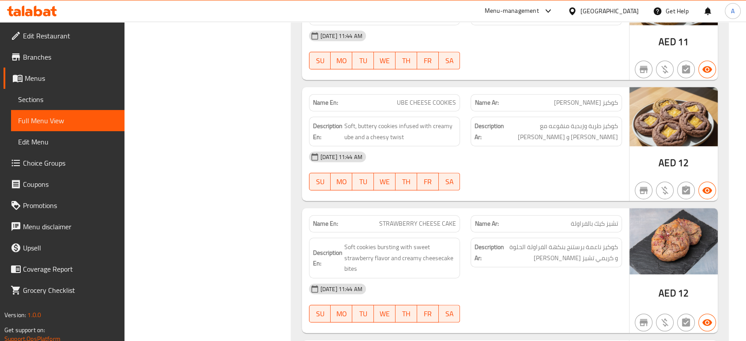
click at [466, 178] on div "06-10-2025 11:44 AM SU MO TU WE TH FR SA" at bounding box center [464, 170] width 323 height 49
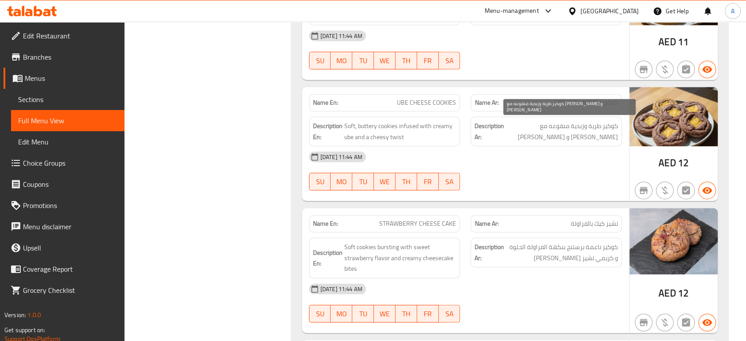
click at [569, 130] on span "كوكيز طرية وزبدية منقوعه مع أوبي كريمي و تشيزي تويست" at bounding box center [562, 131] width 112 height 22
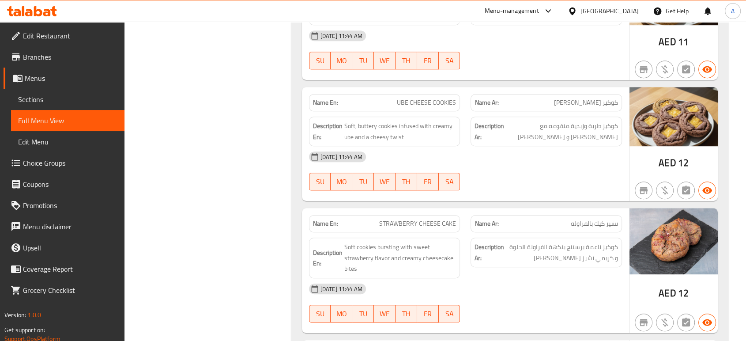
click at [513, 195] on div "Name En: CREMA DE LECHE HALO HALO Name Ar: كريمة دي ليتشي هالو هالو Description…" at bounding box center [509, 24] width 437 height 893
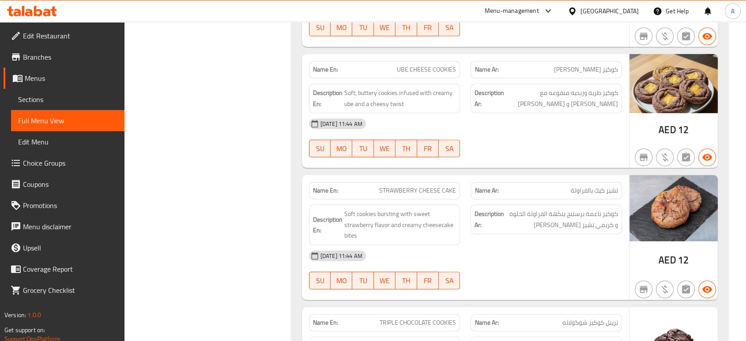
scroll to position [3962, 0]
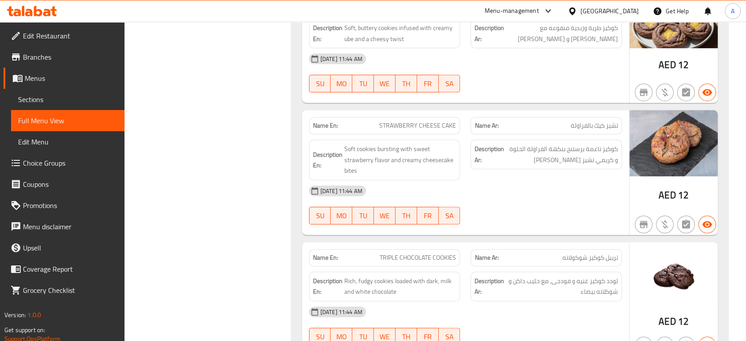
click at [556, 182] on div "06-10-2025 11:44 AM" at bounding box center [464, 190] width 323 height 21
click at [434, 201] on div "SU MO TU WE TH FR SA" at bounding box center [384, 215] width 162 height 28
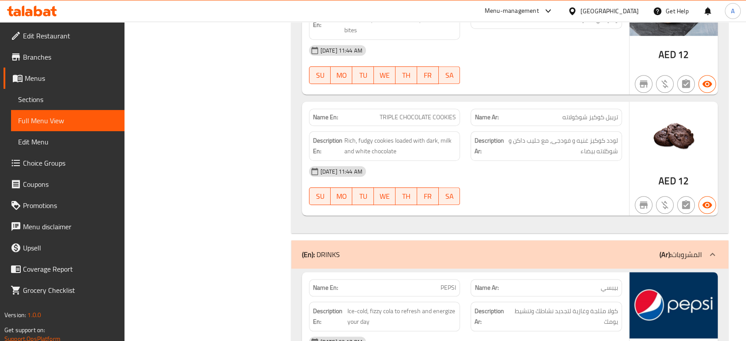
scroll to position [4109, 0]
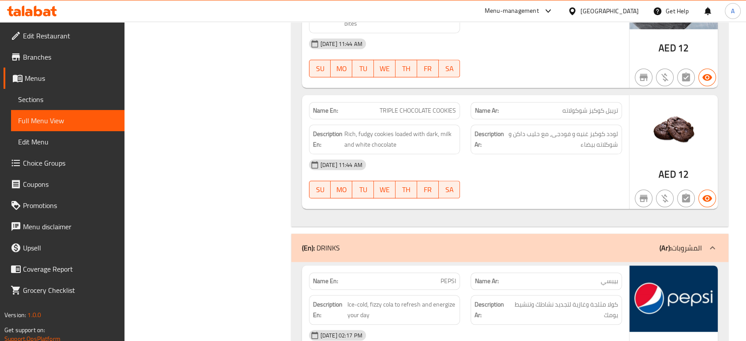
click at [493, 169] on div "06-10-2025 11:44 AM SU MO TU WE TH FR SA" at bounding box center [464, 178] width 323 height 49
click at [454, 106] on span "TRIPLE CHOCOLATE COOKIES" at bounding box center [417, 110] width 76 height 9
click at [488, 177] on div "06-10-2025 11:44 AM SU MO TU WE TH FR SA" at bounding box center [464, 178] width 323 height 49
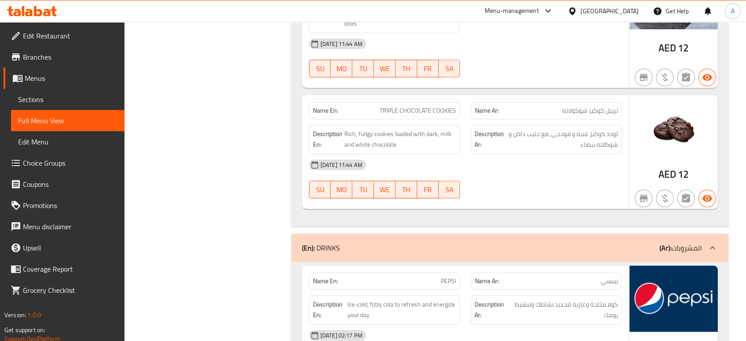
scroll to position [4443, 0]
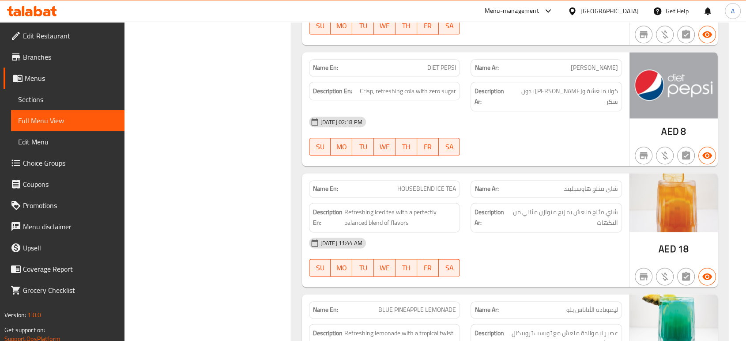
click at [510, 244] on div "06-10-2025 11:44 AM SU MO TU WE TH FR SA" at bounding box center [464, 256] width 323 height 49
click at [450, 206] on span "Refreshing iced tea with a perfectly balanced blend of flavors" at bounding box center [400, 217] width 112 height 22
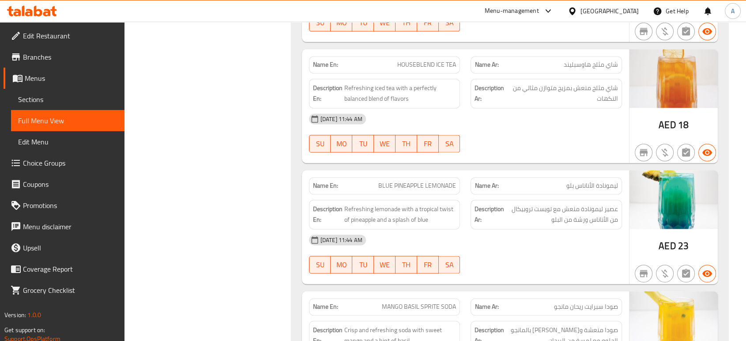
scroll to position [4589, 0]
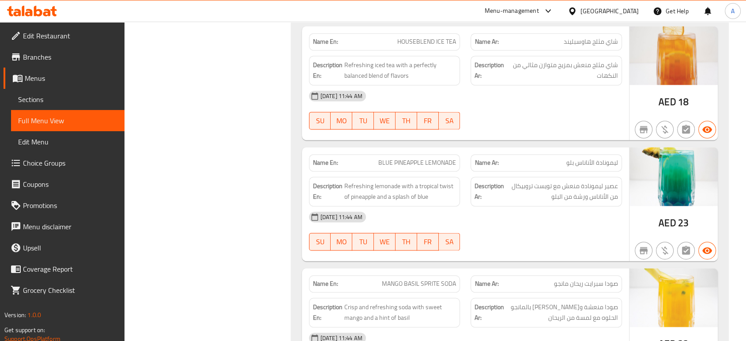
click at [444, 206] on div "06-10-2025 11:44 AM" at bounding box center [464, 216] width 323 height 21
click at [427, 158] on span "BLUE PINEAPPLE LEMONADE" at bounding box center [417, 162] width 78 height 9
click at [428, 158] on span "BLUE PINEAPPLE LEMONADE" at bounding box center [417, 162] width 78 height 9
click at [430, 158] on span "BLUE PINEAPPLE LEMONADE" at bounding box center [417, 162] width 78 height 9
click at [438, 158] on span "BLUE PINEAPPLE LEMONADE" at bounding box center [417, 162] width 78 height 9
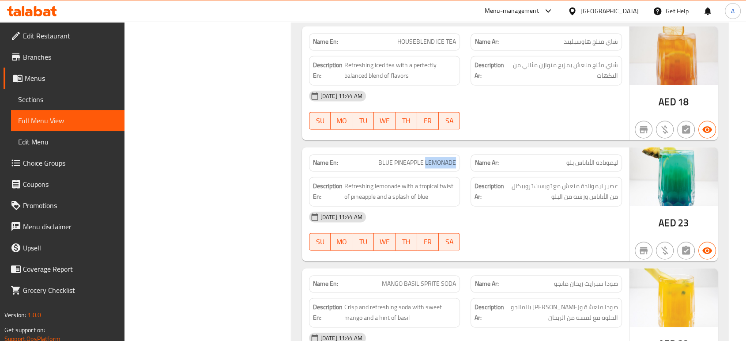
click at [438, 158] on span "BLUE PINEAPPLE LEMONADE" at bounding box center [417, 162] width 78 height 9
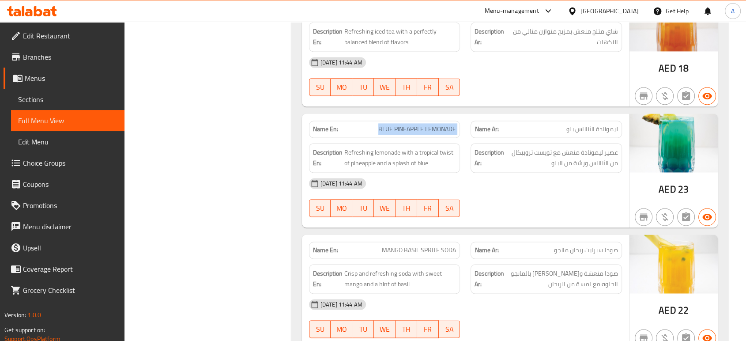
scroll to position [4687, 0]
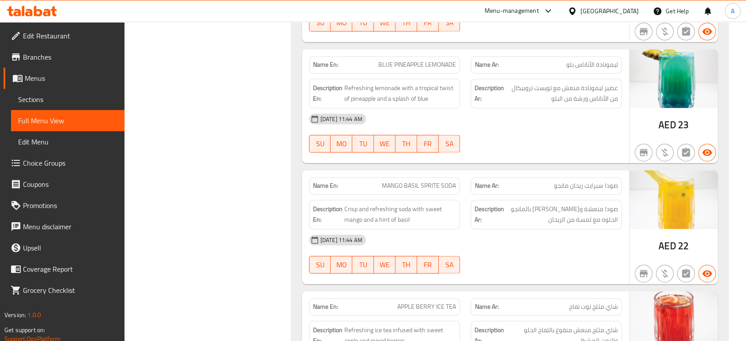
click at [424, 194] on div "Description En: Crisp and refreshing soda with sweet mango and a hint of basil" at bounding box center [384, 214] width 162 height 40
click at [455, 203] on span "Crisp and refreshing soda with sweet mango and a hint of basil" at bounding box center [400, 214] width 112 height 22
click at [522, 229] on div "06-10-2025 11:44 AM" at bounding box center [464, 239] width 323 height 21
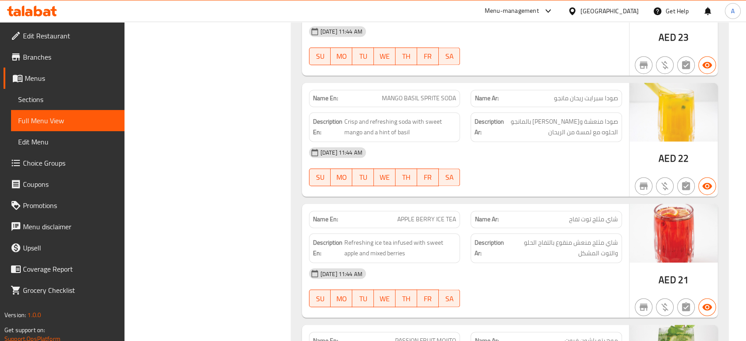
scroll to position [4835, 0]
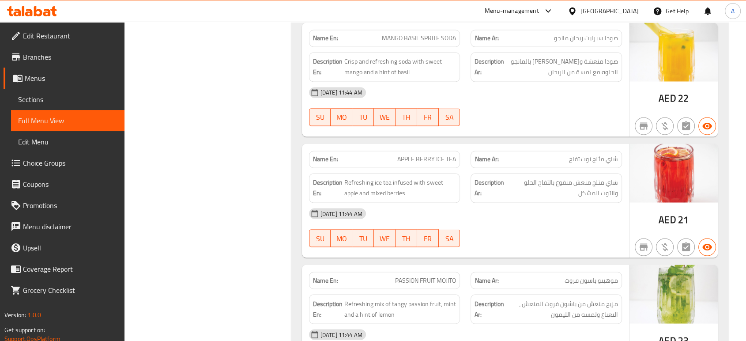
click at [509, 202] on div "06-10-2025 11:44 AM" at bounding box center [464, 212] width 323 height 21
click at [437, 168] on div "Description En: Refreshing ice tea infused with sweet apple and mixed berries" at bounding box center [384, 188] width 162 height 40
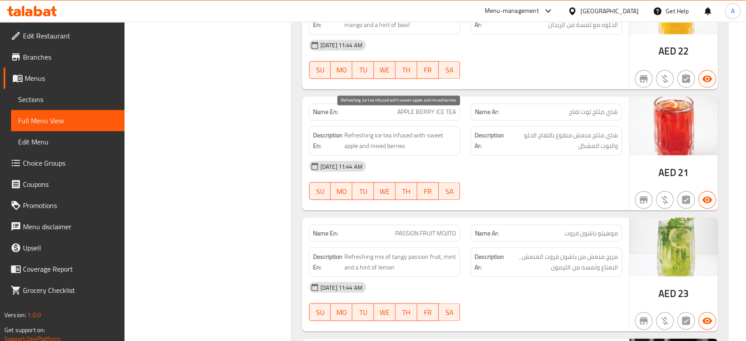
scroll to position [4933, 0]
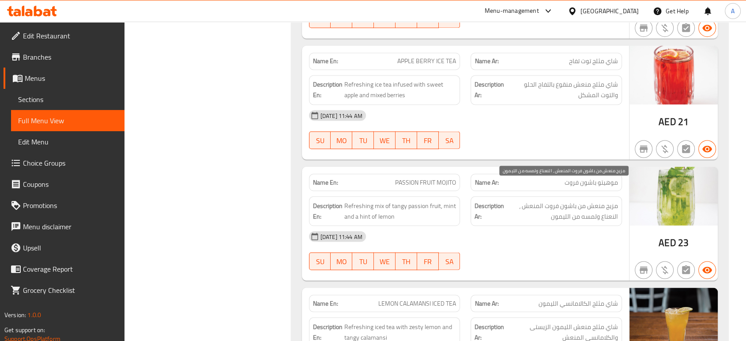
click at [543, 200] on span "مزيج منعش من باشون فروت المنعش ، النعناع ولمسه من الليمون" at bounding box center [562, 211] width 112 height 22
click at [519, 204] on div "Description Ar: مزيج منعش من باشون فروت المنعش ، النعناع ولمسه من الليمون" at bounding box center [545, 211] width 151 height 30
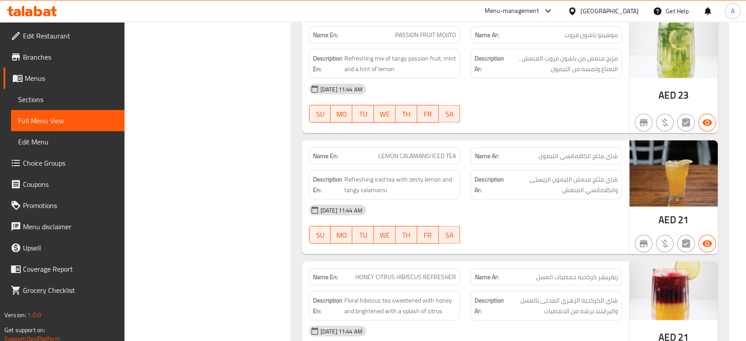
click at [511, 174] on span "شاي مثلج منعش الليمون الزيستى والكلامانسي المنعش" at bounding box center [562, 185] width 112 height 22
click at [587, 210] on div "06-10-2025 11:44 AM SU MO TU WE TH FR SA" at bounding box center [464, 223] width 323 height 49
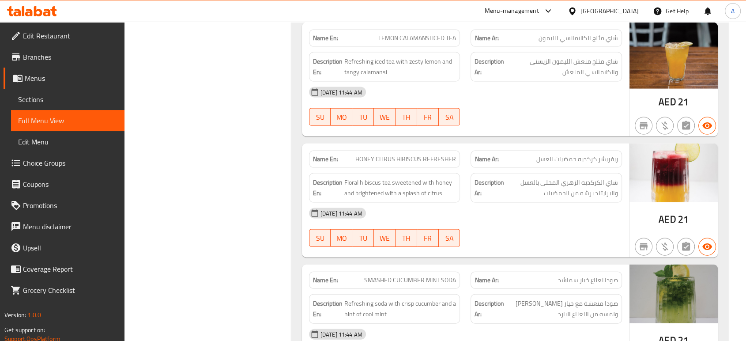
scroll to position [5276, 0]
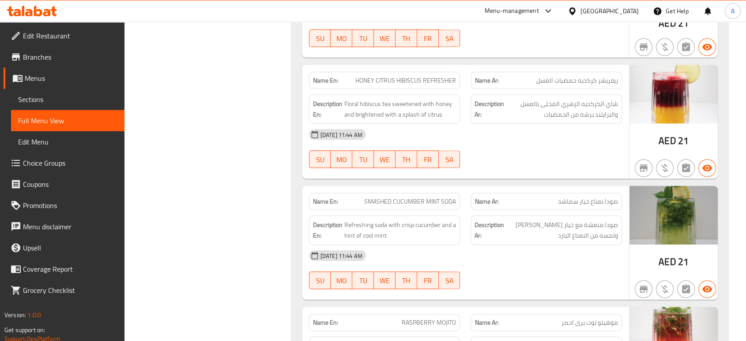
click at [529, 193] on div "Name Ar: صودا نعناع خيار سماشد" at bounding box center [545, 201] width 151 height 17
click at [476, 163] on div at bounding box center [546, 168] width 162 height 11
click at [458, 223] on div "Description En: Refreshing soda with crisp cucumber and a hint of cool mint" at bounding box center [384, 230] width 151 height 30
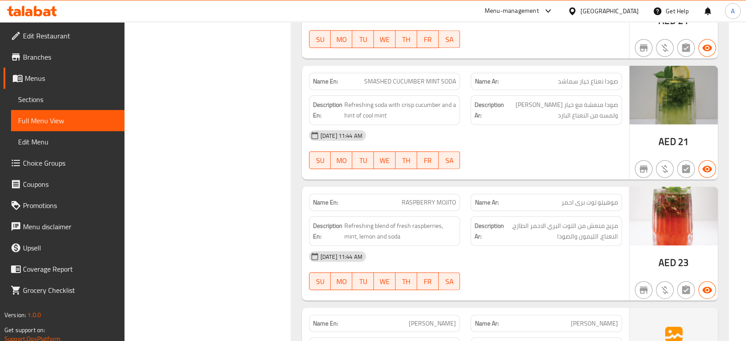
scroll to position [5472, 0]
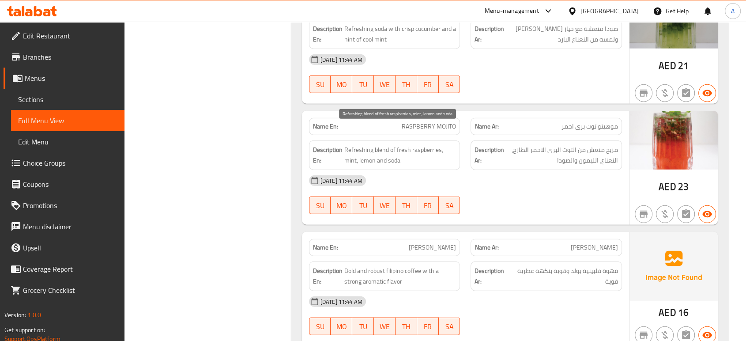
click at [431, 144] on span "Refreshing blend of fresh raspberries, mint, lemon and soda" at bounding box center [400, 155] width 112 height 22
click at [470, 180] on div "06-10-2025 11:44 AM SU MO TU WE TH FR SA" at bounding box center [464, 194] width 323 height 49
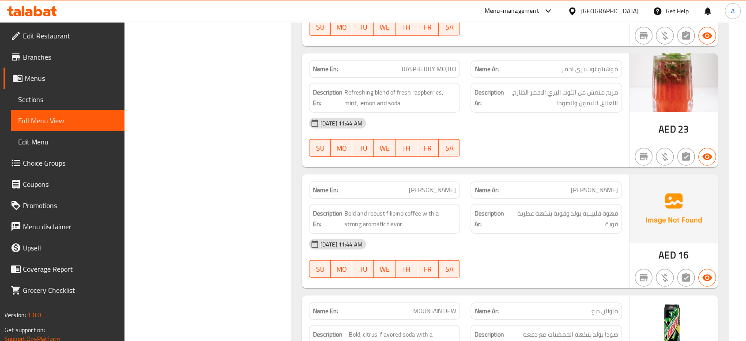
scroll to position [5619, 0]
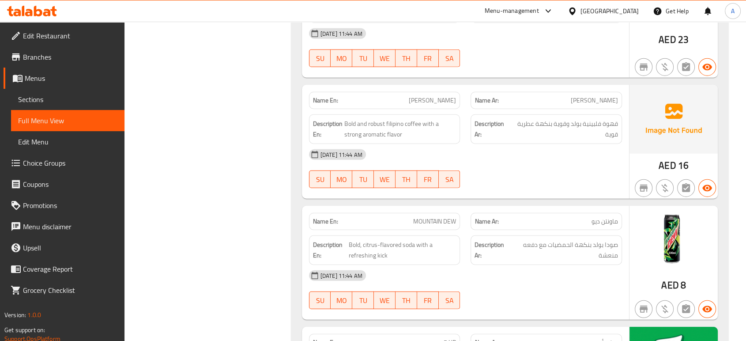
click at [484, 183] on div at bounding box center [546, 188] width 162 height 11
click at [468, 146] on div "06-10-2025 11:44 AM SU MO TU WE TH FR SA" at bounding box center [464, 168] width 323 height 49
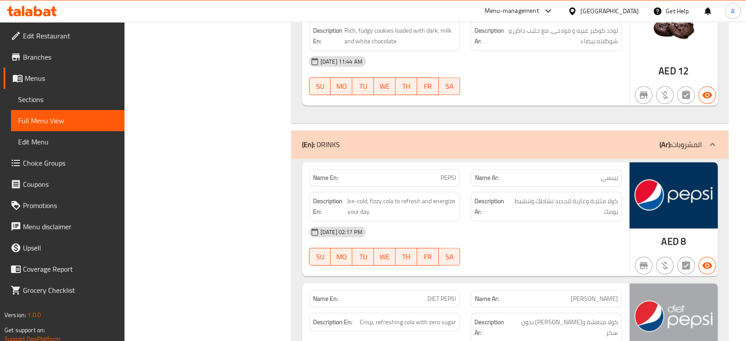
click at [520, 211] on div "Description Ar: كولا مثلجة وغازية لتجديد نشاطك وتنشيط يومك" at bounding box center [545, 206] width 151 height 30
click at [471, 200] on div "Description Ar: كولا مثلجة وغازية لتجديد نشاطك وتنشيط يومك" at bounding box center [545, 206] width 151 height 30
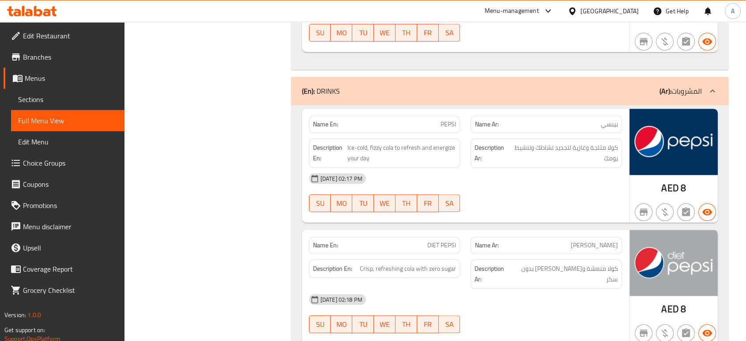
scroll to position [4359, 0]
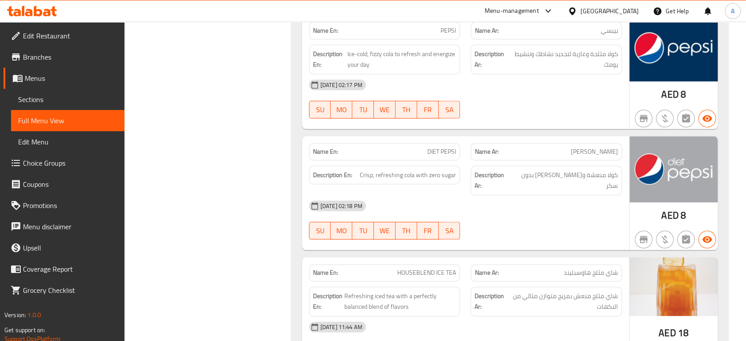
click at [440, 195] on div "06-10-2025 02:18 PM" at bounding box center [464, 205] width 323 height 21
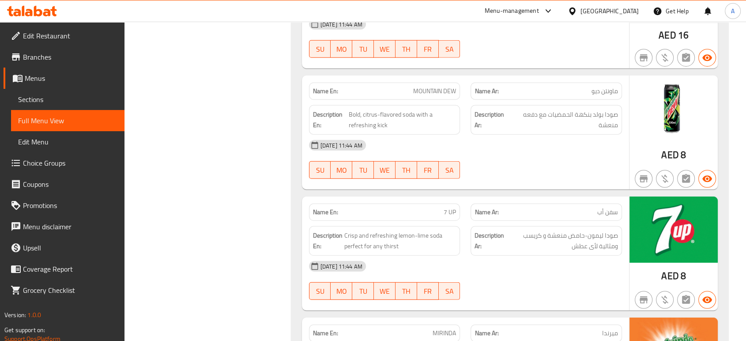
scroll to position [5698, 0]
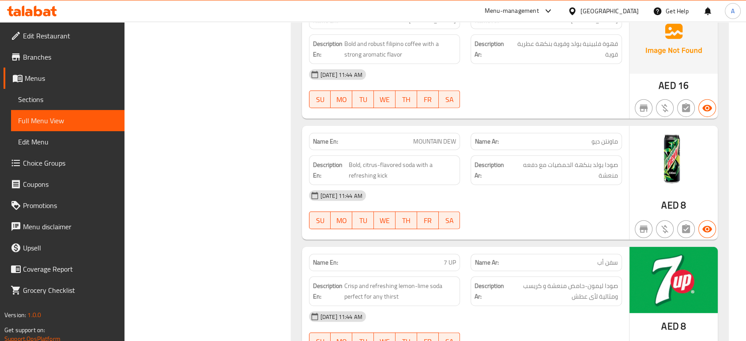
click at [535, 185] on div "06-10-2025 11:44 AM" at bounding box center [464, 195] width 323 height 21
click at [385, 206] on div "SU MO TU WE TH FR SA" at bounding box center [384, 220] width 162 height 28
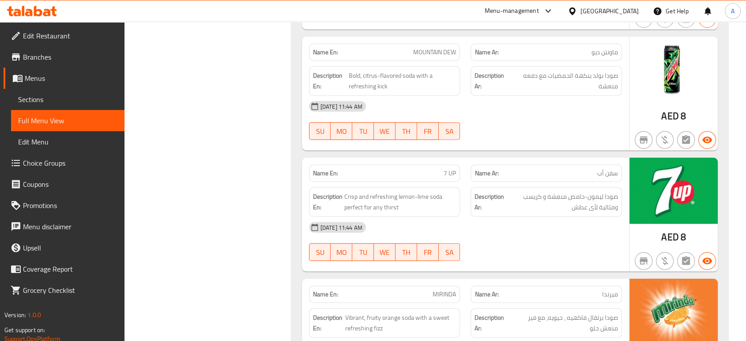
scroll to position [5845, 0]
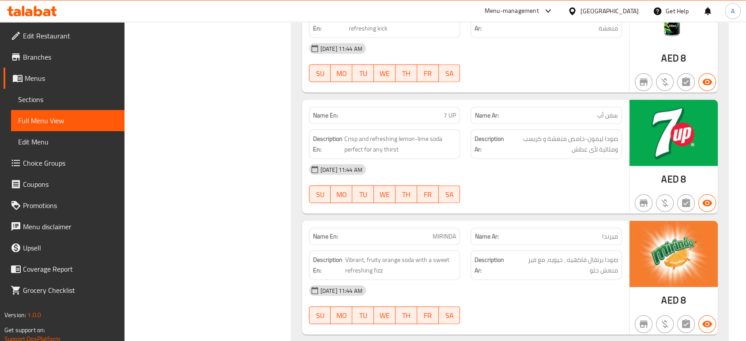
click at [536, 167] on div "06-10-2025 11:44 AM SU MO TU WE TH FR SA" at bounding box center [464, 183] width 323 height 49
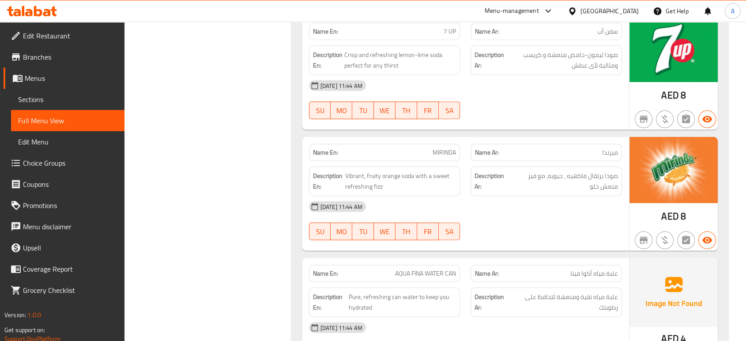
scroll to position [5992, 0]
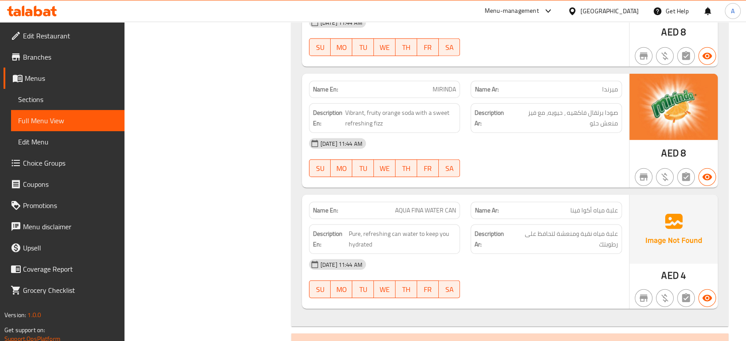
click at [514, 165] on div "Name En: MIRINDA Name Ar: ميرندا Description En: Vibrant, fruity orange soda wi…" at bounding box center [465, 131] width 327 height 114
click at [429, 228] on span "Pure, refreshing can water to keep you hydrated" at bounding box center [402, 239] width 108 height 22
click at [473, 224] on div "Description Ar: علبة مياه نقية ومنعشة لتحافظ على رطوبتك" at bounding box center [545, 239] width 151 height 30
click at [425, 228] on span "Pure, refreshing can water to keep you hydrated" at bounding box center [402, 239] width 108 height 22
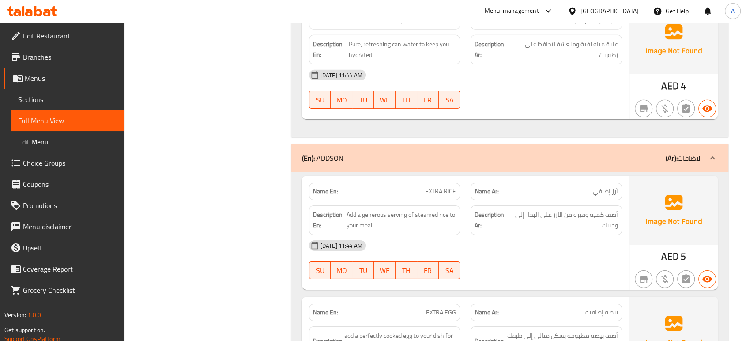
click at [538, 237] on div "06-10-2025 11:44 AM SU MO TU WE TH FR SA" at bounding box center [464, 259] width 323 height 49
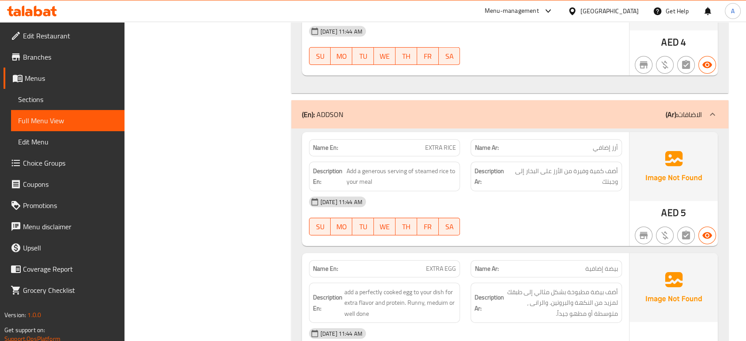
scroll to position [6279, 0]
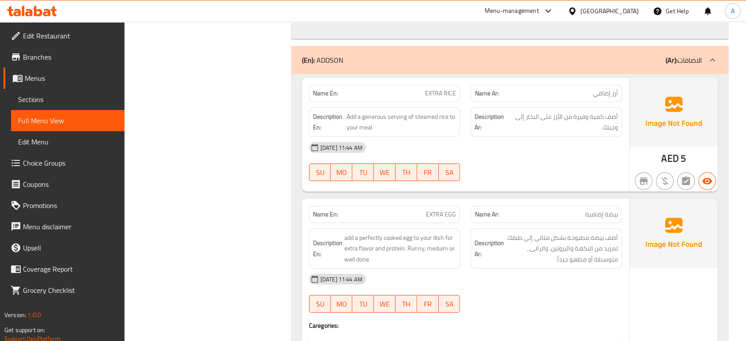
click at [529, 268] on div "06-10-2025 11:44 AM" at bounding box center [464, 278] width 323 height 21
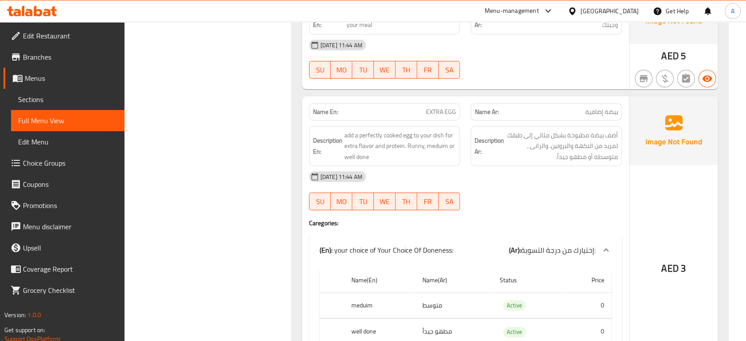
scroll to position [6448, 0]
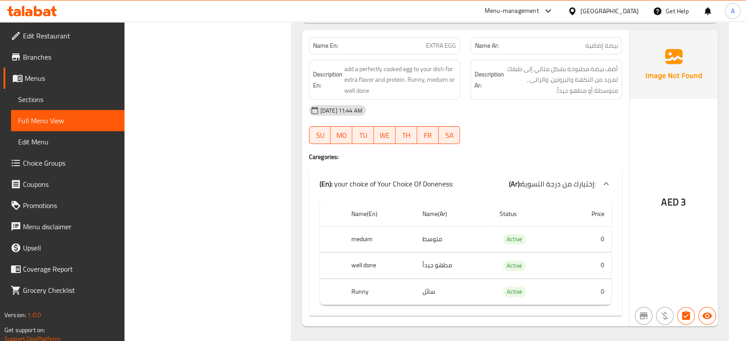
click at [707, 237] on div "AED 3" at bounding box center [673, 178] width 88 height 296
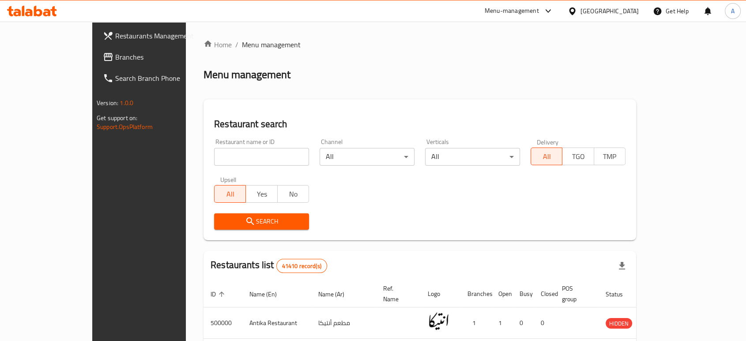
click at [115, 53] on span "Branches" at bounding box center [162, 57] width 94 height 11
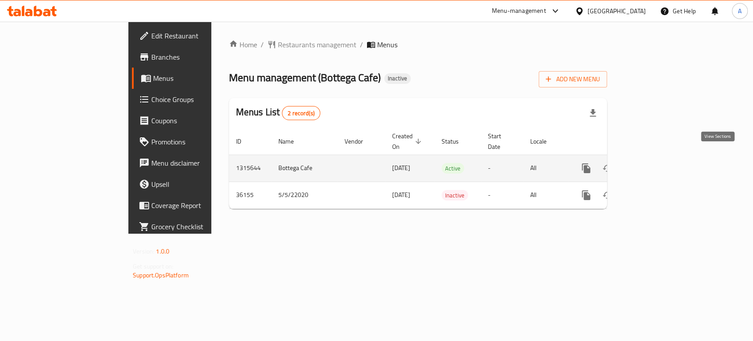
click at [654, 164] on icon "enhanced table" at bounding box center [650, 168] width 8 height 8
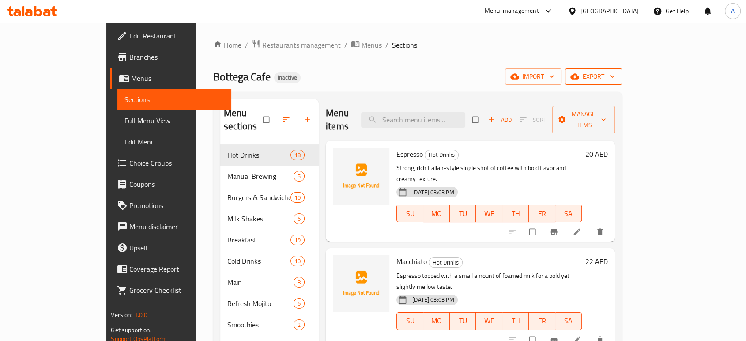
click at [614, 79] on span "export" at bounding box center [593, 76] width 43 height 11
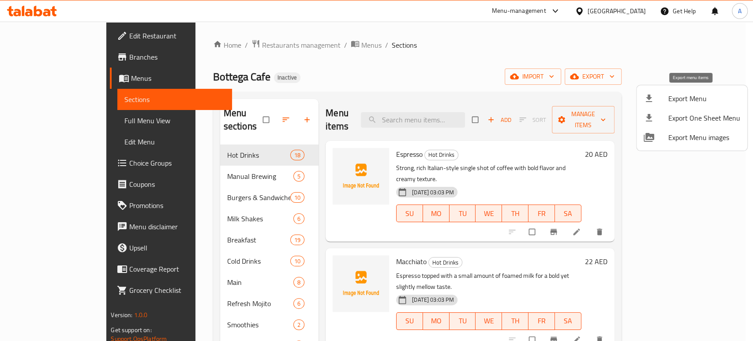
click at [697, 94] on span "Export Menu" at bounding box center [704, 98] width 72 height 11
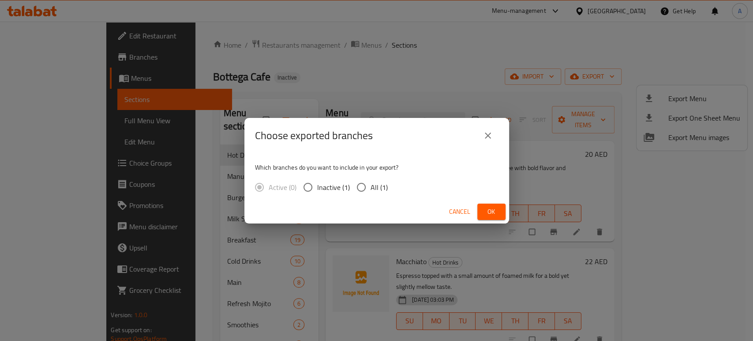
click at [372, 186] on span "All (1)" at bounding box center [379, 187] width 17 height 11
click at [371, 186] on input "All (1)" at bounding box center [361, 187] width 19 height 19
radio input "true"
click at [491, 214] on span "Ok" at bounding box center [491, 211] width 14 height 11
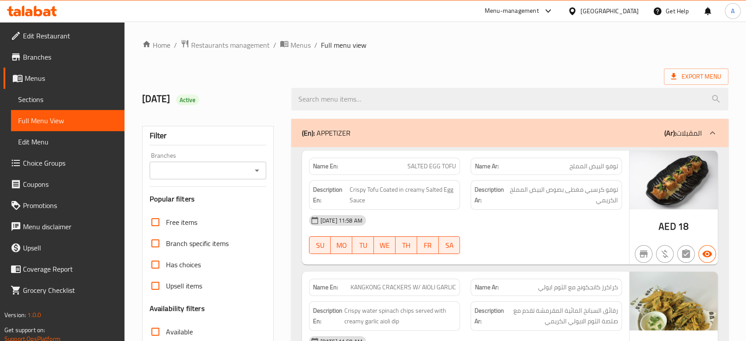
click at [27, 92] on link "Sections" at bounding box center [67, 99] width 113 height 21
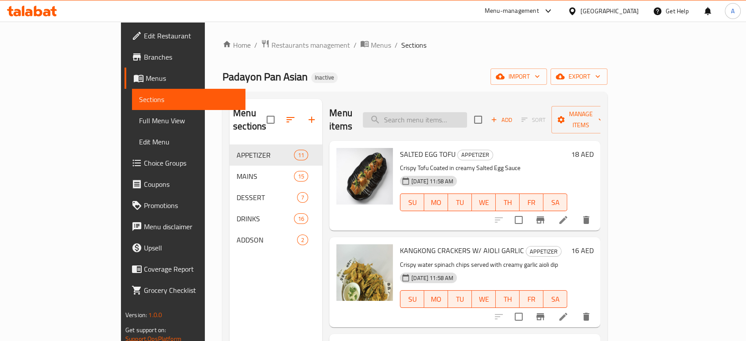
click at [467, 112] on input "search" at bounding box center [415, 119] width 104 height 15
paste input "الحم"
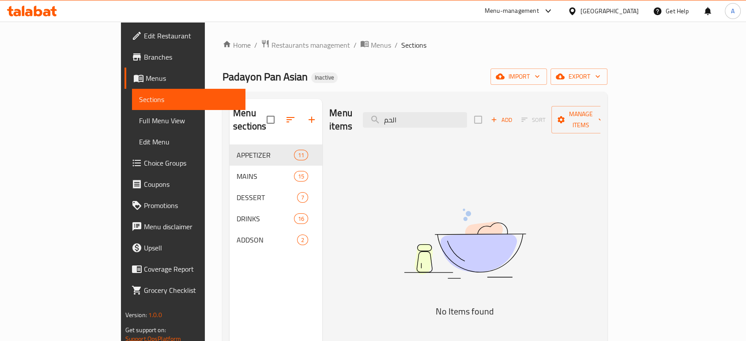
click at [432, 122] on div "Menu items الحم Add Sort Manage items" at bounding box center [464, 120] width 271 height 42
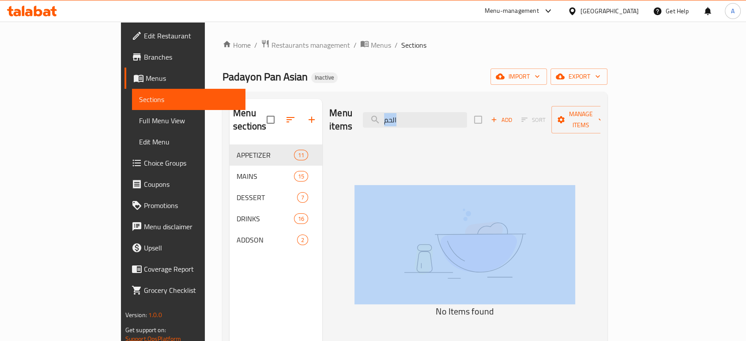
click at [432, 122] on div "Menu items الحم Add Sort Manage items" at bounding box center [464, 120] width 271 height 42
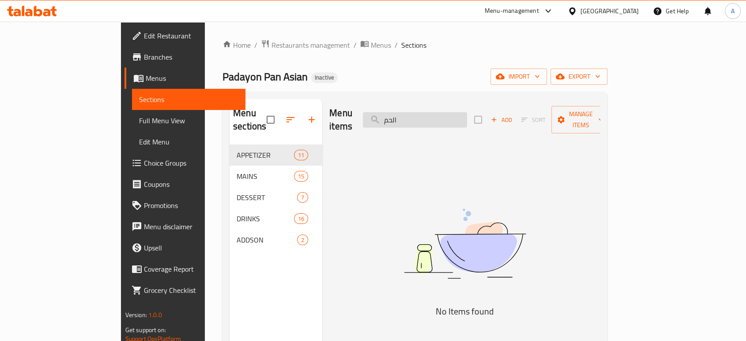
click at [439, 116] on input "الحم" at bounding box center [415, 119] width 104 height 15
paste input "BULALO BEEF RAMEN"
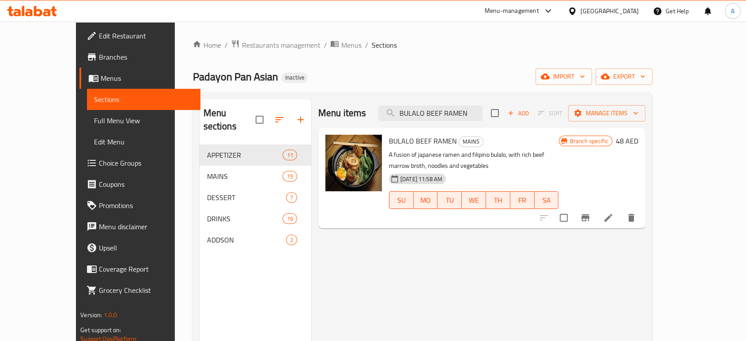
type input "BULALO BEEF RAMEN"
click at [641, 207] on div at bounding box center [587, 217] width 109 height 21
click at [620, 210] on li at bounding box center [608, 218] width 25 height 16
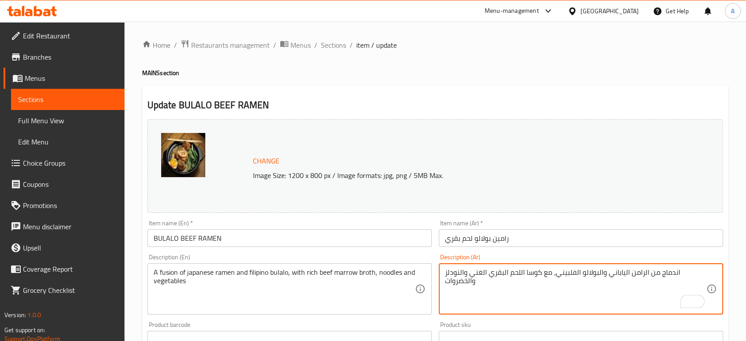
type textarea "اندماج من الرامن الياباني والبولالو الفلبيني، مع كوسا اللحم البقري الغني والنود…"
click at [535, 236] on input "رامين بولالو لحم بقري" at bounding box center [580, 238] width 284 height 18
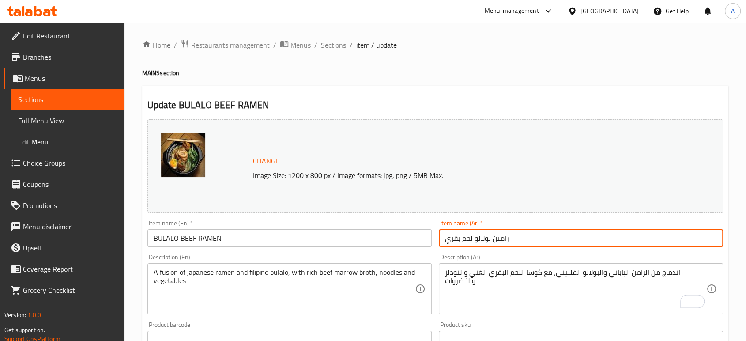
click at [535, 233] on input "رامين بولالو لحم بقري" at bounding box center [580, 238] width 284 height 18
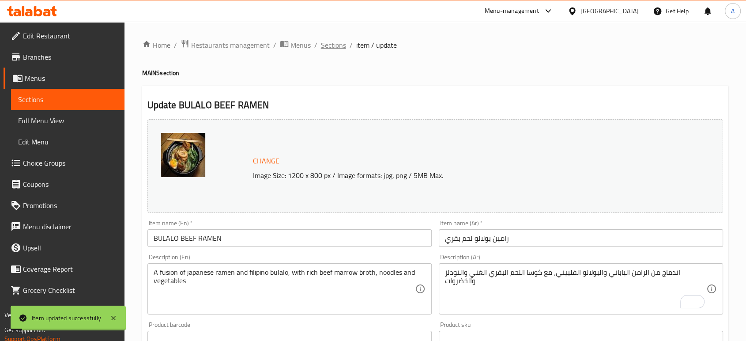
click at [339, 47] on span "Sections" at bounding box center [333, 45] width 25 height 11
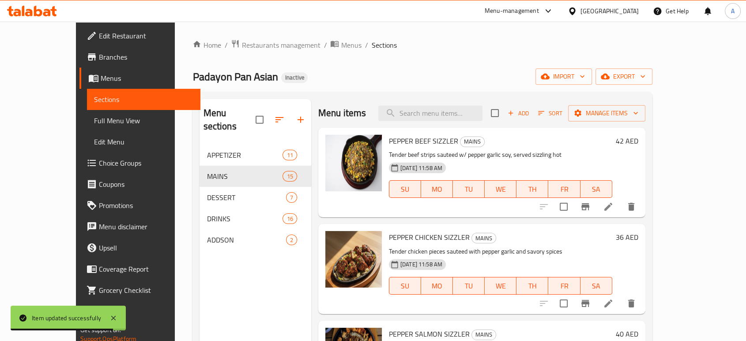
click at [99, 36] on span "Edit Restaurant" at bounding box center [146, 35] width 94 height 11
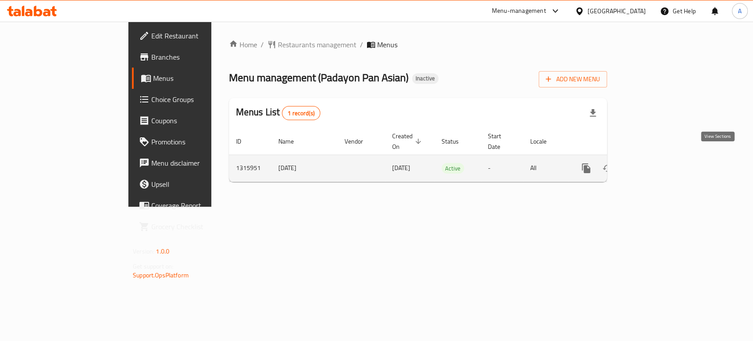
click at [660, 157] on link "enhanced table" at bounding box center [649, 167] width 21 height 21
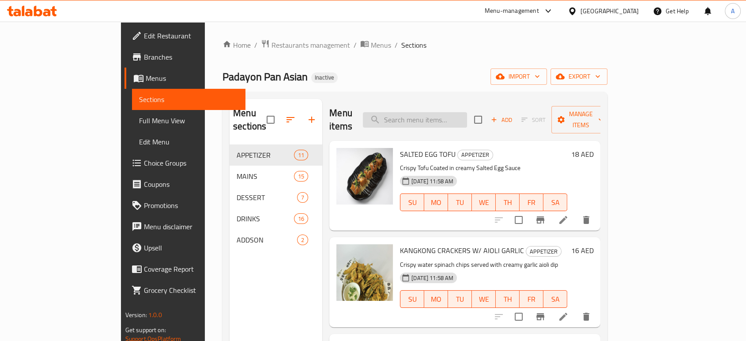
click at [467, 119] on input "search" at bounding box center [415, 119] width 104 height 15
paste input "TRIPLE CHOCOLATE COOKIES"
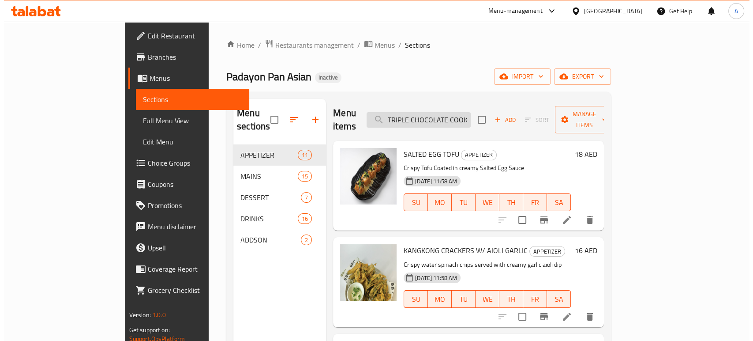
scroll to position [0, 8]
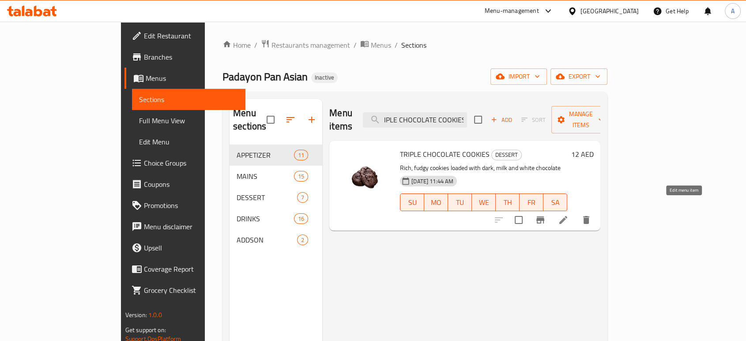
type input "TRIPLE CHOCOLATE COOKIES"
click at [568, 214] on icon at bounding box center [563, 219] width 11 height 11
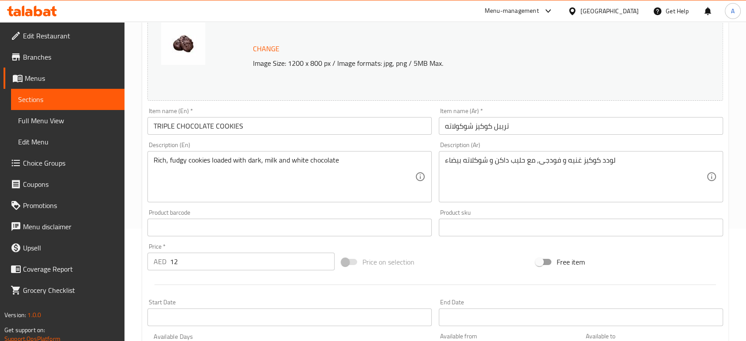
scroll to position [98, 0]
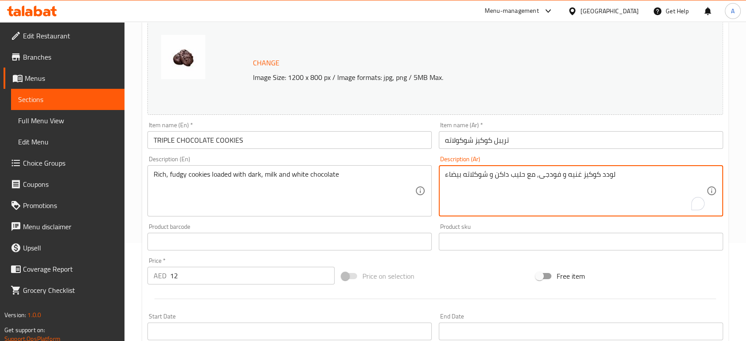
drag, startPoint x: 486, startPoint y: 174, endPoint x: 445, endPoint y: 174, distance: 41.5
click at [482, 174] on textarea "لودد كوكيز غنيه و فودجى, مع حليب داكن و" at bounding box center [575, 191] width 261 height 42
paste textarea "شوكلاته بيضاء"
click at [524, 174] on textarea "لودد كوكيز غنيه و فودجى, معشوكلاته بيضاء حليب داكن و" at bounding box center [575, 191] width 261 height 42
drag, startPoint x: 449, startPoint y: 175, endPoint x: 443, endPoint y: 176, distance: 5.4
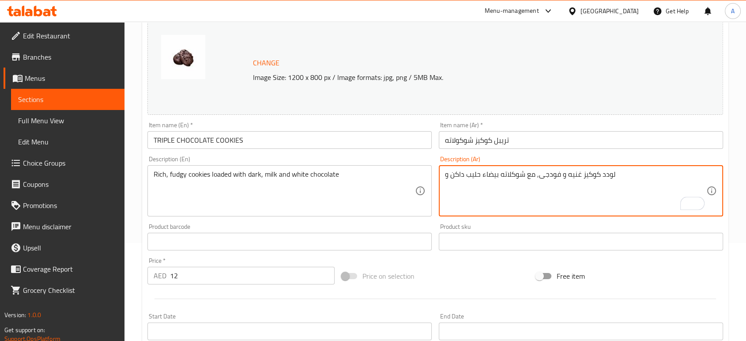
click at [443, 176] on div "لودد كوكيز غنيه و فودجى, مع شوكلاته بيضاء حليب داكن و Description (Ar)" at bounding box center [580, 190] width 284 height 51
click at [458, 176] on textarea "لودد كوكيز غنيه و فودجى, مع شوكلاته بيضاء حليب داكن" at bounding box center [575, 191] width 261 height 42
click at [480, 173] on textarea "لودد كوكيز غنيه و فودجى, مع شوكلاته بيضاء حليب وداكن" at bounding box center [575, 191] width 261 height 42
click at [445, 176] on textarea "لودد كوكيز غنيه و فودجى, مع شوكلاته بيضاء, حليب وداكن" at bounding box center [575, 191] width 261 height 42
click at [618, 180] on textarea "لودد كوكيز غنيه و فودجى, مع شوكلاته بيضاء, حليب وداكن" at bounding box center [575, 191] width 261 height 42
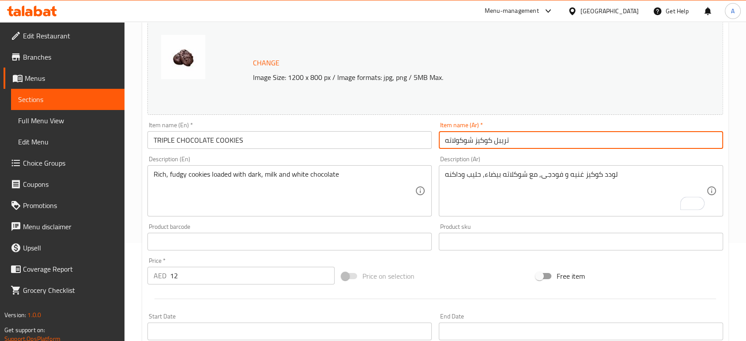
click at [570, 140] on input "تريبل كوكيز شوكولاته" at bounding box center [580, 140] width 284 height 18
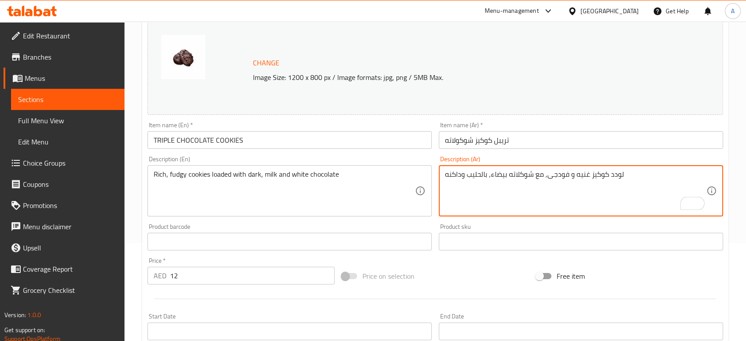
type textarea "لودد كوكيز غنيه و فودجى, مع شوكلاته بيضاء, بالحليب وداكنه"
click at [566, 148] on input "تريبل كوكيز شوكولاته" at bounding box center [580, 140] width 284 height 18
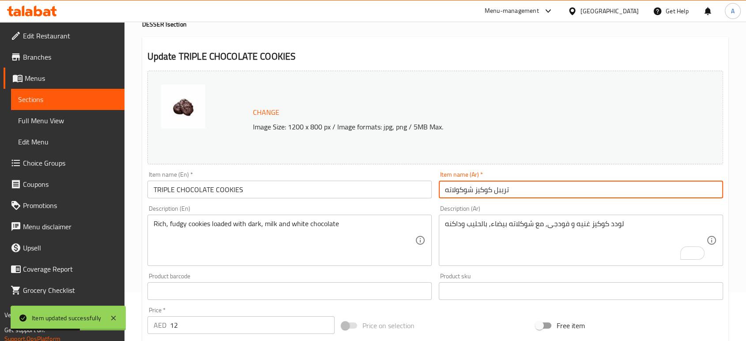
scroll to position [0, 0]
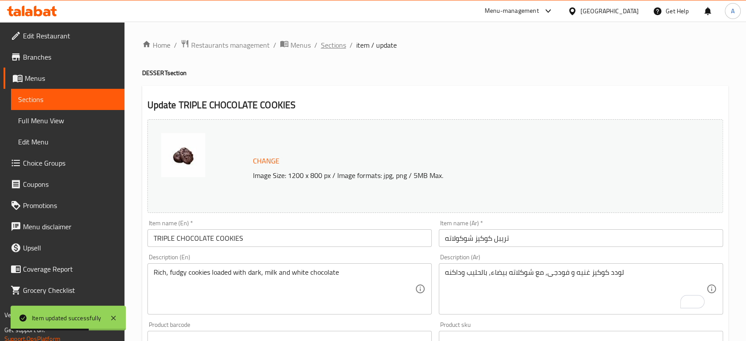
click at [332, 47] on span "Sections" at bounding box center [333, 45] width 25 height 11
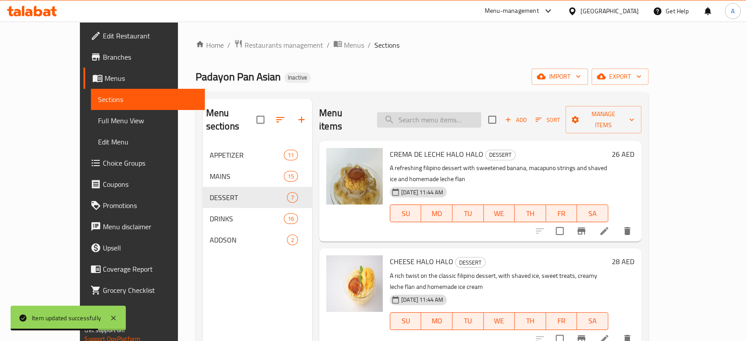
click at [465, 116] on input "search" at bounding box center [429, 119] width 104 height 15
paste input "BLUE PINEAPPLE LEMONADE"
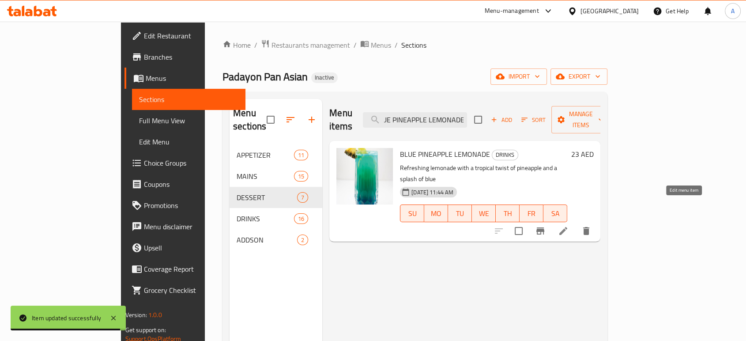
type input "BLUE PINEAPPLE LEMONADE"
click at [568, 225] on icon at bounding box center [563, 230] width 11 height 11
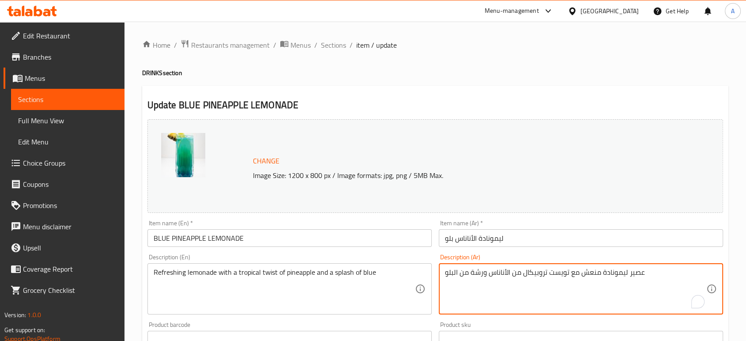
click at [641, 271] on textarea "عصير ليمونادة منعش مع تويست تروبيكال من الأناناس ورشة من البلو" at bounding box center [575, 289] width 261 height 42
click at [638, 271] on textarea "عصير ليمونادة منعش مع تويست تروبيكال من الأناناس ورشة من البلو" at bounding box center [575, 289] width 261 height 42
type textarea "ليمونادة منعش مع تويست تروبيكال من الأناناس ورشة من البلو"
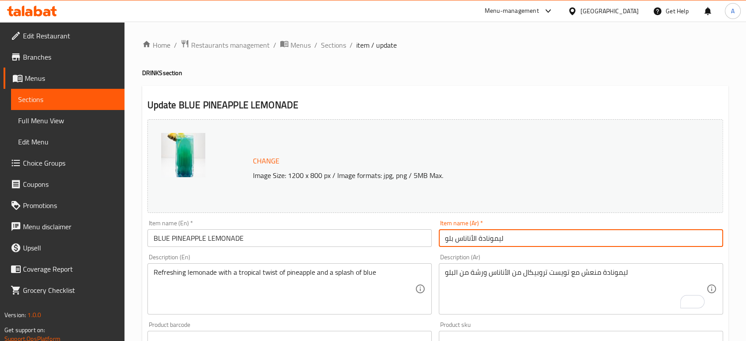
click at [549, 237] on input "ليمونادة الأناناس بلو" at bounding box center [580, 238] width 284 height 18
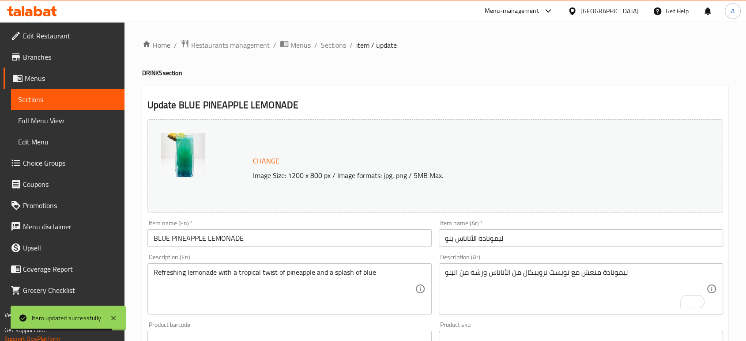
click at [474, 107] on h2 "Update BLUE PINEAPPLE LEMONADE" at bounding box center [434, 104] width 575 height 13
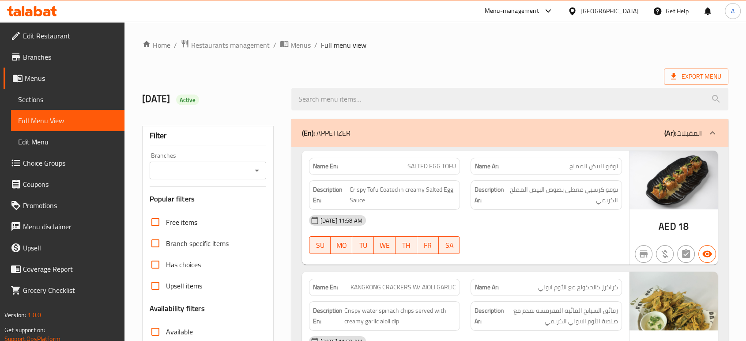
click at [684, 85] on div at bounding box center [509, 98] width 447 height 33
click at [683, 79] on span "Export Menu" at bounding box center [696, 76] width 50 height 11
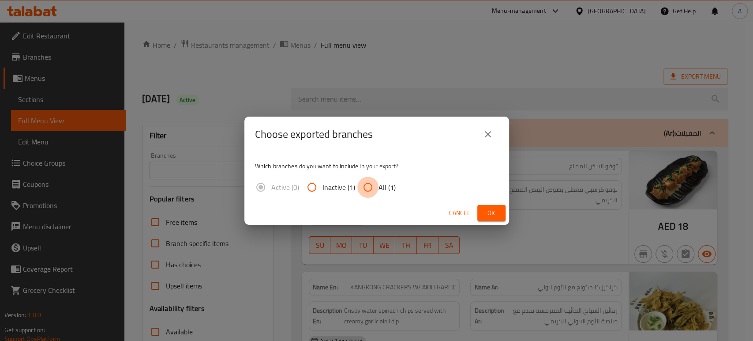
click at [377, 179] on input "All (1)" at bounding box center [367, 186] width 21 height 21
radio input "true"
click at [496, 208] on span "Ok" at bounding box center [491, 212] width 14 height 11
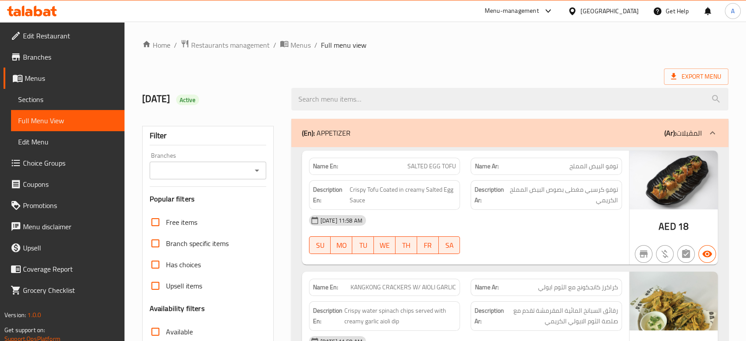
click at [50, 10] on icon at bounding box center [32, 11] width 50 height 11
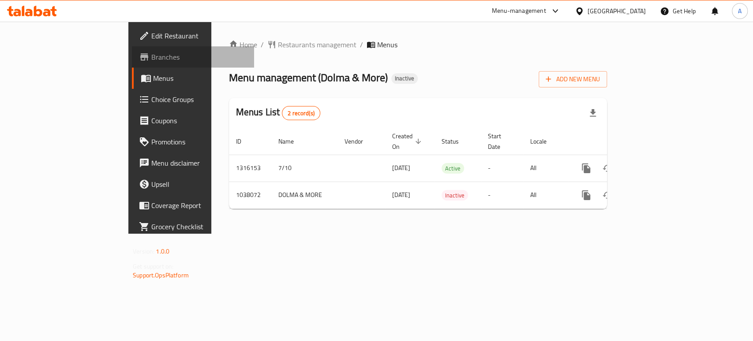
click at [151, 56] on span "Branches" at bounding box center [199, 57] width 96 height 11
